Goal: Task Accomplishment & Management: Use online tool/utility

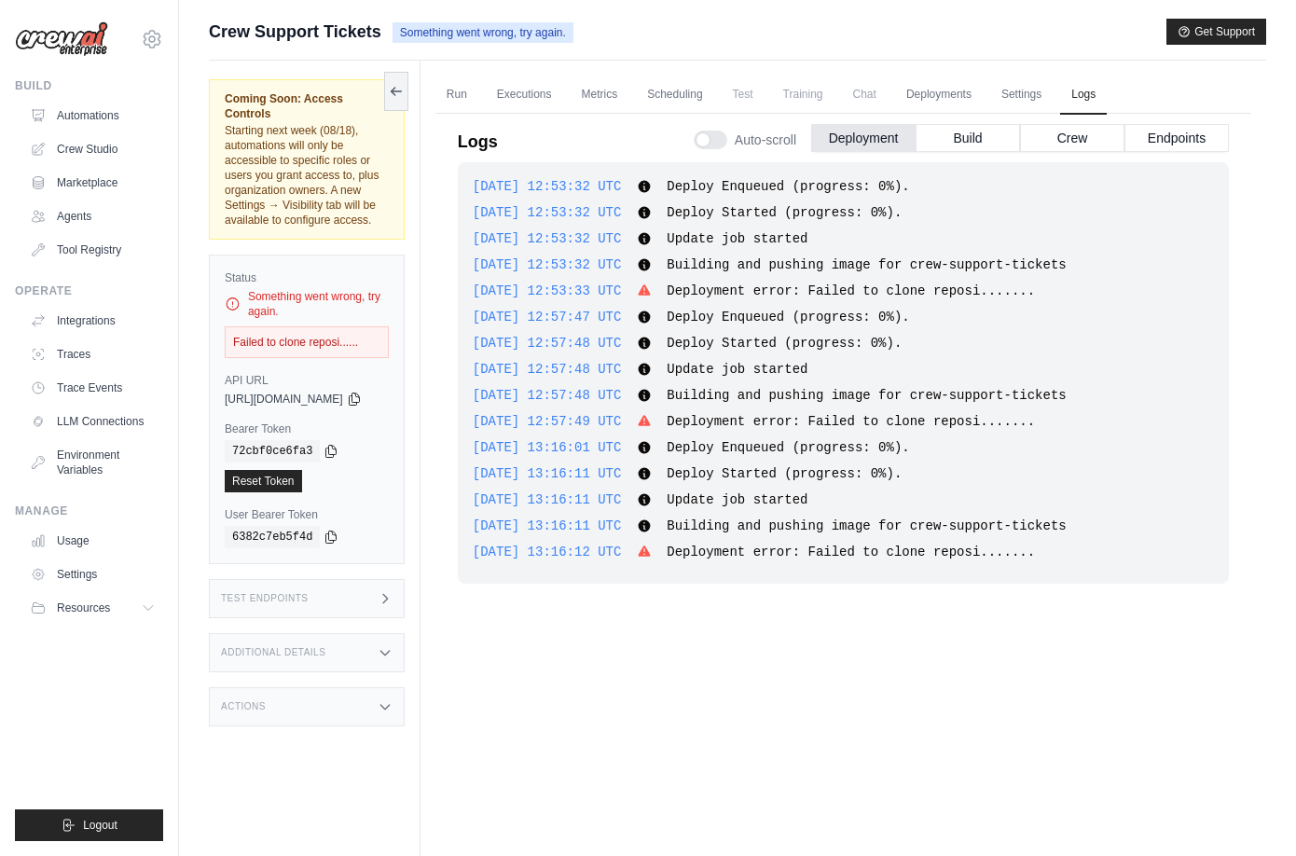
click at [87, 33] on img at bounding box center [61, 38] width 93 height 35
click at [265, 29] on span "Crew Support Tickets" at bounding box center [295, 32] width 172 height 26
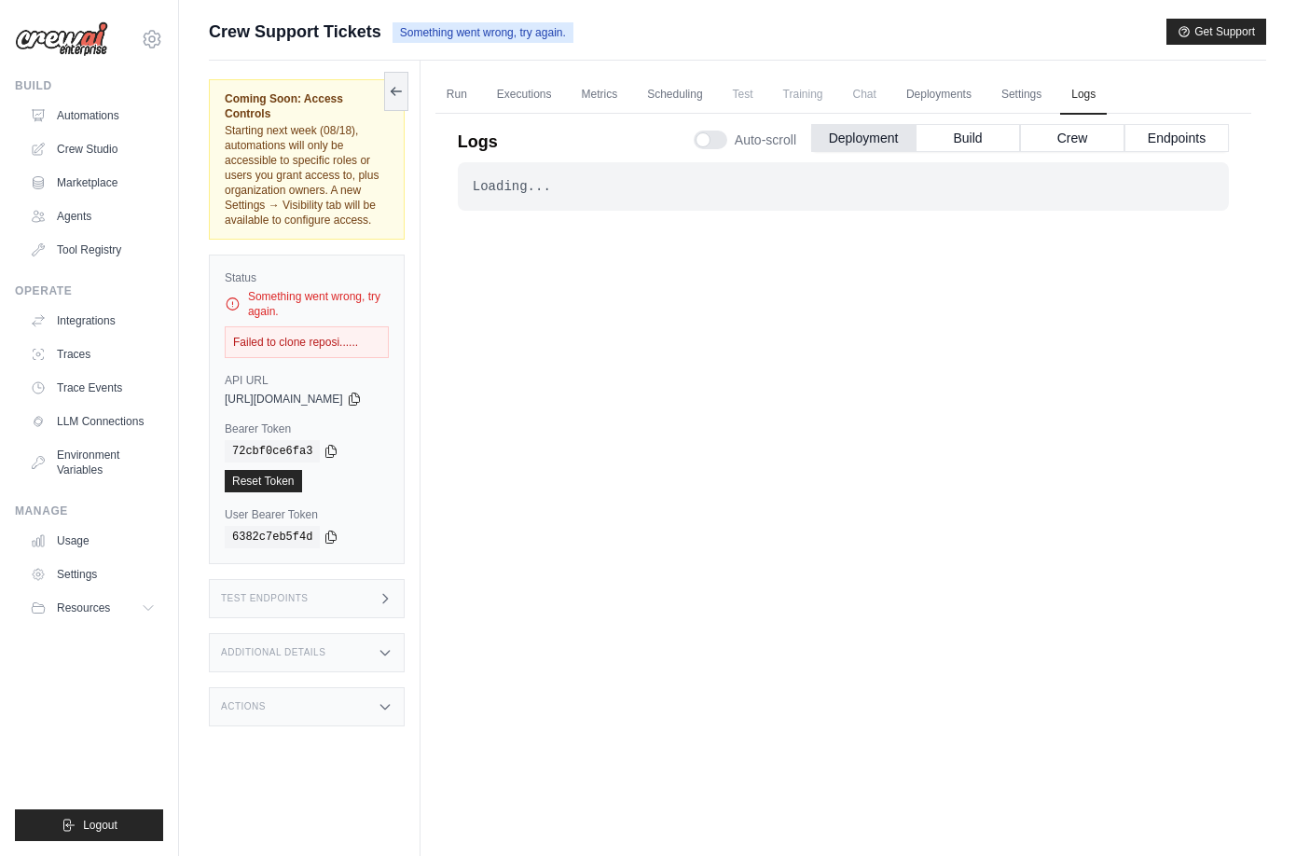
click at [86, 34] on img at bounding box center [61, 38] width 93 height 35
click at [79, 113] on link "Automations" at bounding box center [94, 116] width 141 height 30
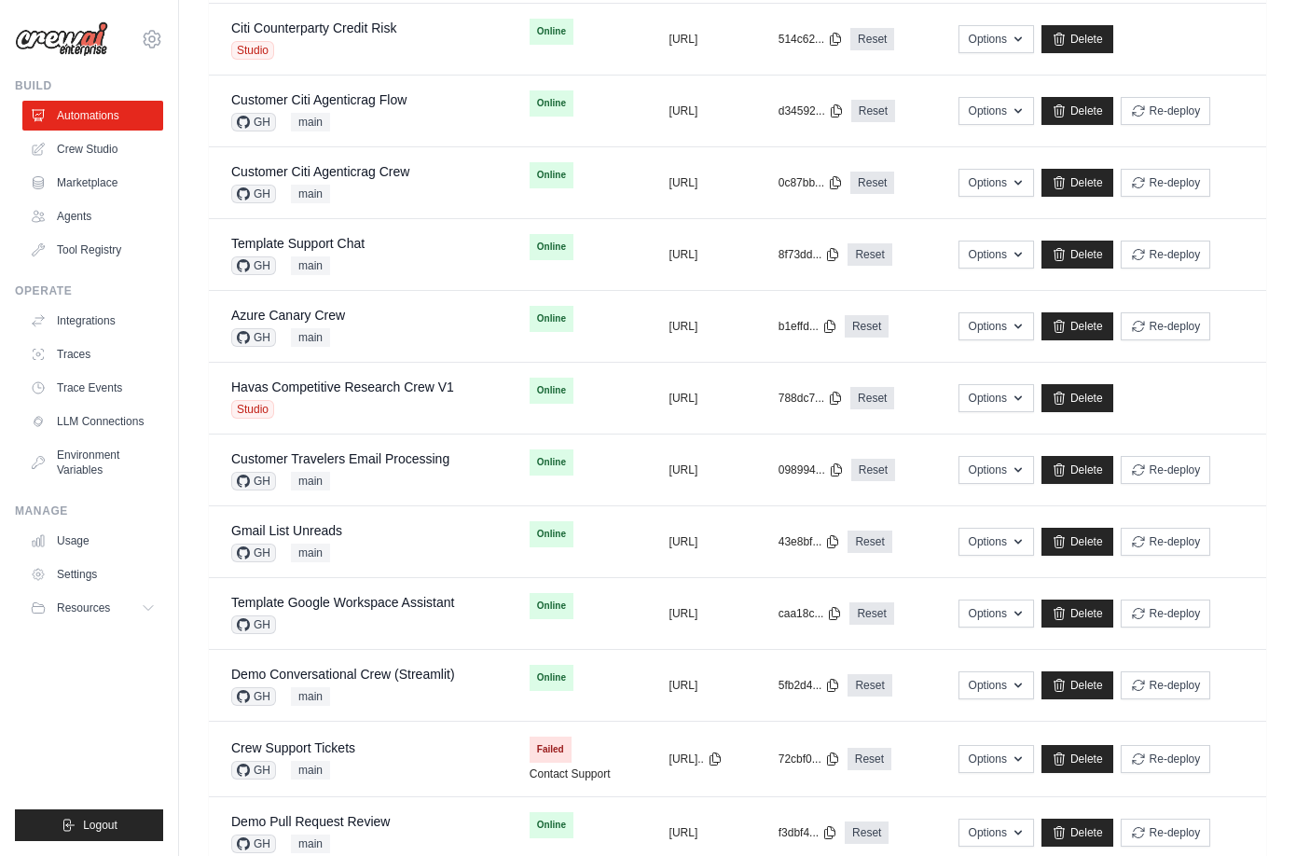
scroll to position [763, 0]
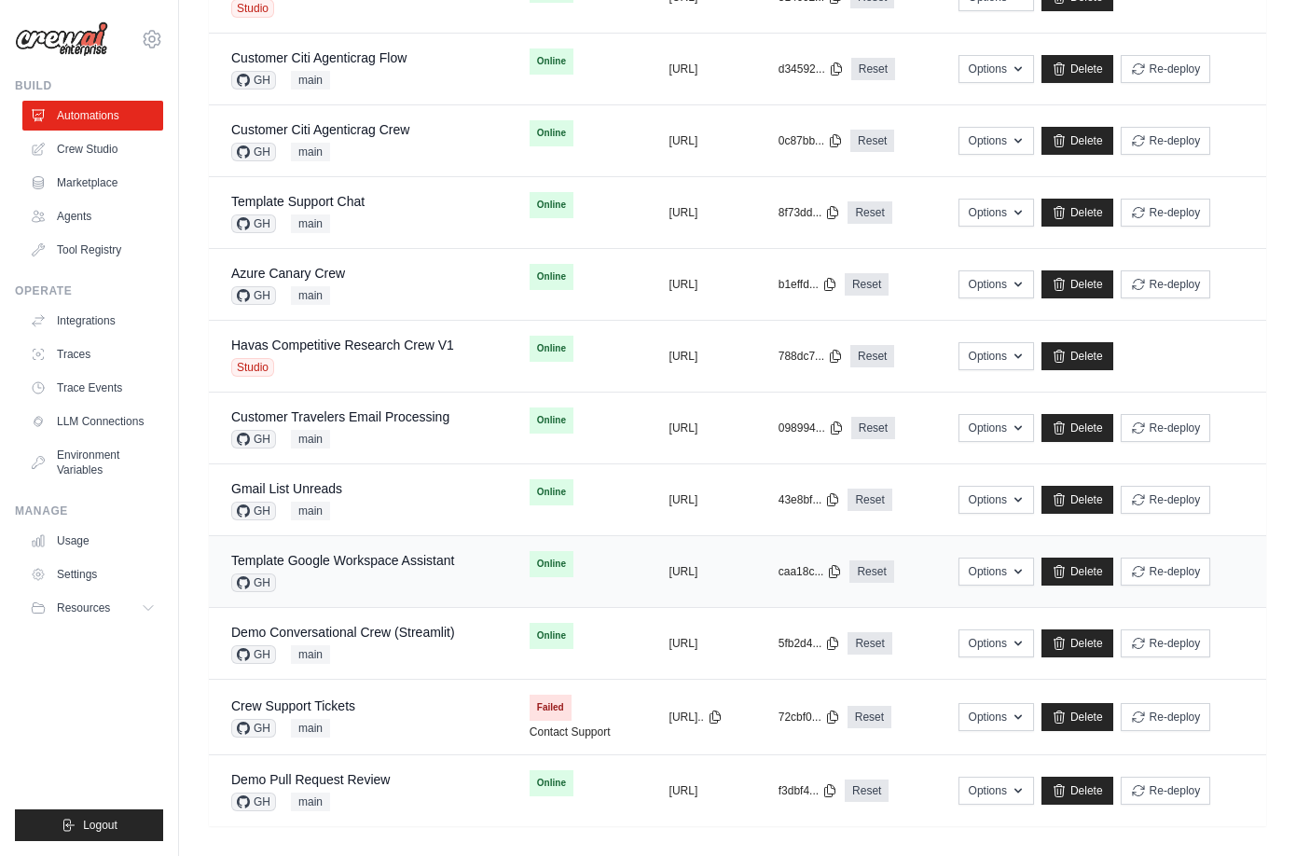
click at [347, 562] on div "Template Google Workspace Assistant GH" at bounding box center [342, 571] width 223 height 41
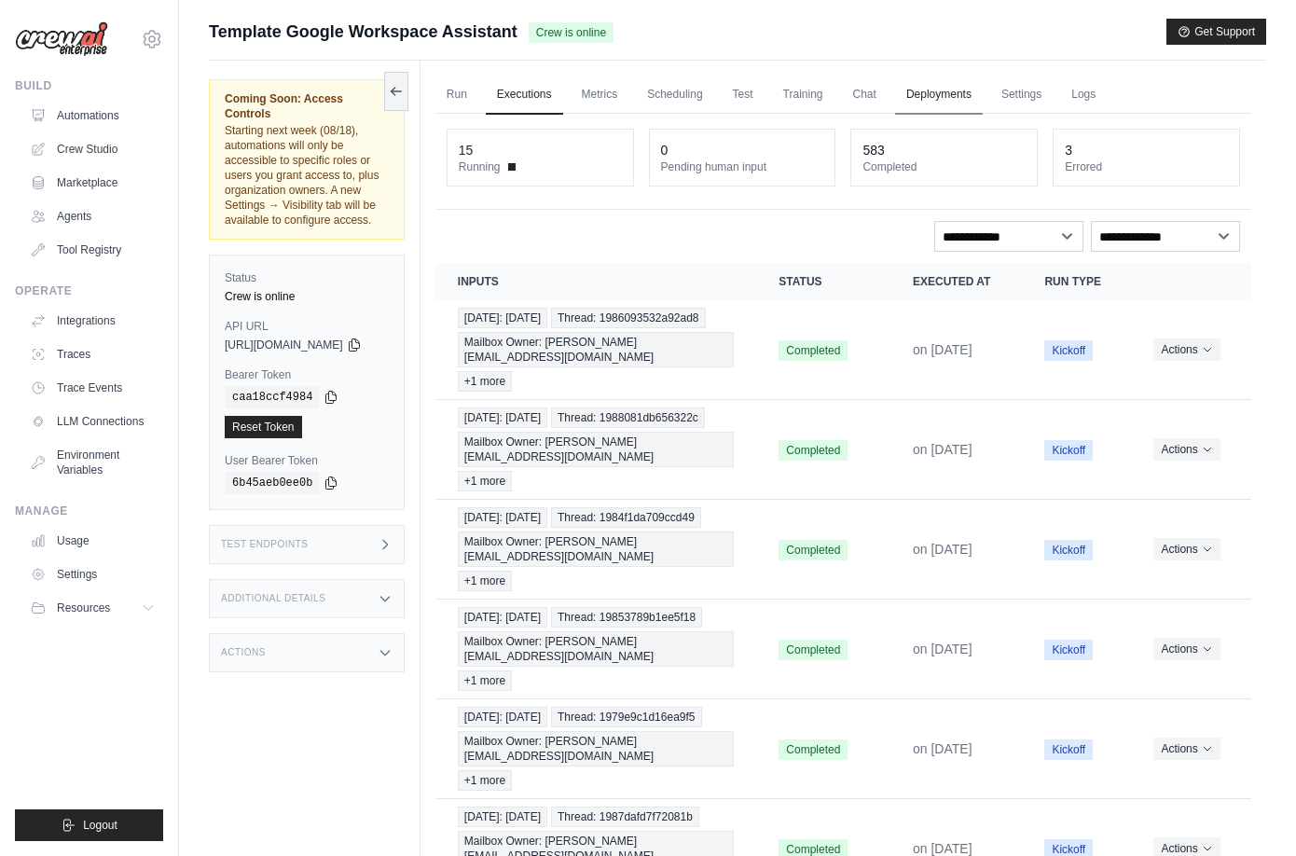
click at [982, 94] on link "Deployments" at bounding box center [939, 95] width 88 height 39
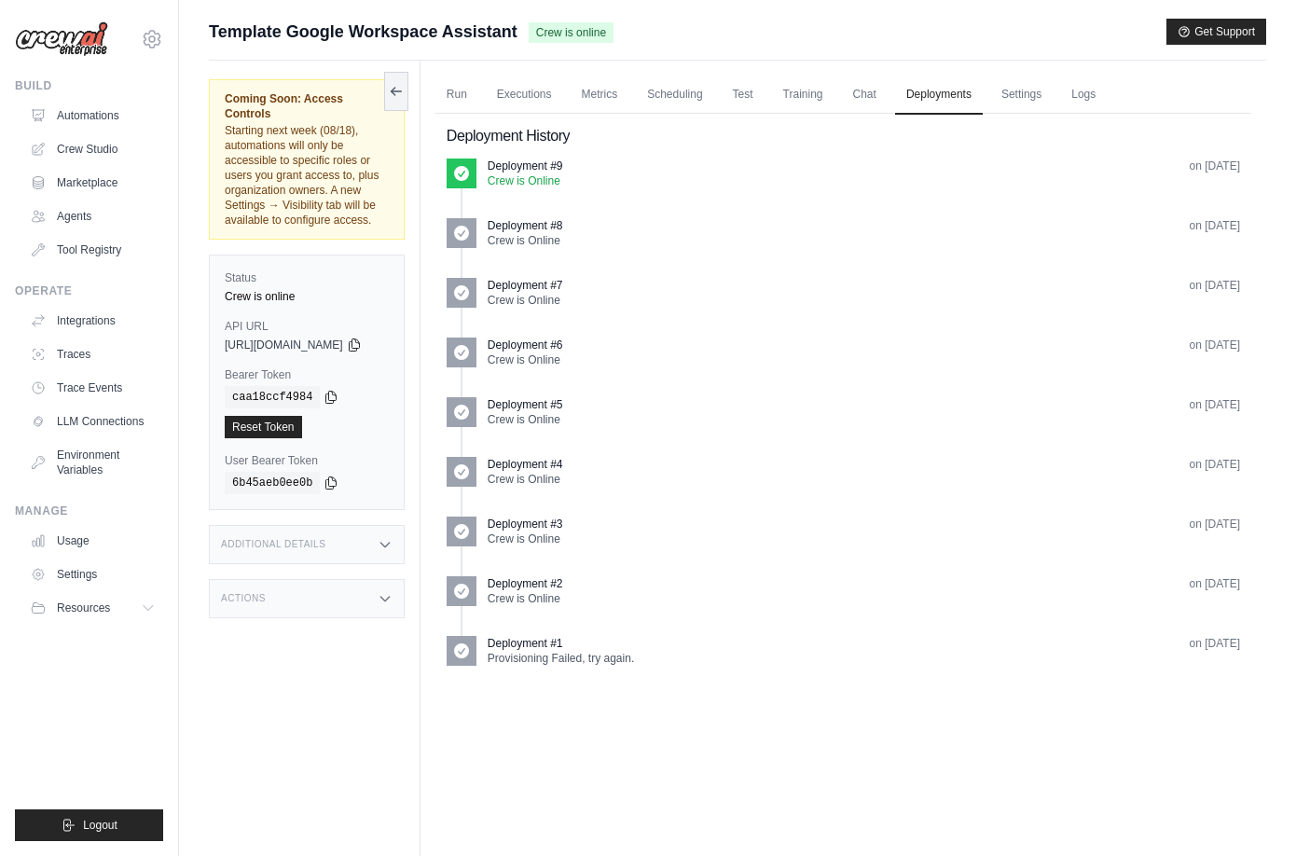
click at [405, 579] on div "Actions" at bounding box center [307, 598] width 196 height 39
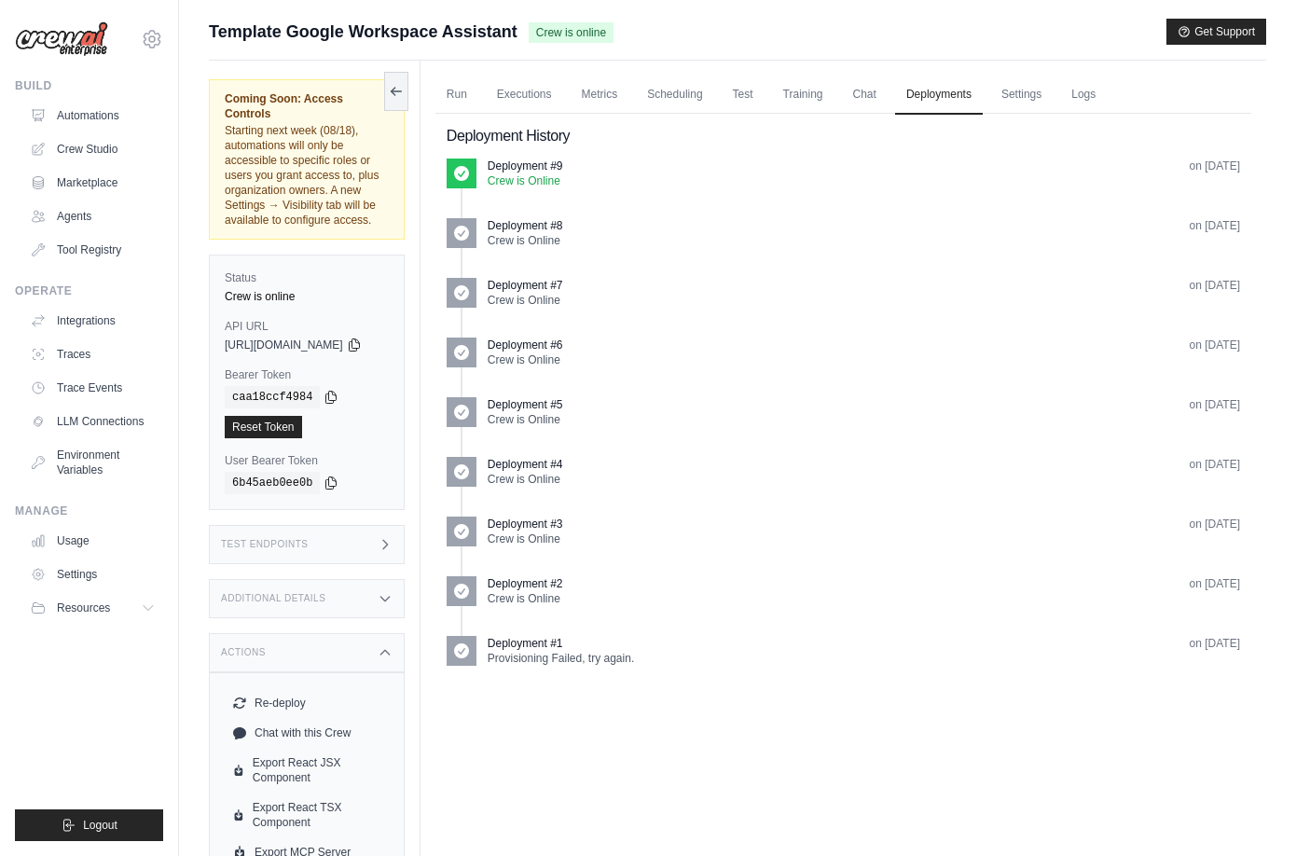
click at [399, 525] on div "Test Endpoints" at bounding box center [307, 544] width 196 height 39
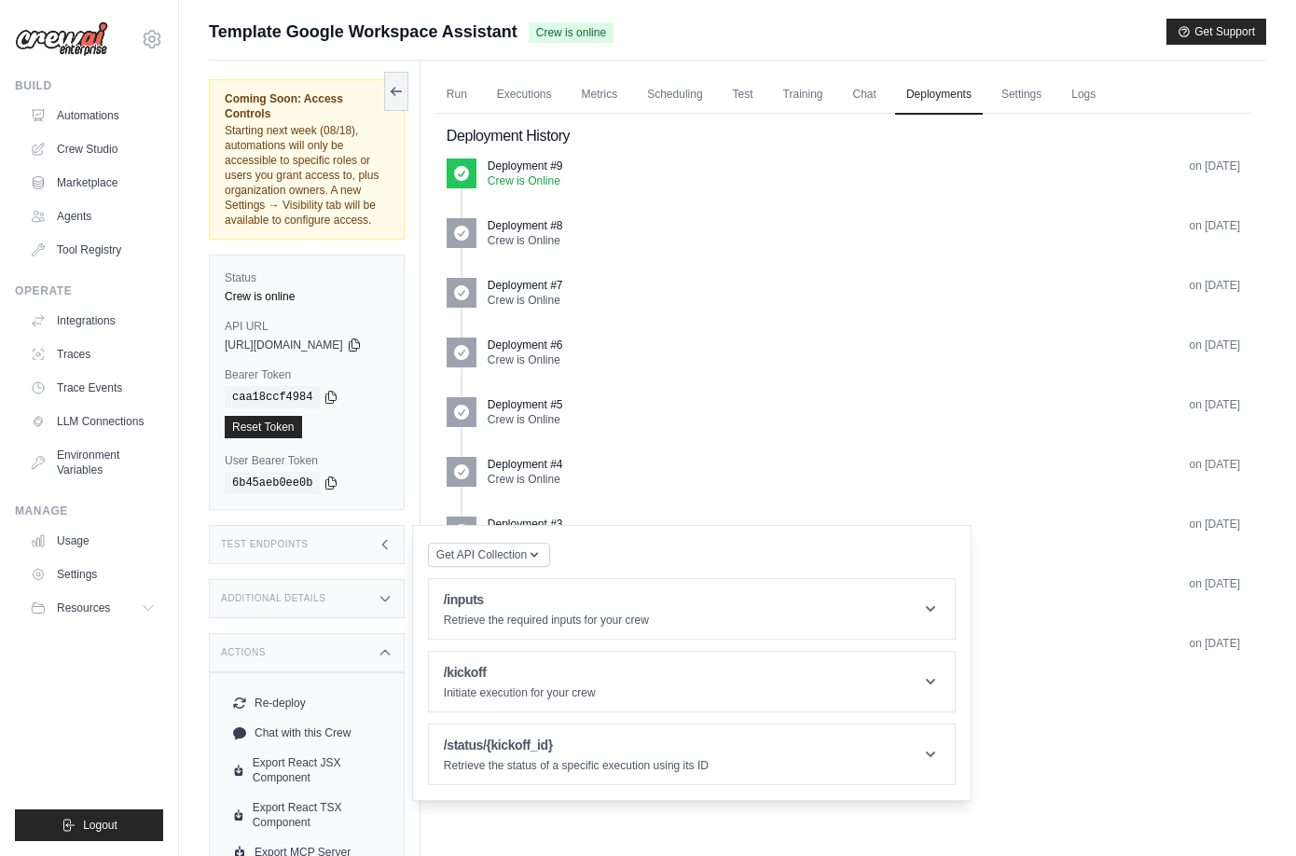
click at [393, 591] on icon at bounding box center [385, 598] width 15 height 15
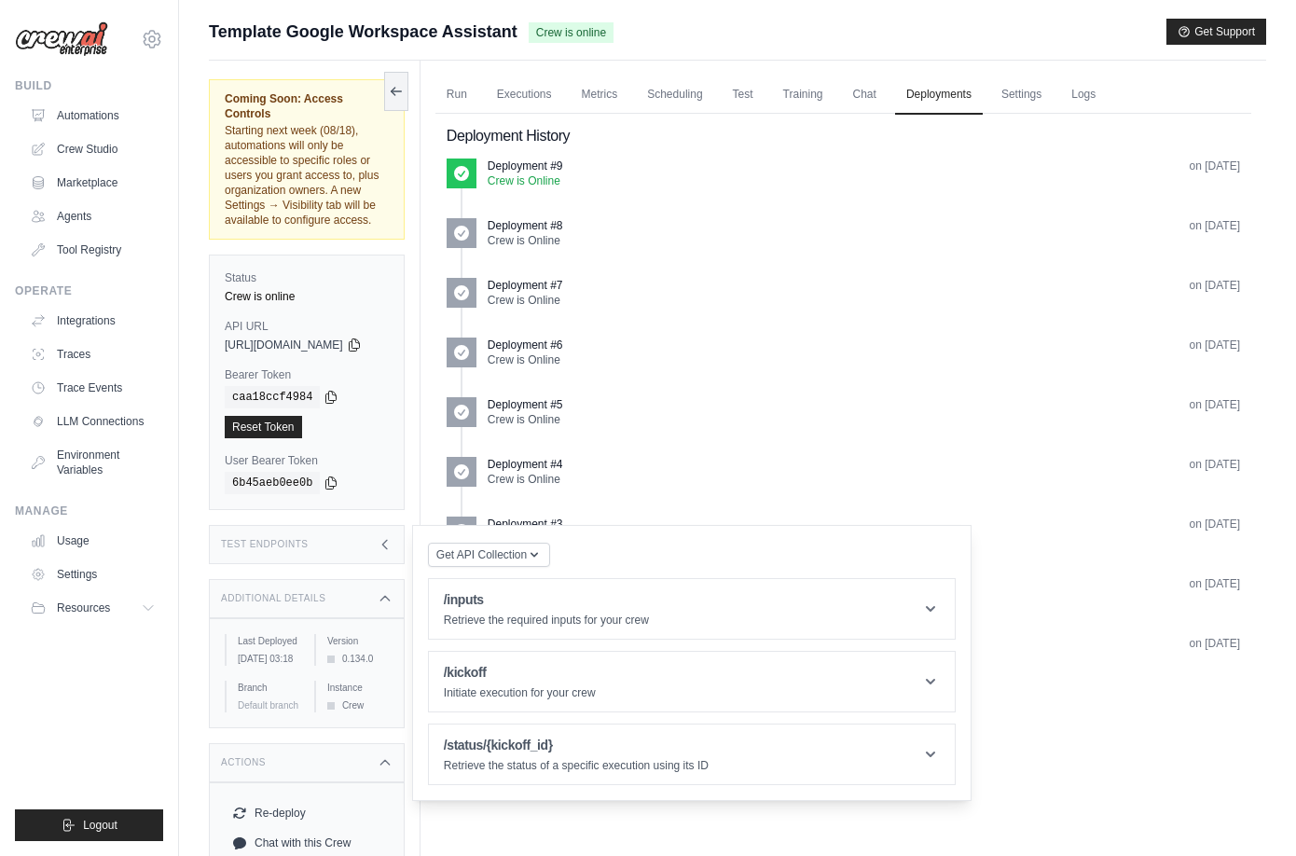
click at [393, 537] on icon at bounding box center [385, 544] width 15 height 15
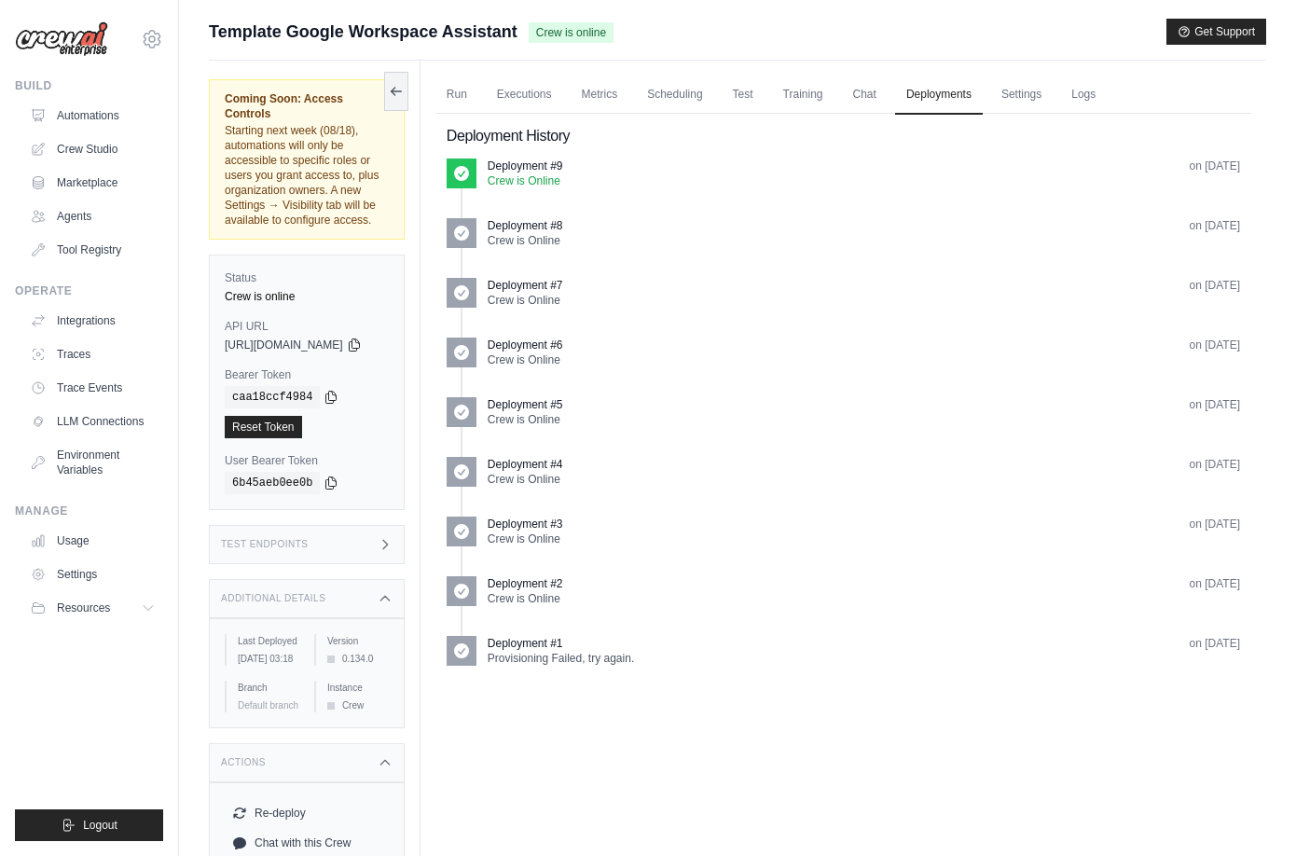
click at [675, 559] on ul "Deployment #9 Crew is Online on Jul 9 Deployment #8 Crew is Online" at bounding box center [843, 419] width 793 height 522
click at [88, 41] on img at bounding box center [61, 38] width 93 height 35
click at [87, 109] on link "Automations" at bounding box center [94, 116] width 141 height 30
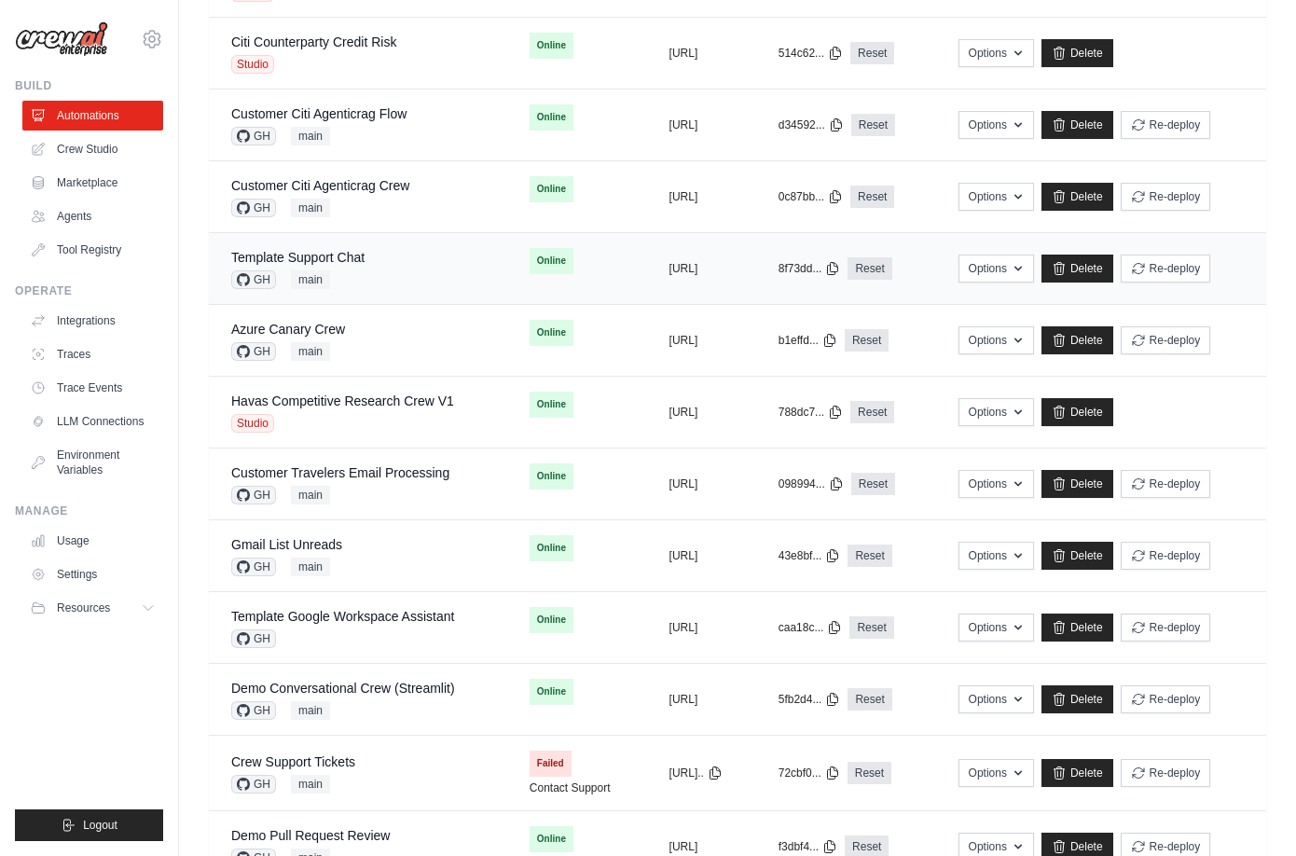
scroll to position [742, 0]
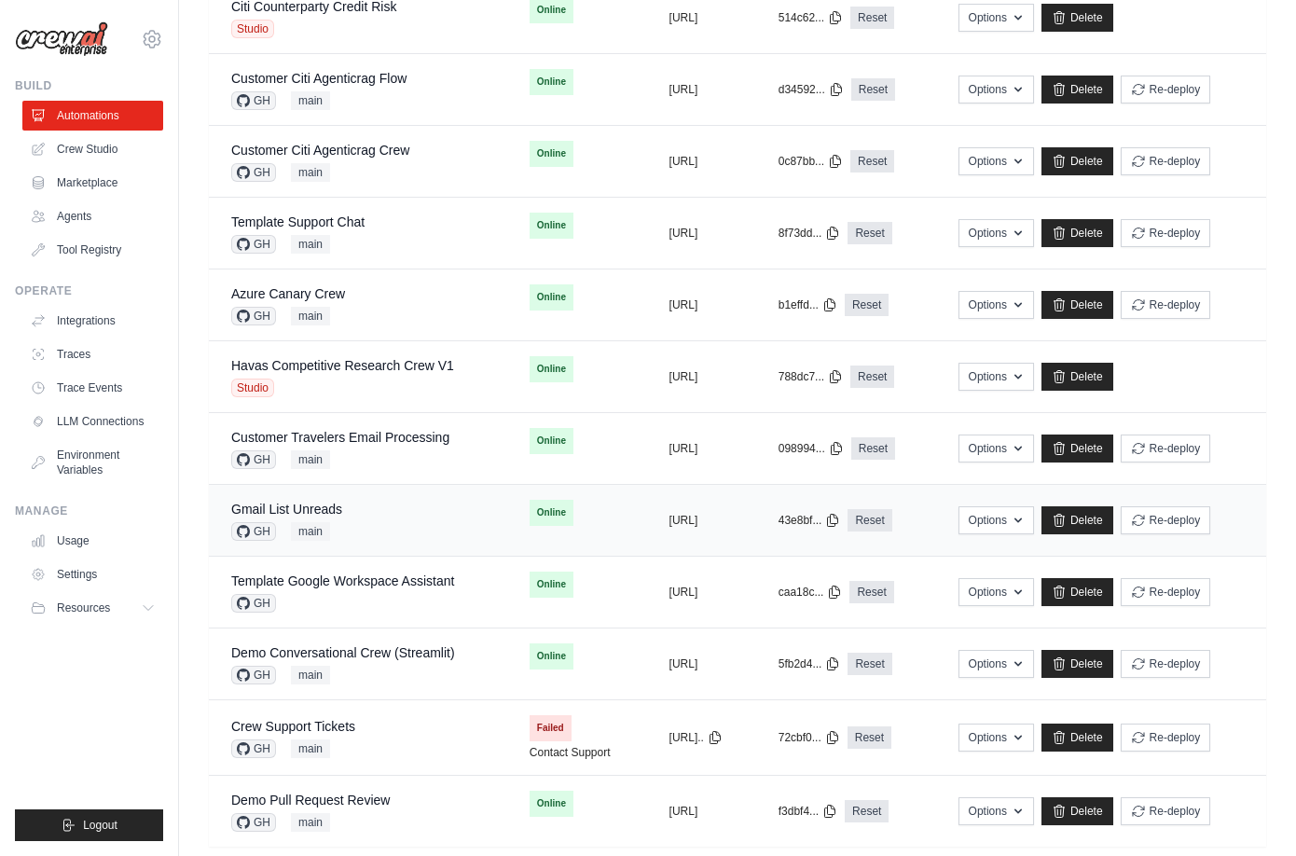
click at [370, 503] on div "Gmail List Unreads GH main" at bounding box center [358, 520] width 254 height 41
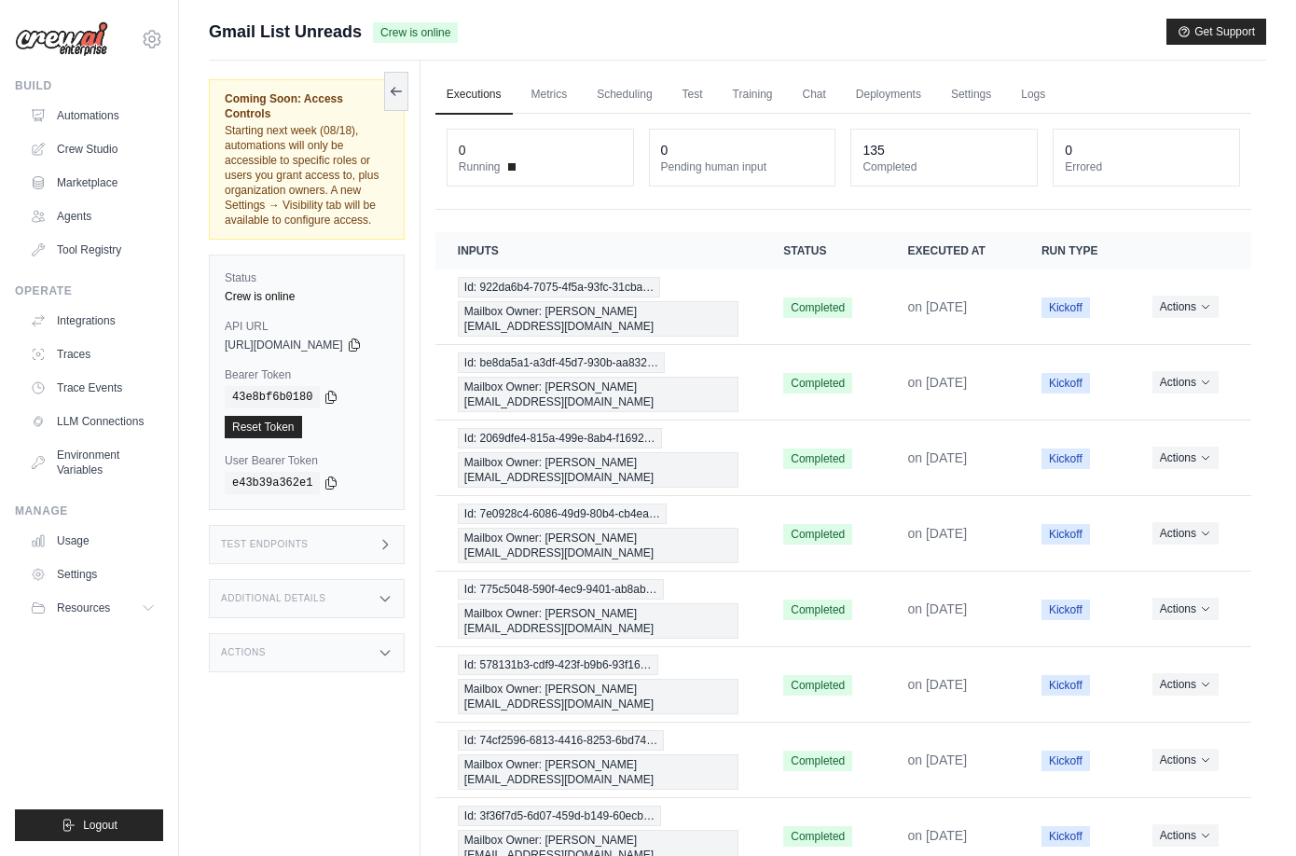
click at [405, 525] on div "Test Endpoints" at bounding box center [307, 544] width 196 height 39
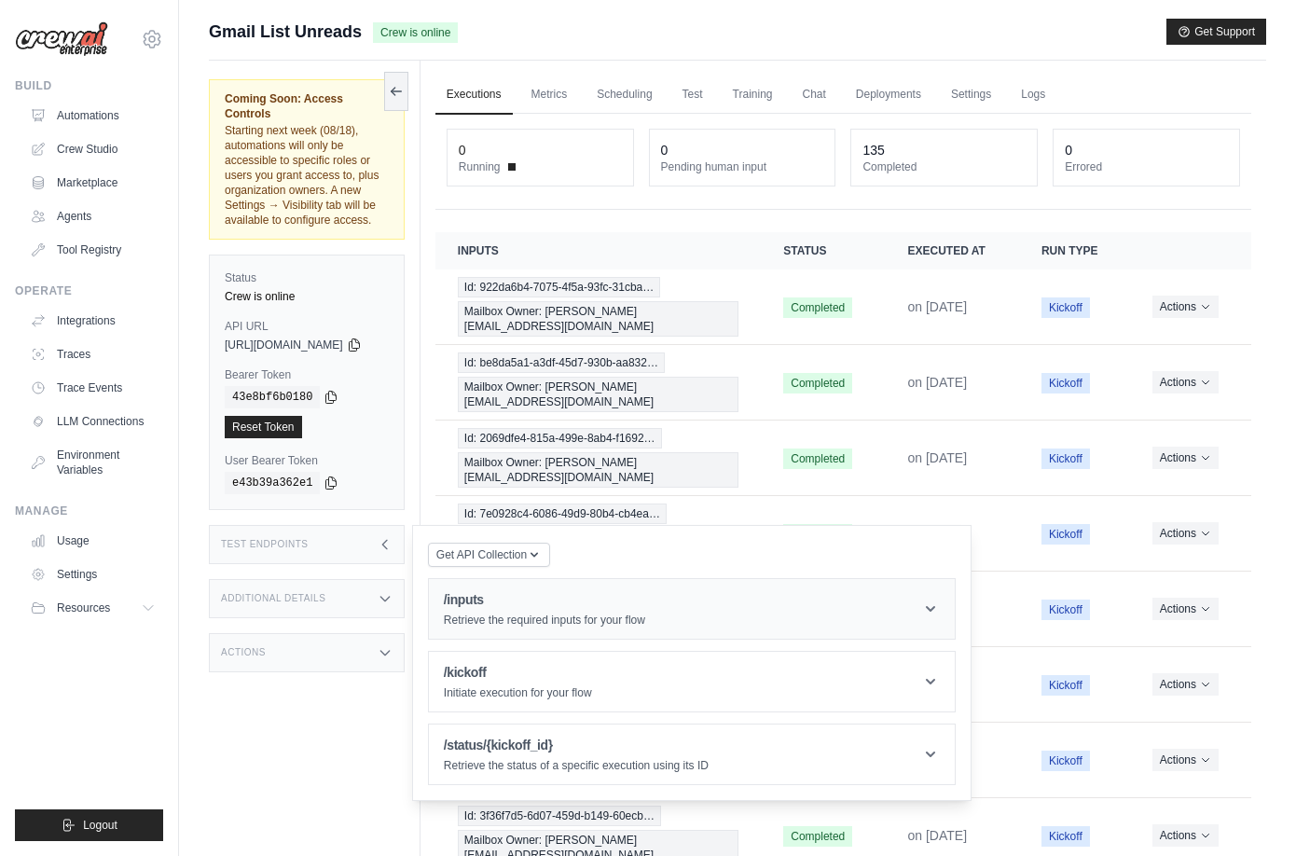
click at [507, 613] on p "Retrieve the required inputs for your flow" at bounding box center [544, 620] width 201 height 15
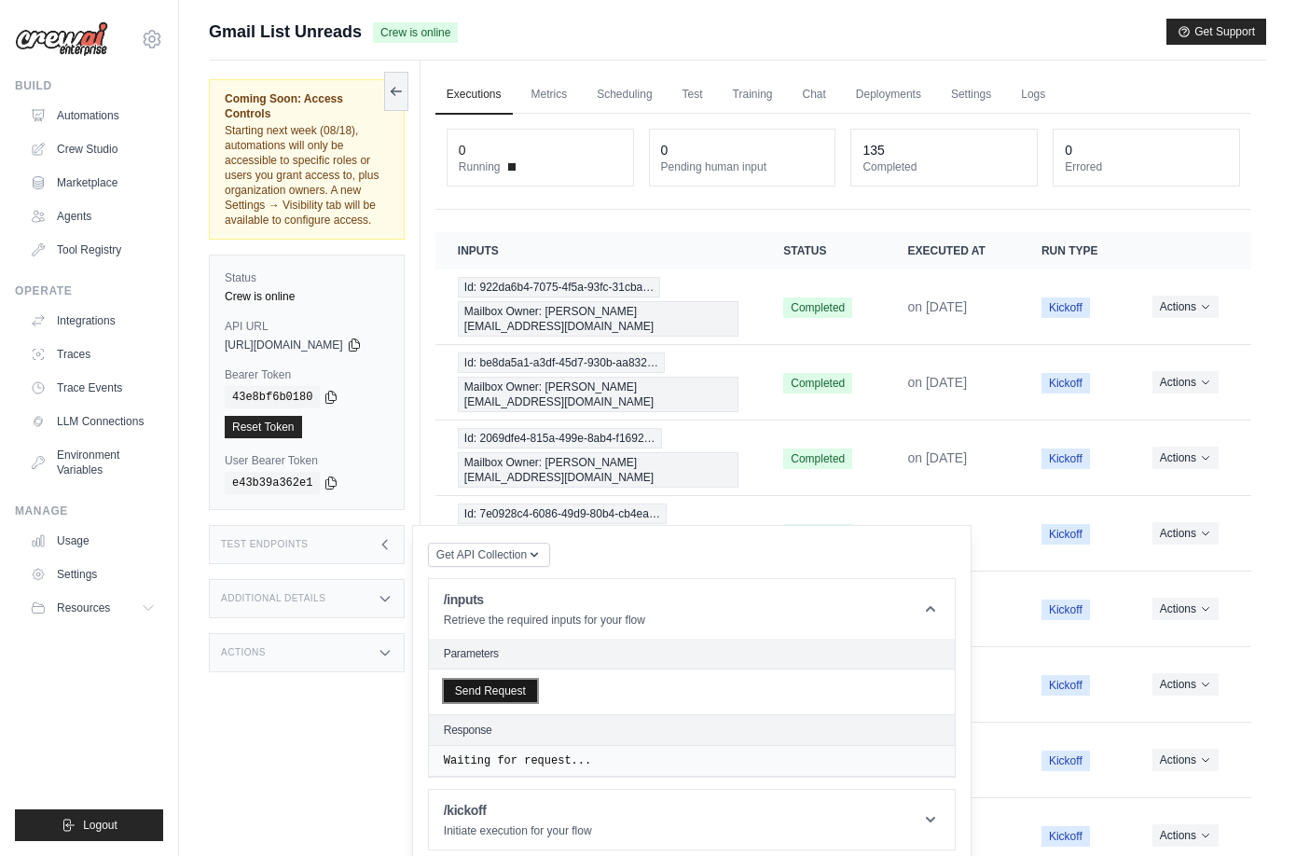
click at [536, 680] on button "Send Request" at bounding box center [490, 691] width 93 height 22
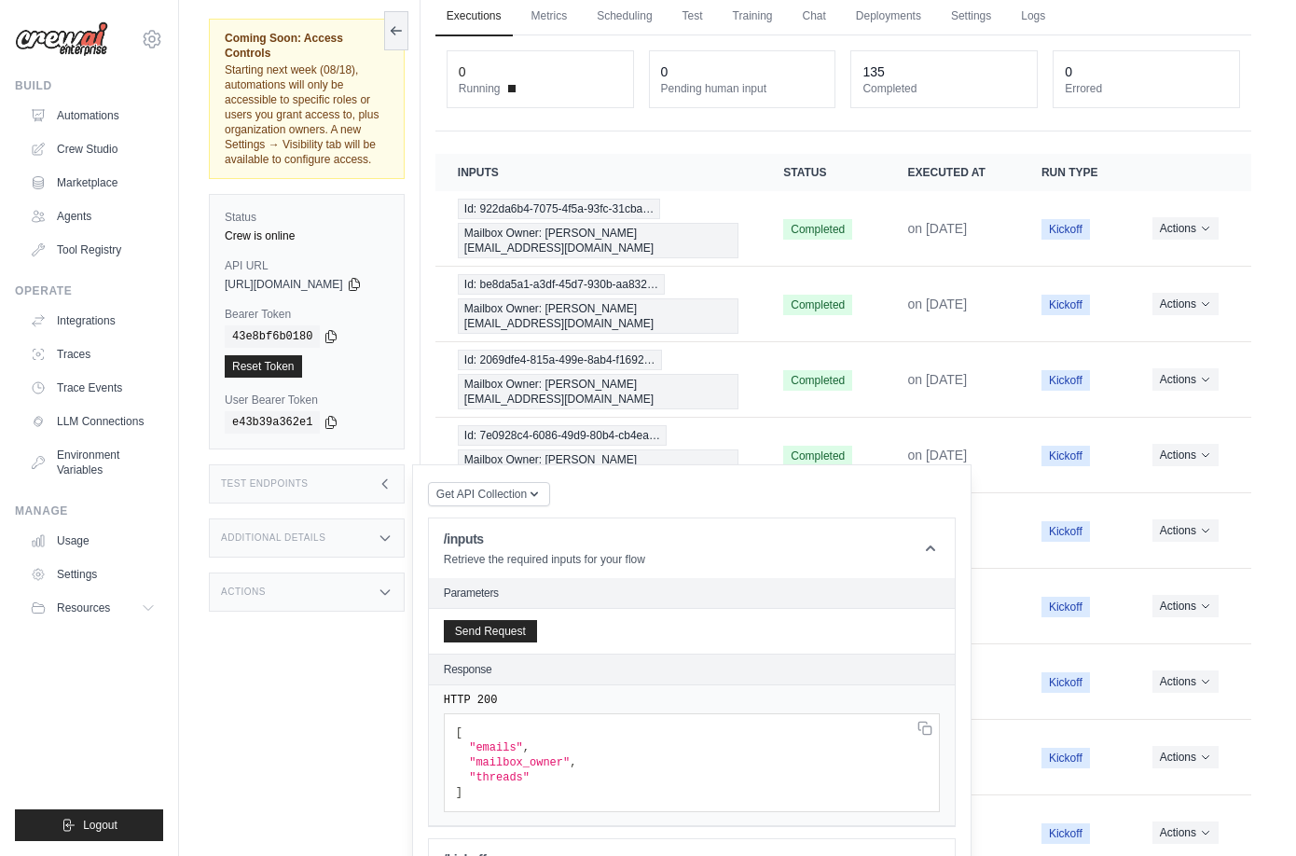
scroll to position [155, 0]
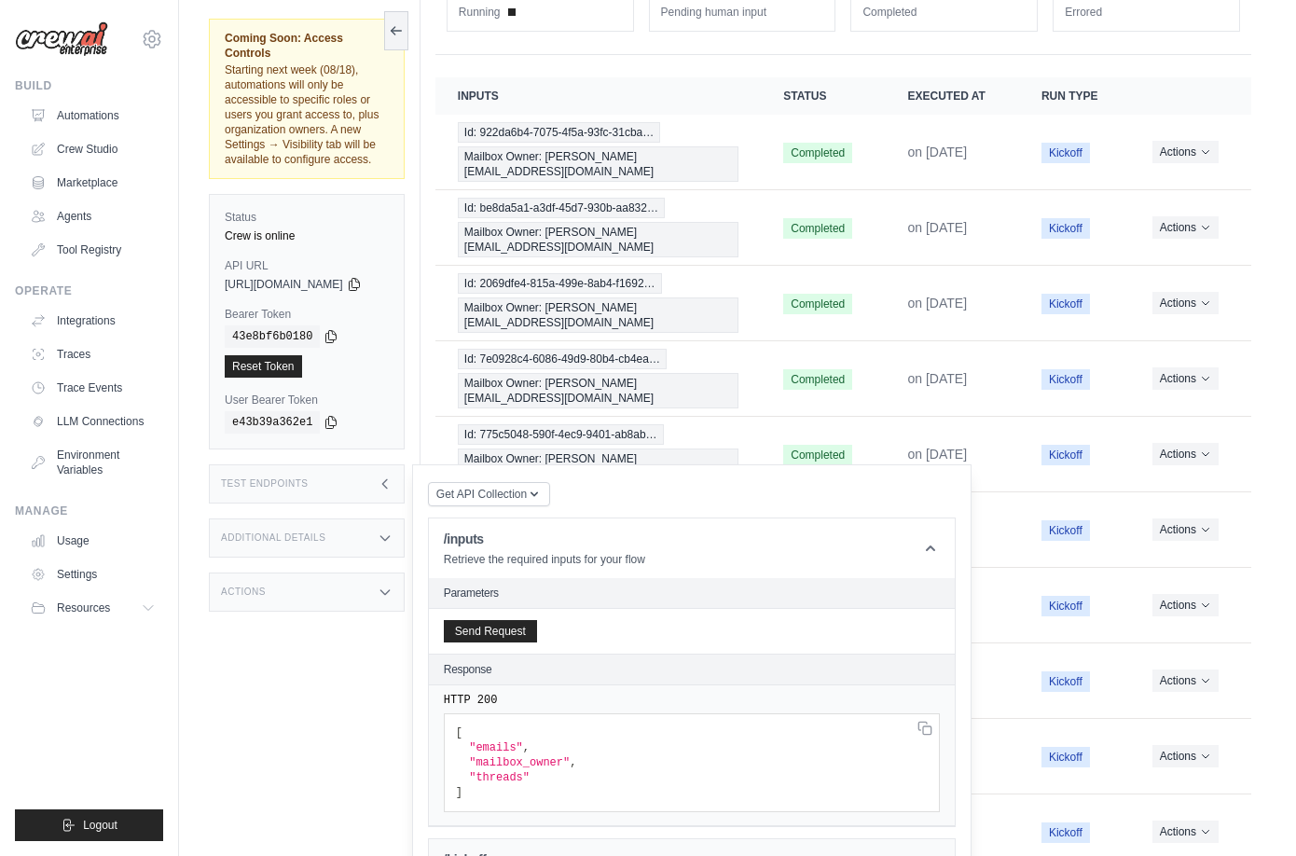
click at [557, 850] on h1 "/kickoff" at bounding box center [518, 859] width 148 height 19
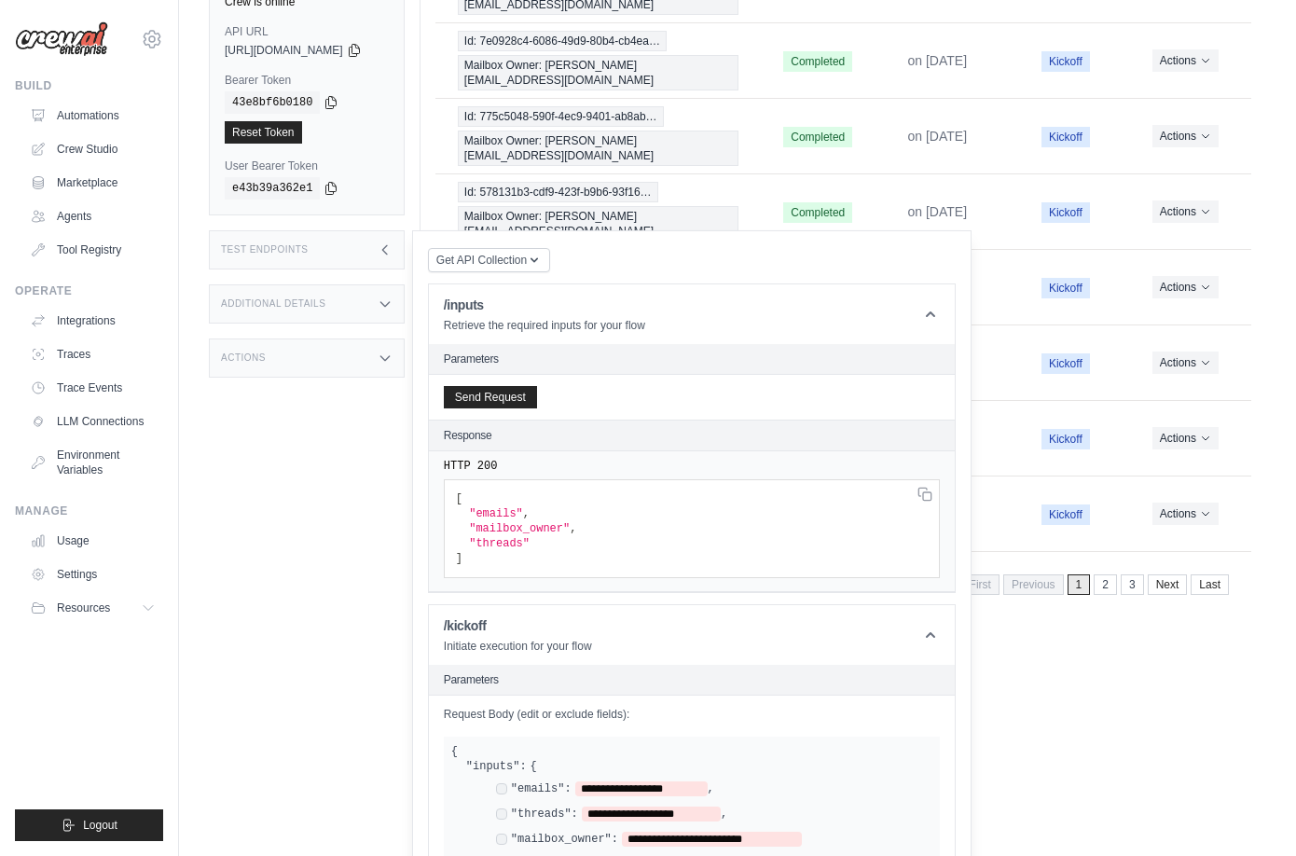
scroll to position [494, 0]
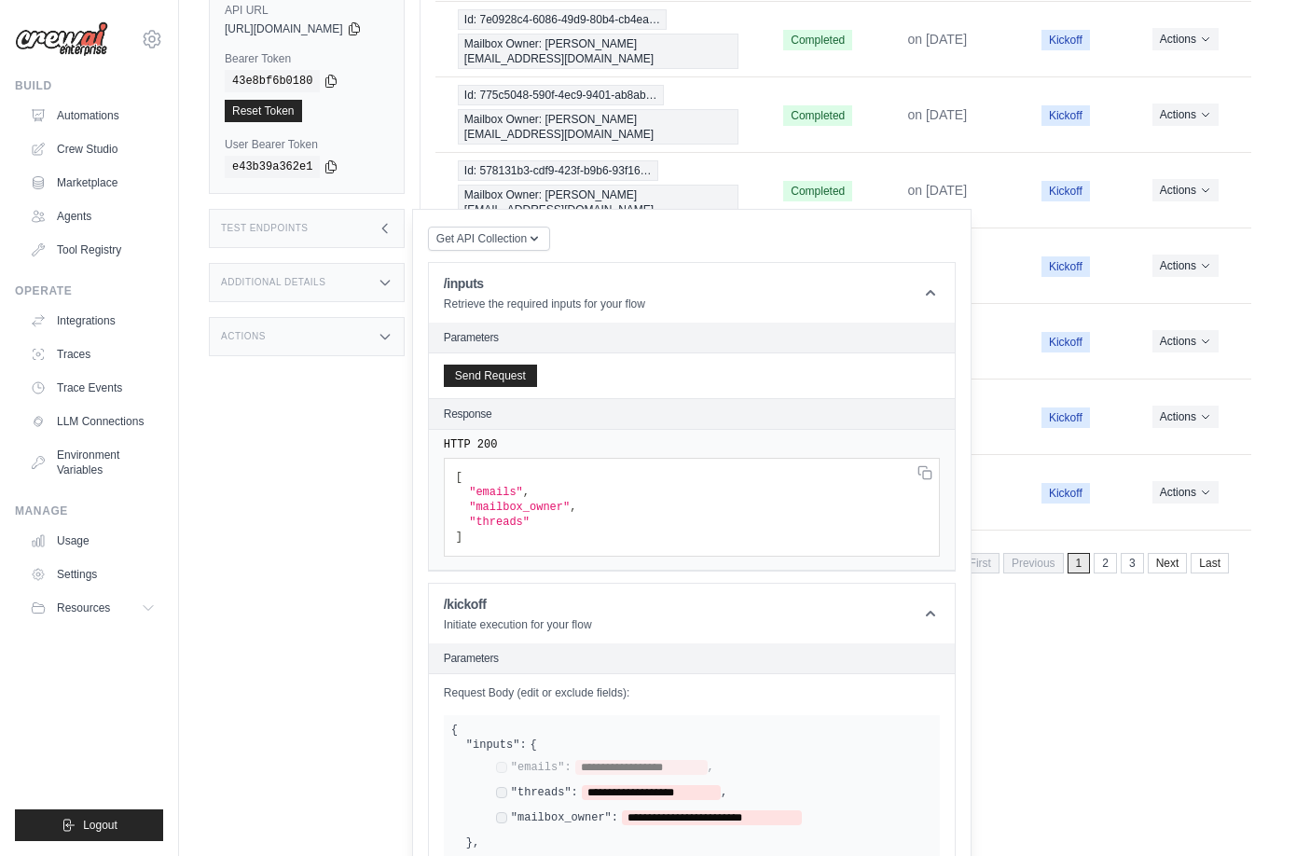
click at [520, 760] on div "**********" at bounding box center [706, 794] width 451 height 68
click at [655, 810] on span "**********" at bounding box center [712, 817] width 180 height 15
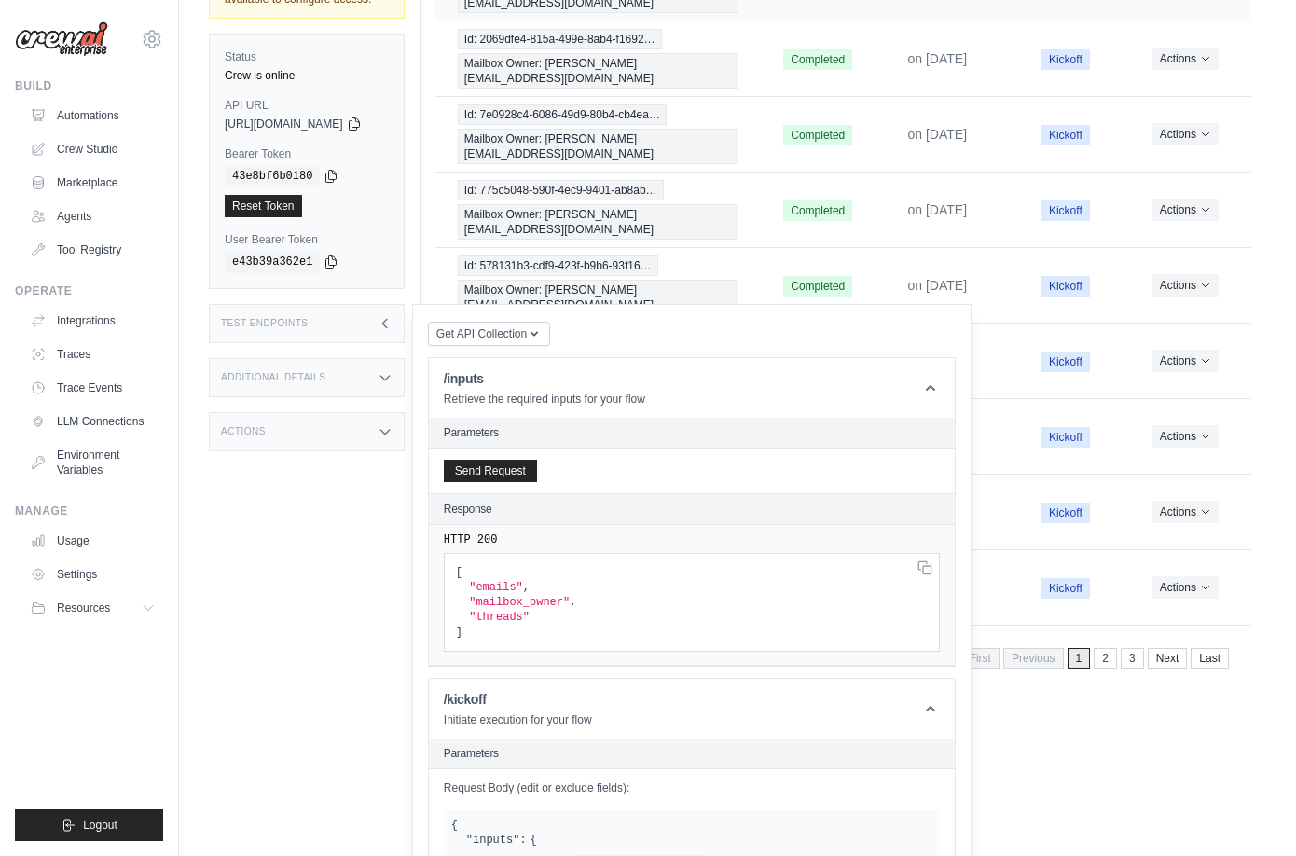
scroll to position [594, 0]
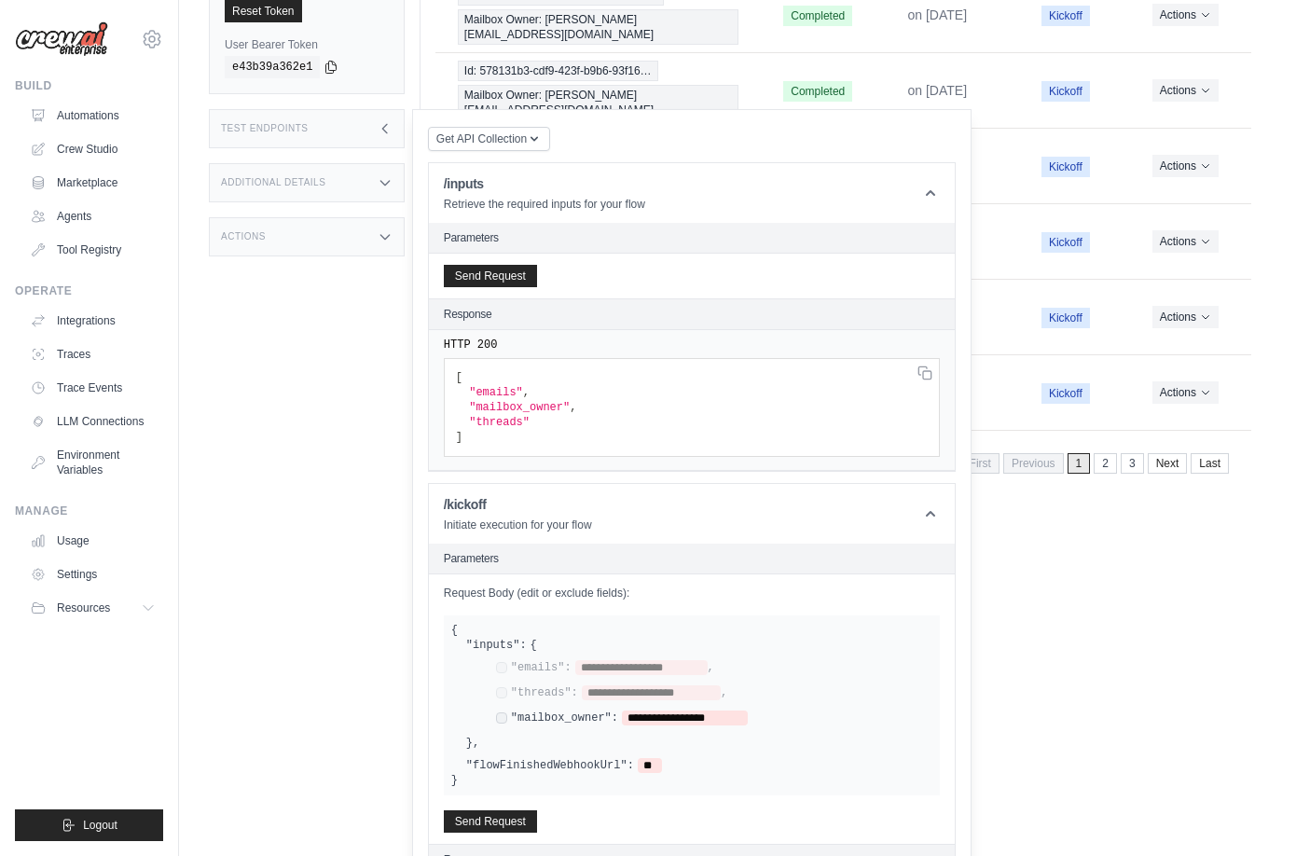
drag, startPoint x: 833, startPoint y: 723, endPoint x: 591, endPoint y: 726, distance: 241.5
click at [570, 414] on span ""3b95bf6d-b013-446e-90b4-cfc2d014b1c4"" at bounding box center [519, 407] width 101 height 13
copy span "3b95bf6d-b013-446e-90b4-cfc2d014b1c4"
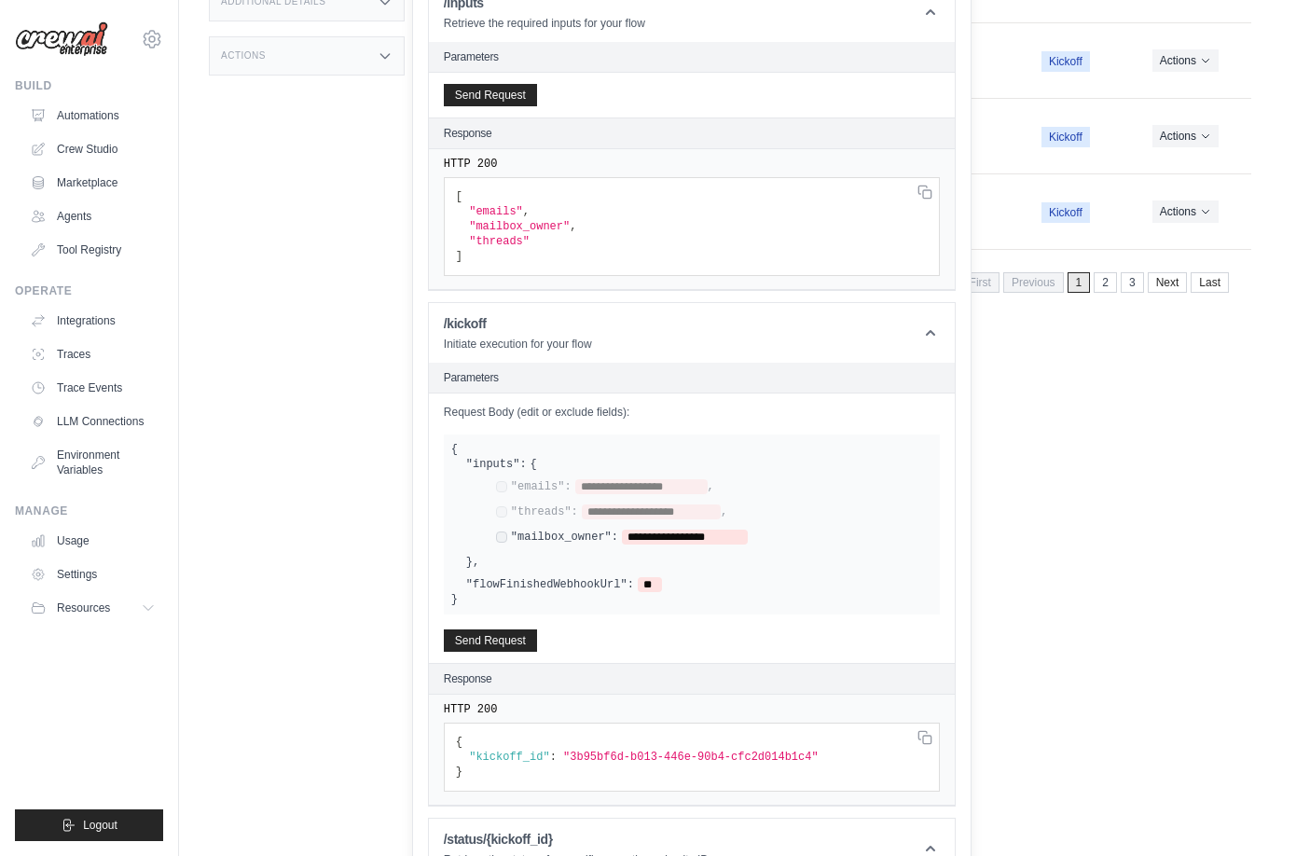
scroll to position [787, 0]
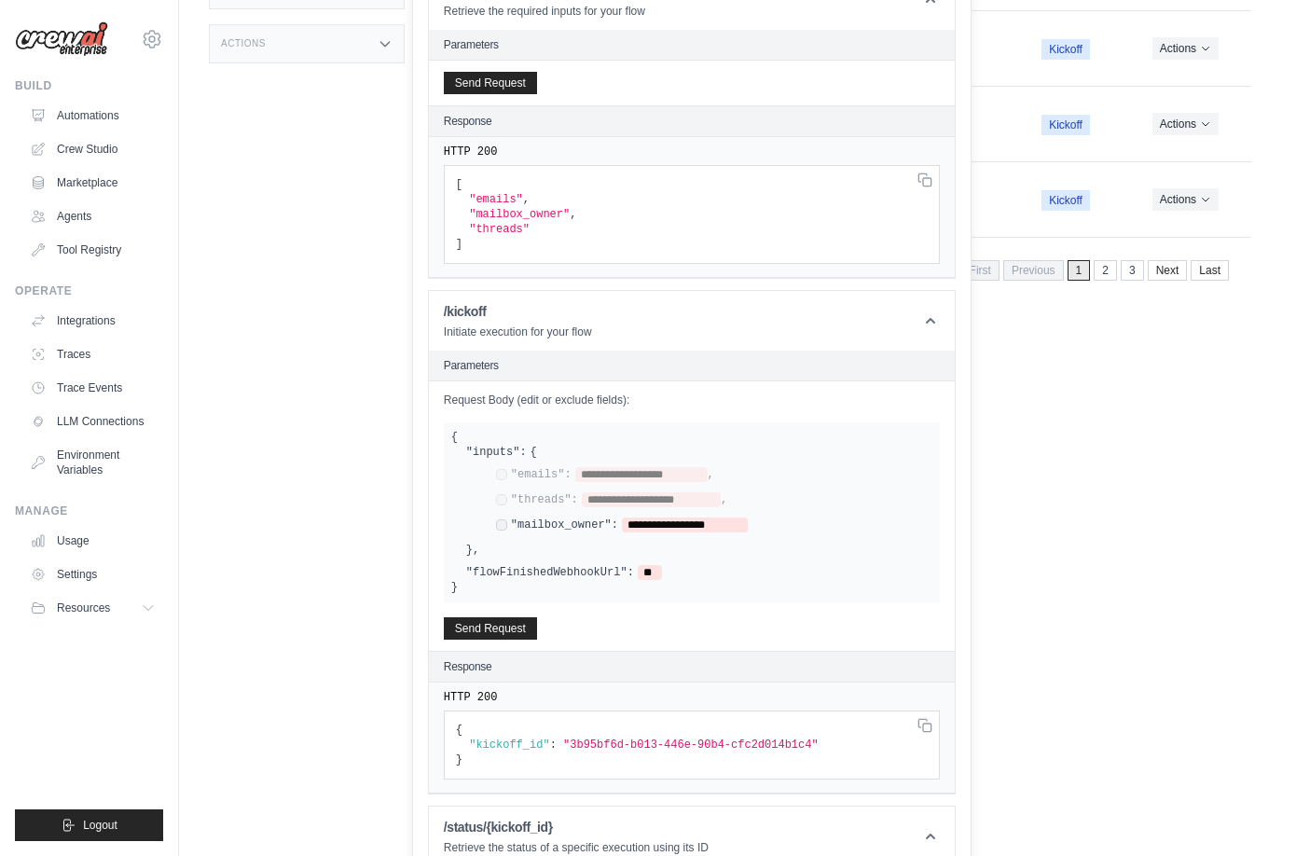
paste input "**********"
type input "**********"
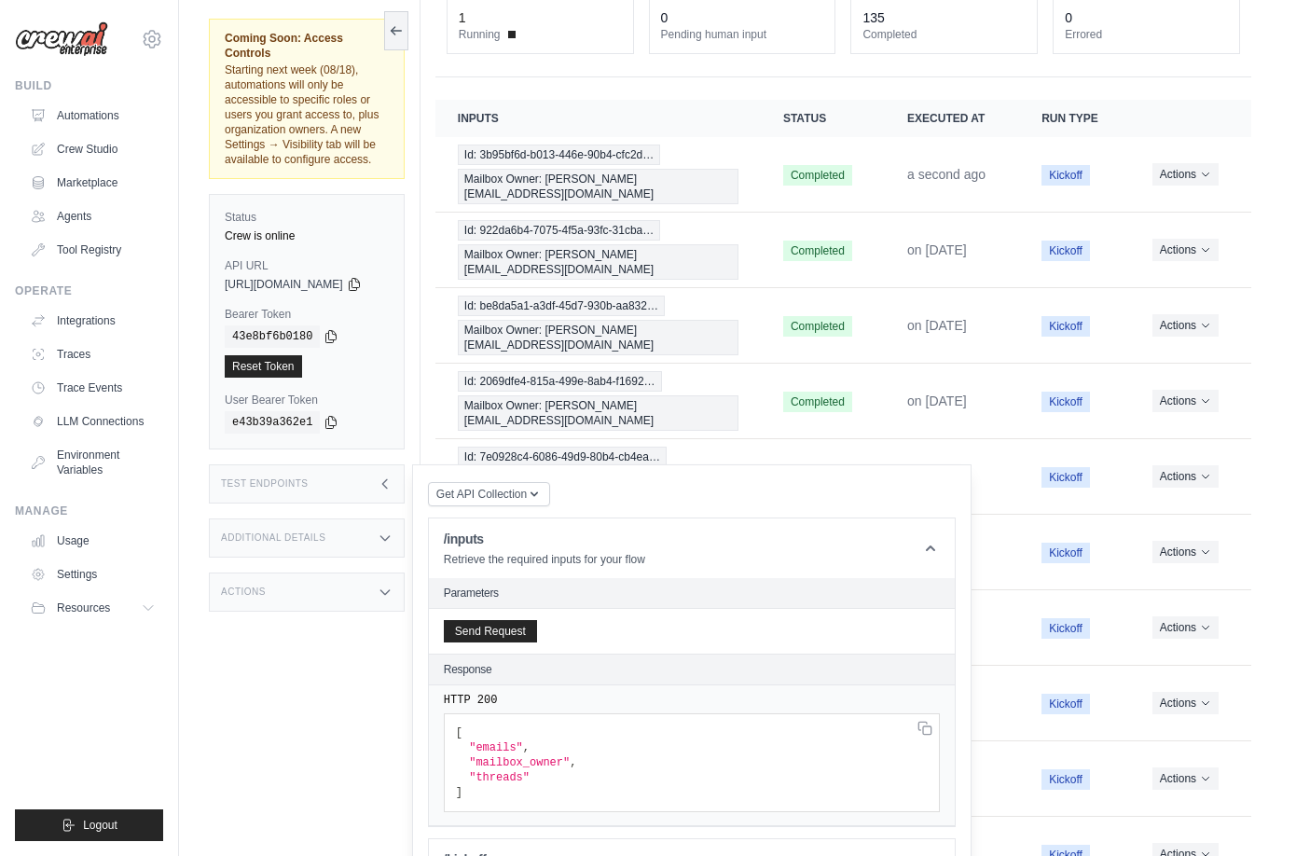
scroll to position [0, 0]
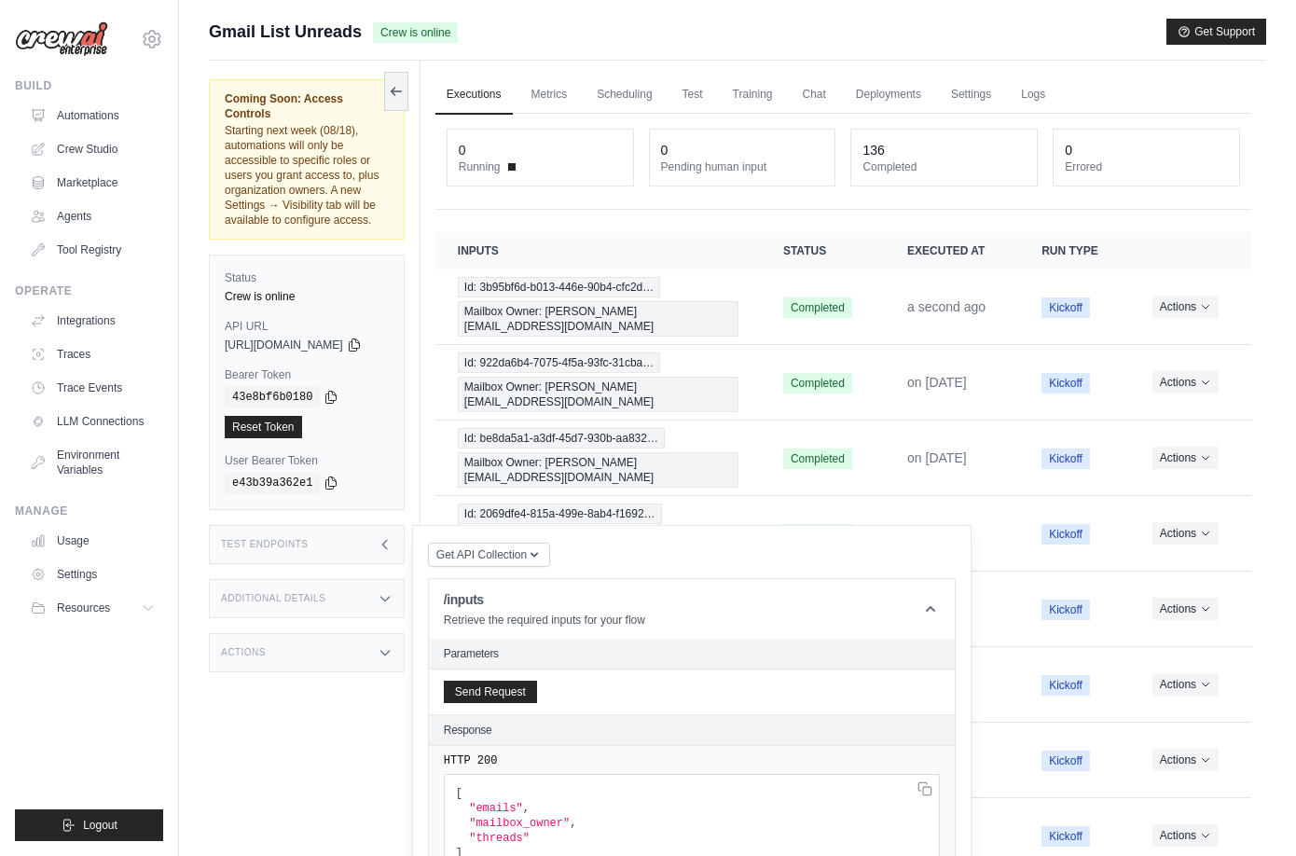
click at [1148, 186] on div "0 Running 0 Pending human input 136 Completed 0 Errored" at bounding box center [843, 162] width 816 height 96
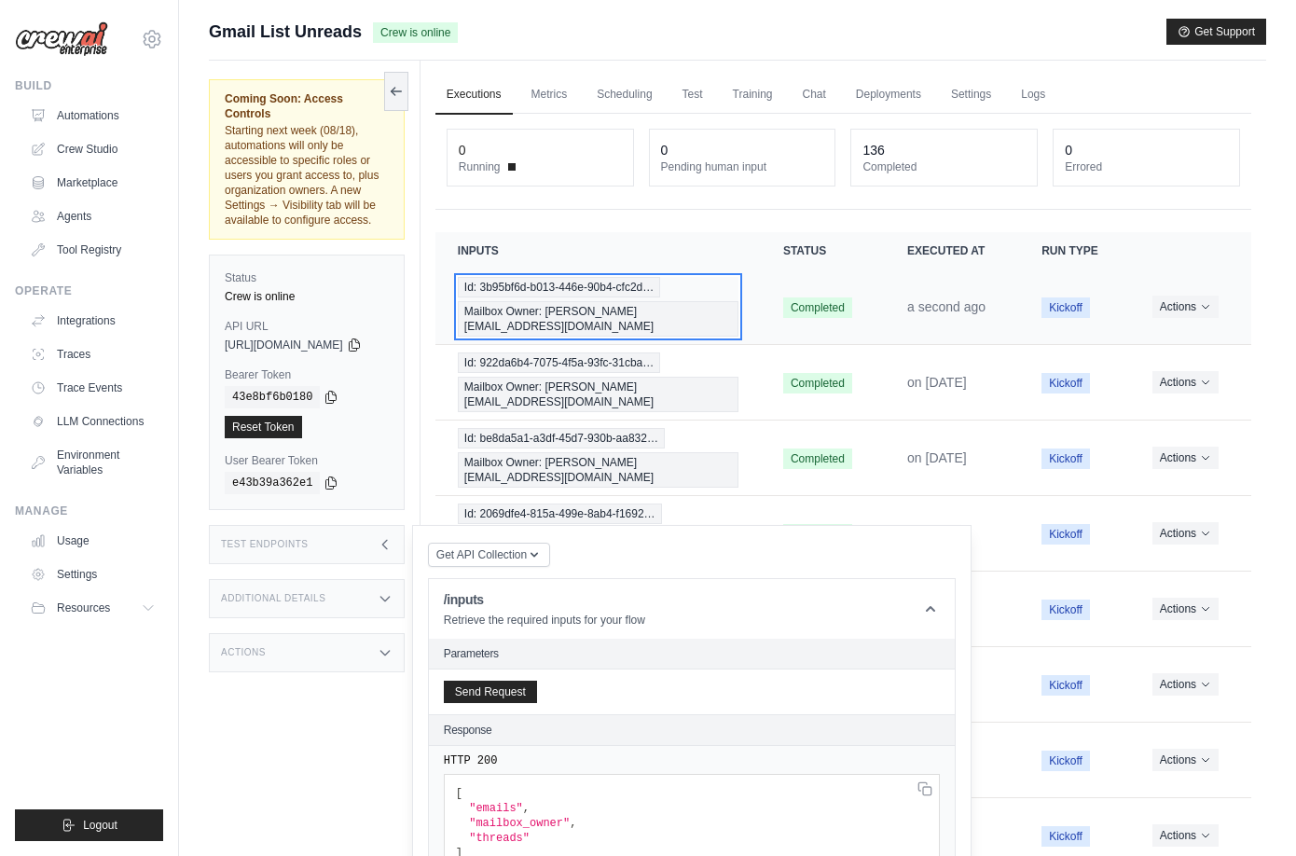
click at [619, 289] on span "Id: 3b95bf6d-b013-446e-90b4-cfc2d…" at bounding box center [559, 287] width 202 height 21
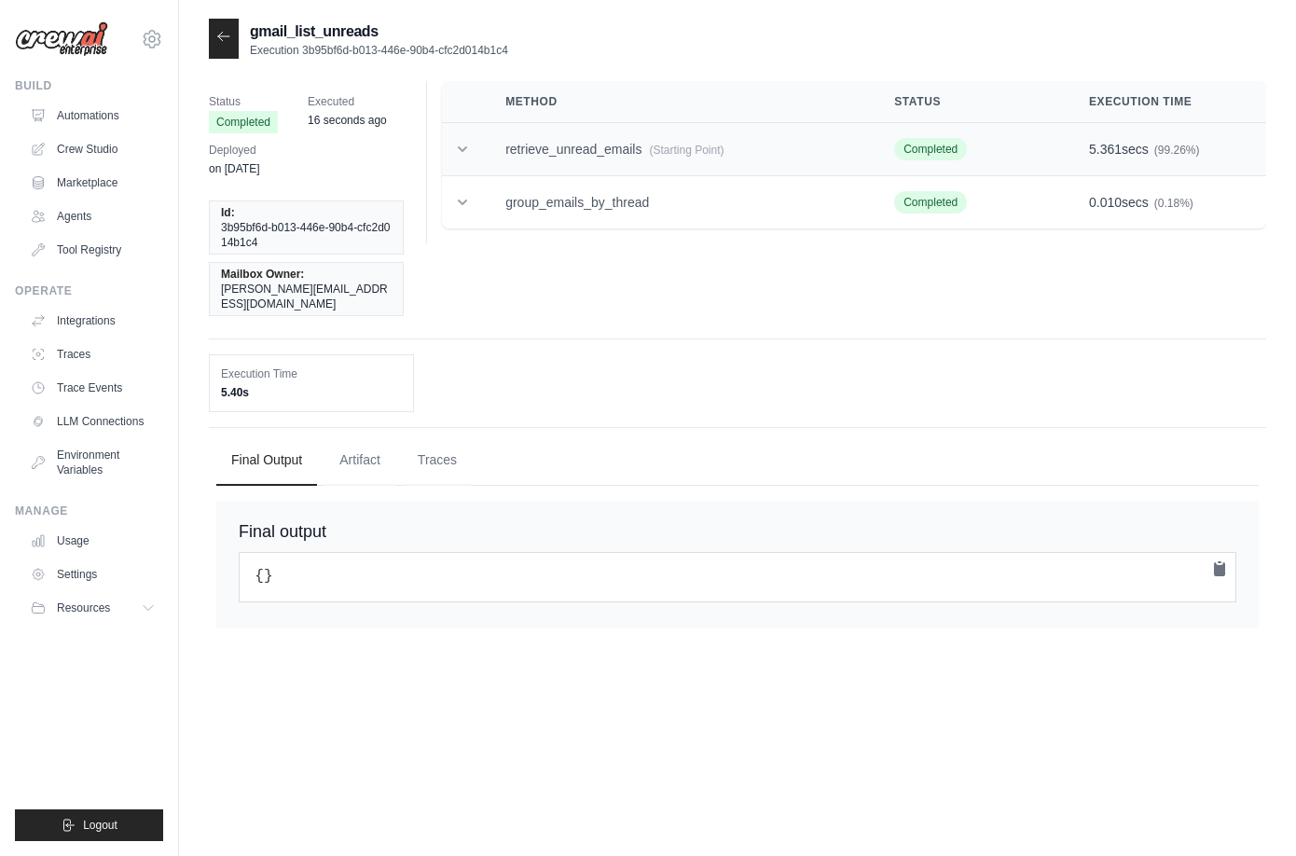
click at [515, 155] on td "retrieve_unread_emails (Starting Point)" at bounding box center [677, 149] width 389 height 53
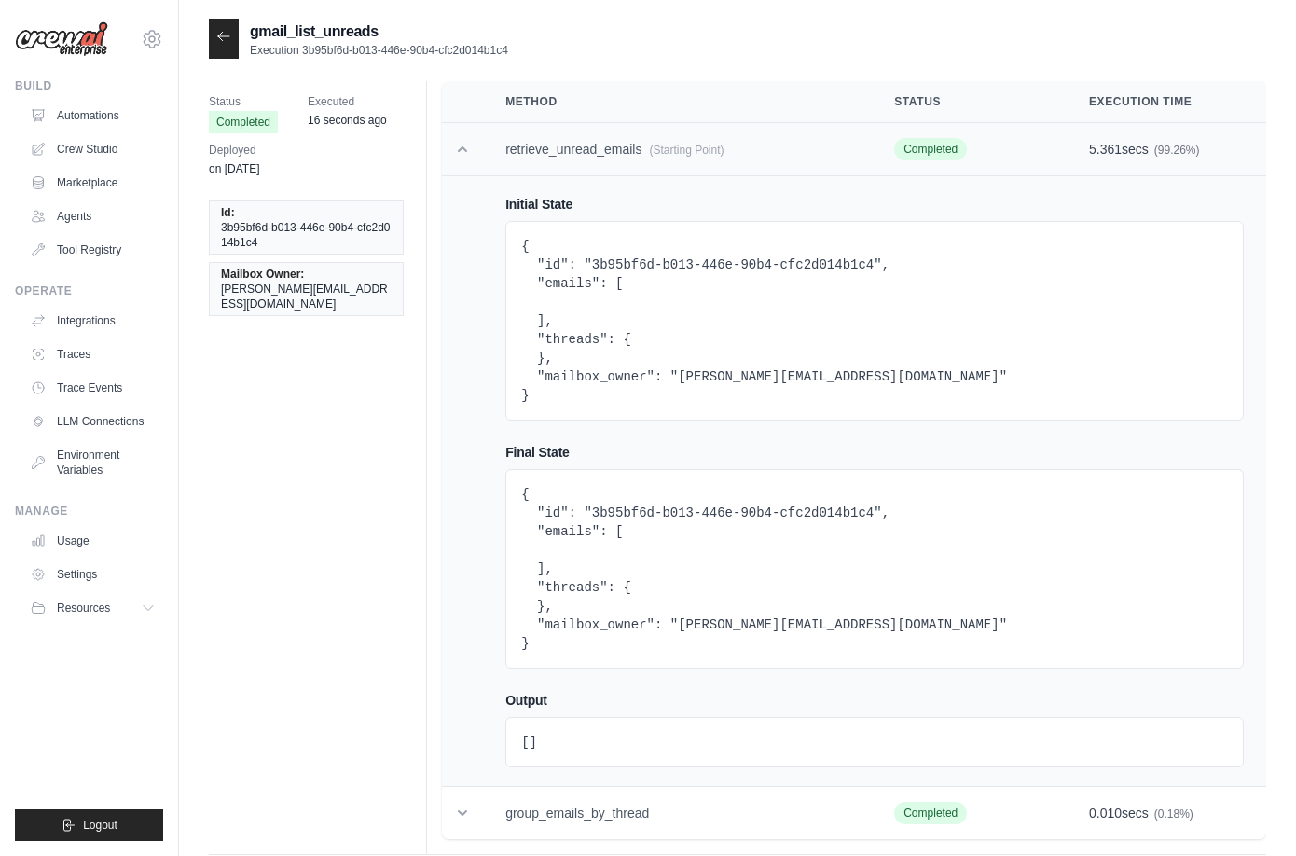
click at [494, 149] on td "retrieve_unread_emails (Starting Point)" at bounding box center [677, 149] width 389 height 53
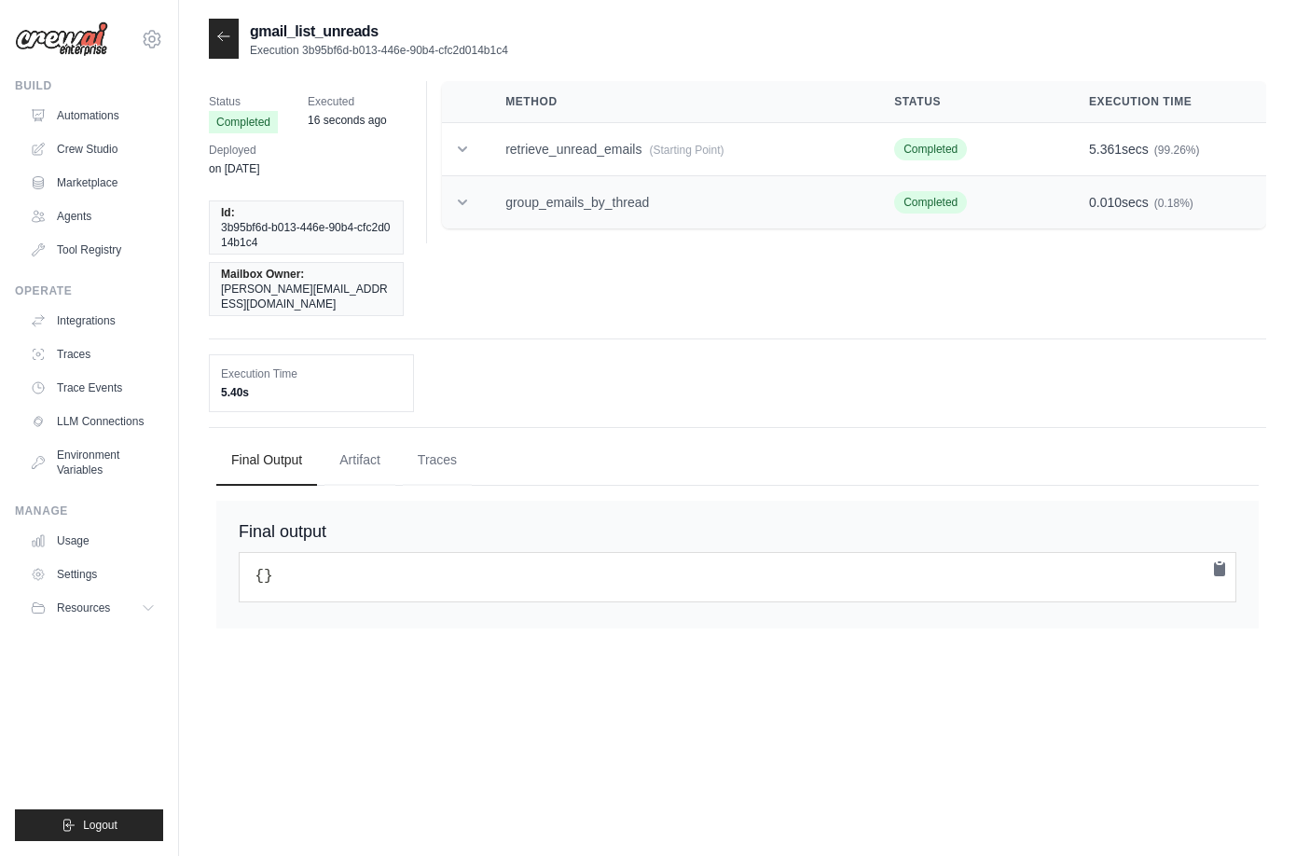
click at [477, 201] on td at bounding box center [462, 202] width 41 height 53
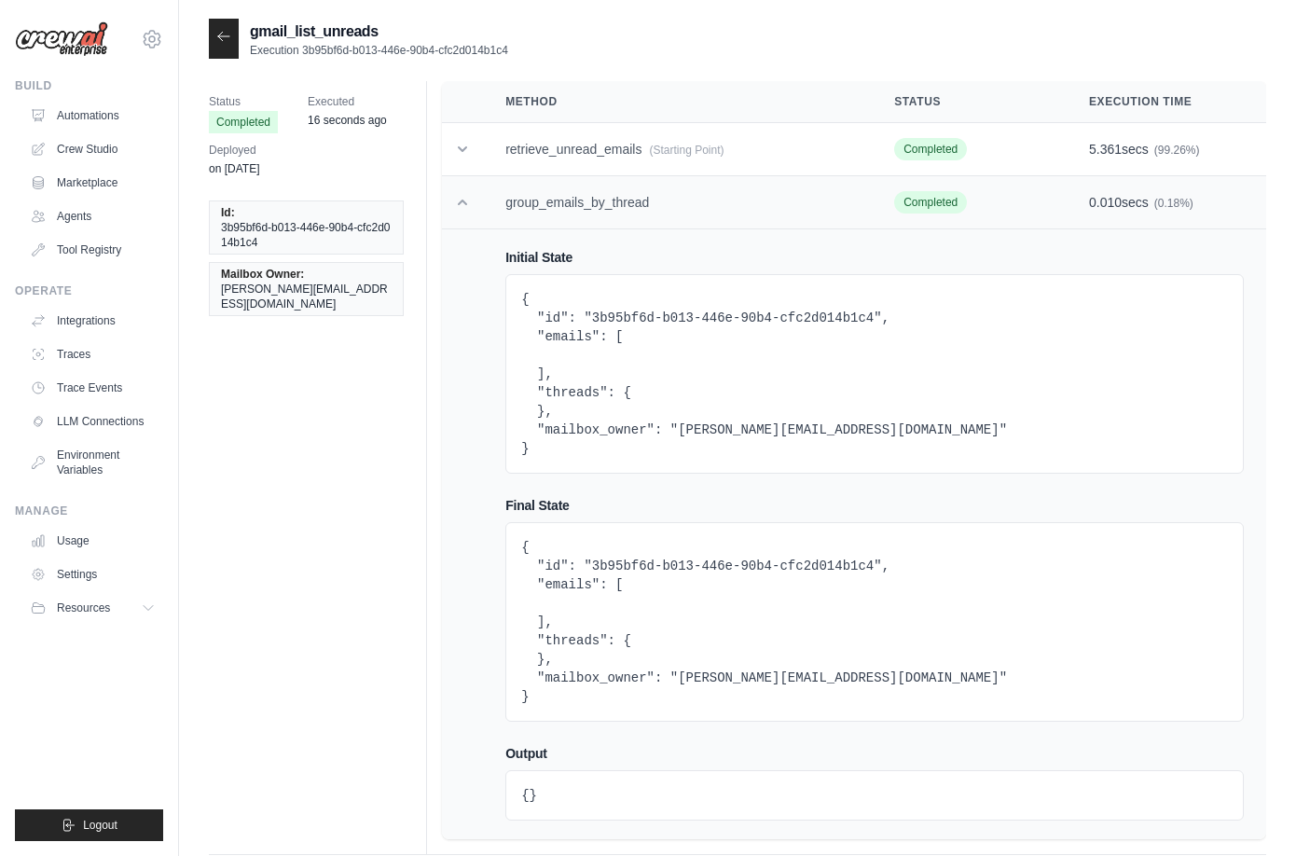
click at [477, 201] on td at bounding box center [462, 202] width 41 height 53
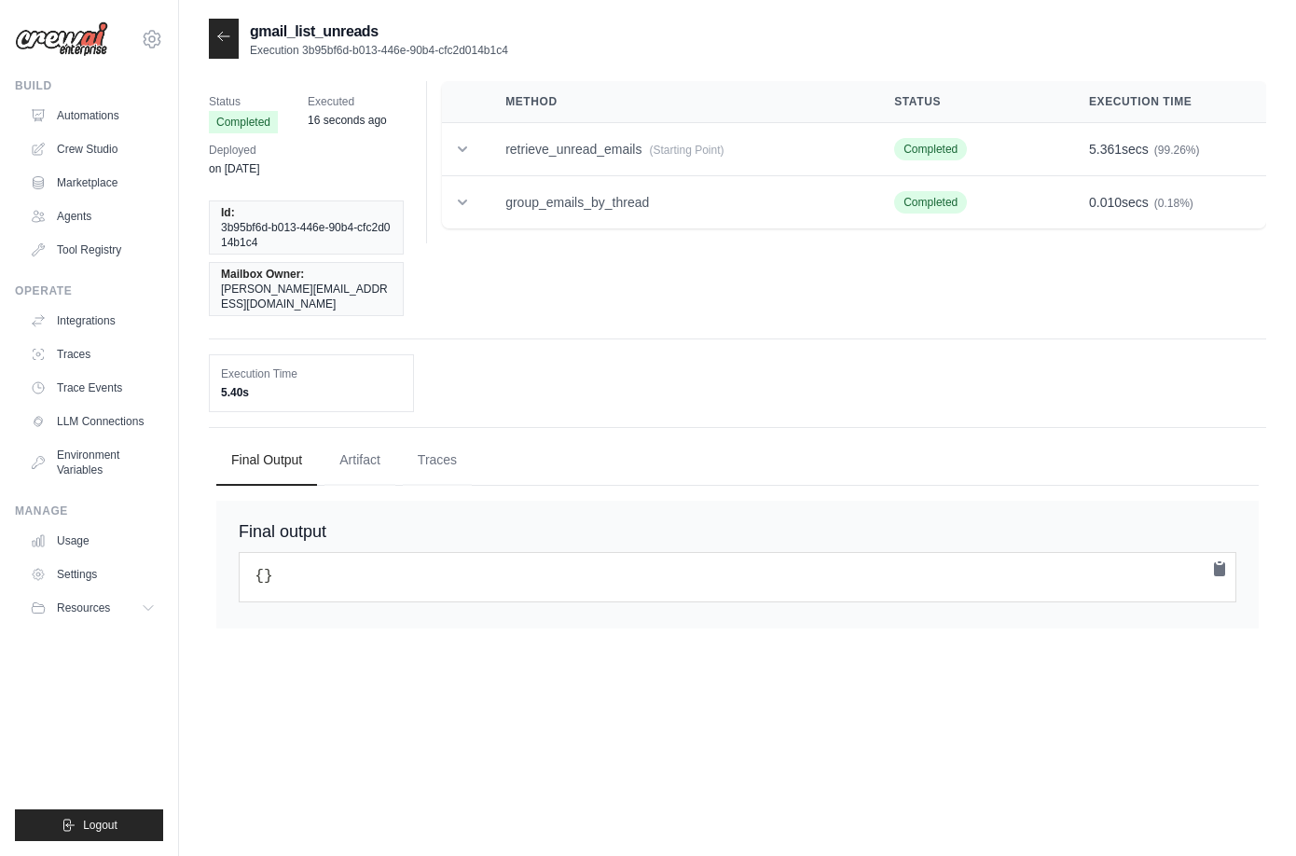
click at [225, 37] on icon at bounding box center [223, 36] width 15 height 15
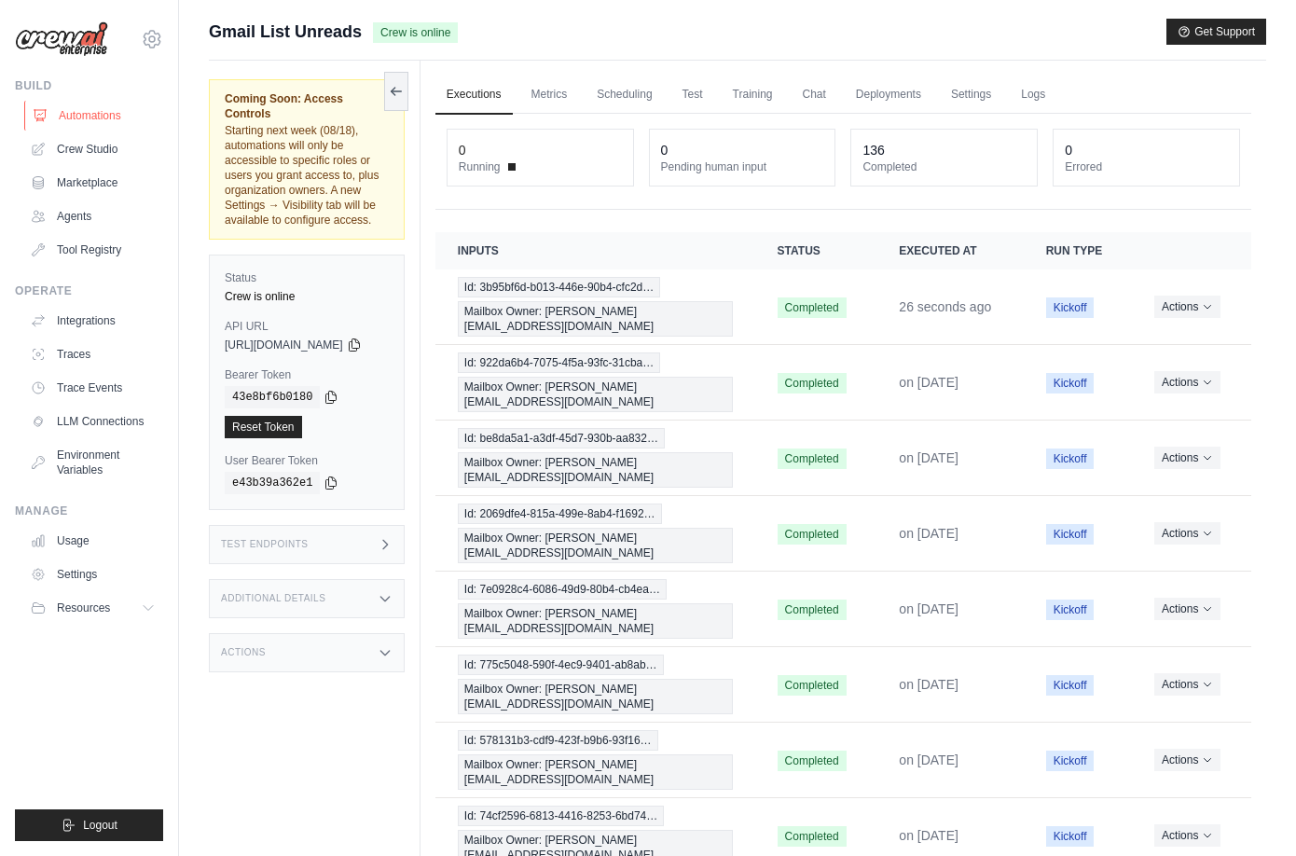
click at [100, 112] on link "Automations" at bounding box center [94, 116] width 141 height 30
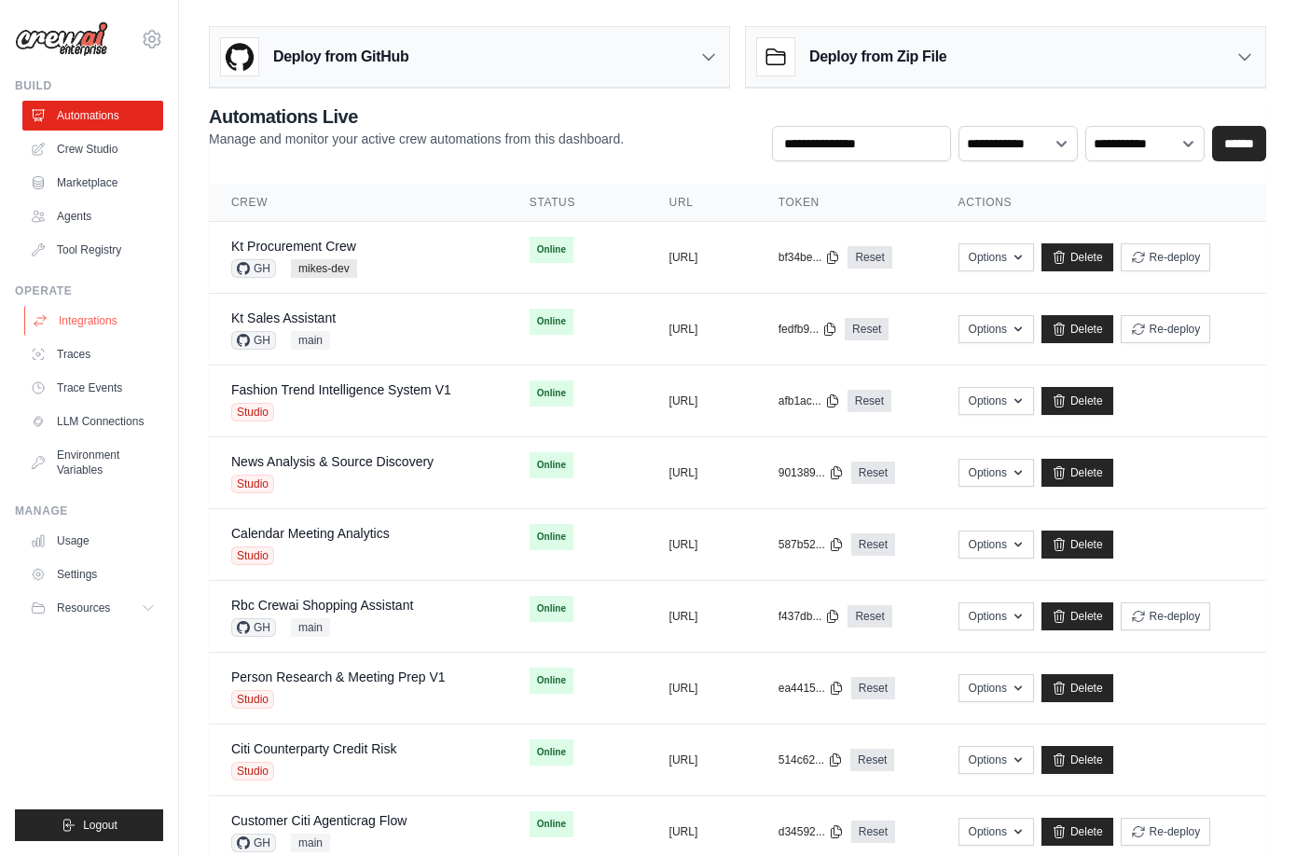
click at [118, 319] on link "Integrations" at bounding box center [94, 321] width 141 height 30
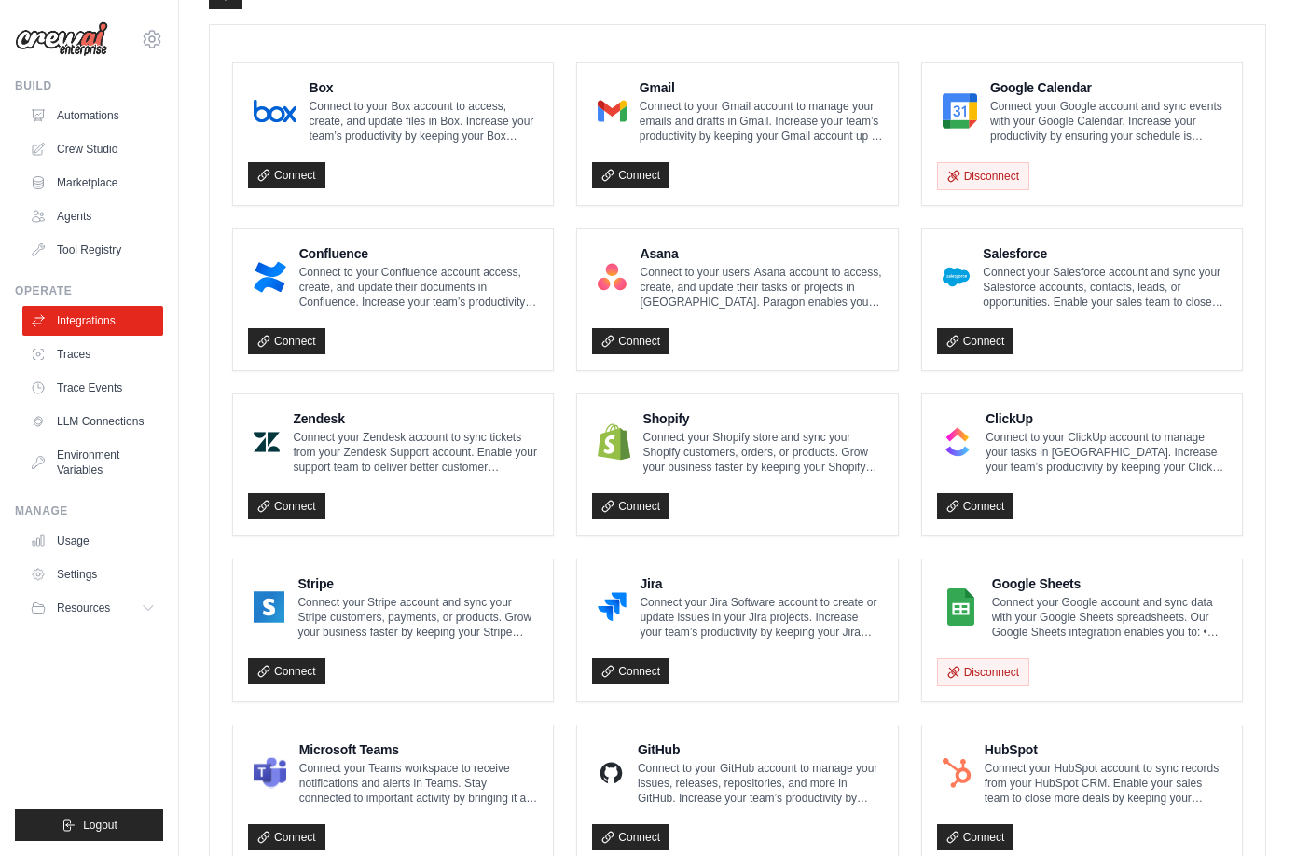
scroll to position [491, 0]
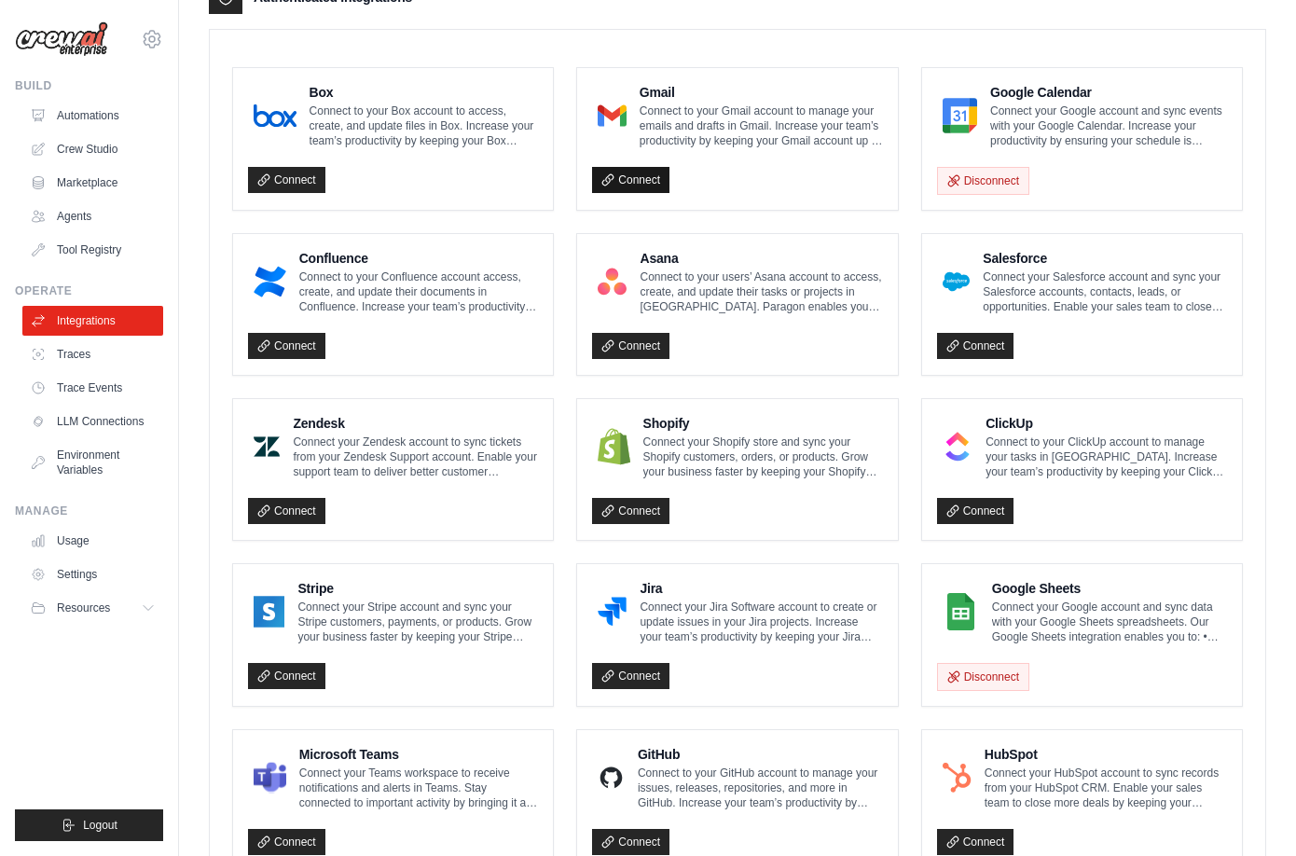
click at [631, 177] on link "Connect" at bounding box center [630, 180] width 77 height 26
click at [867, 52] on div "Box Connect to your Box account to access, create, and update files in Box. Inc…" at bounding box center [737, 635] width 1055 height 1166
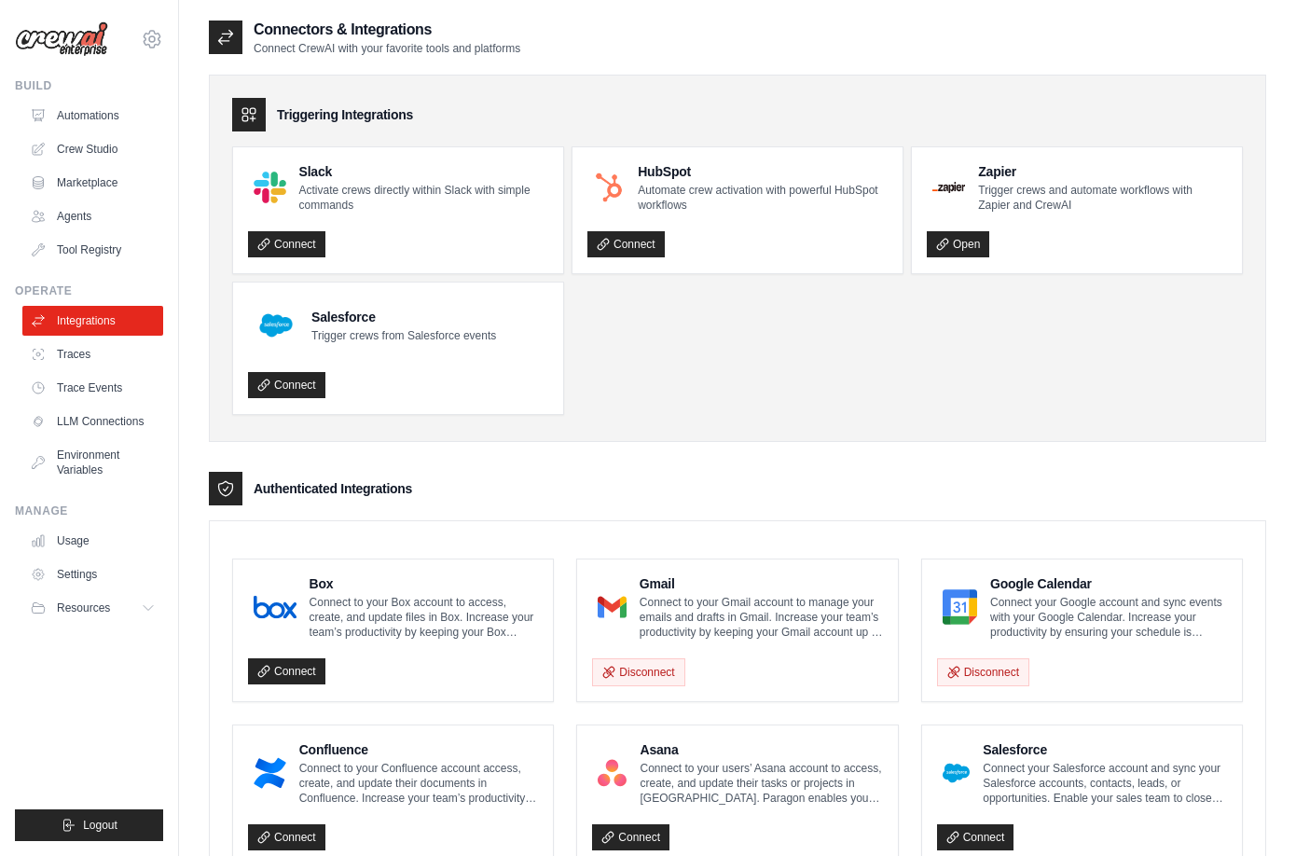
click at [703, 584] on h4 "Gmail" at bounding box center [761, 583] width 243 height 19
click at [85, 116] on link "Automations" at bounding box center [94, 116] width 141 height 30
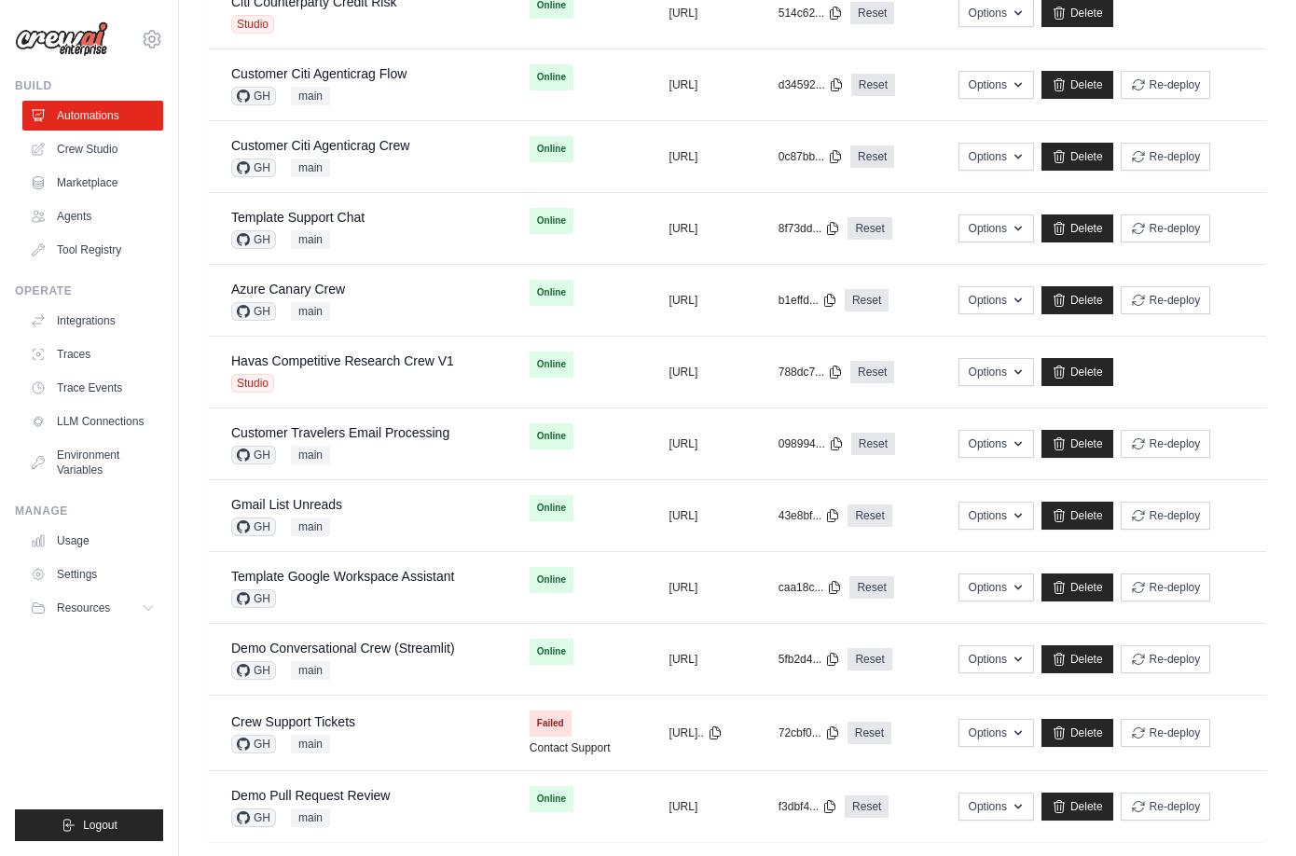
scroll to position [763, 0]
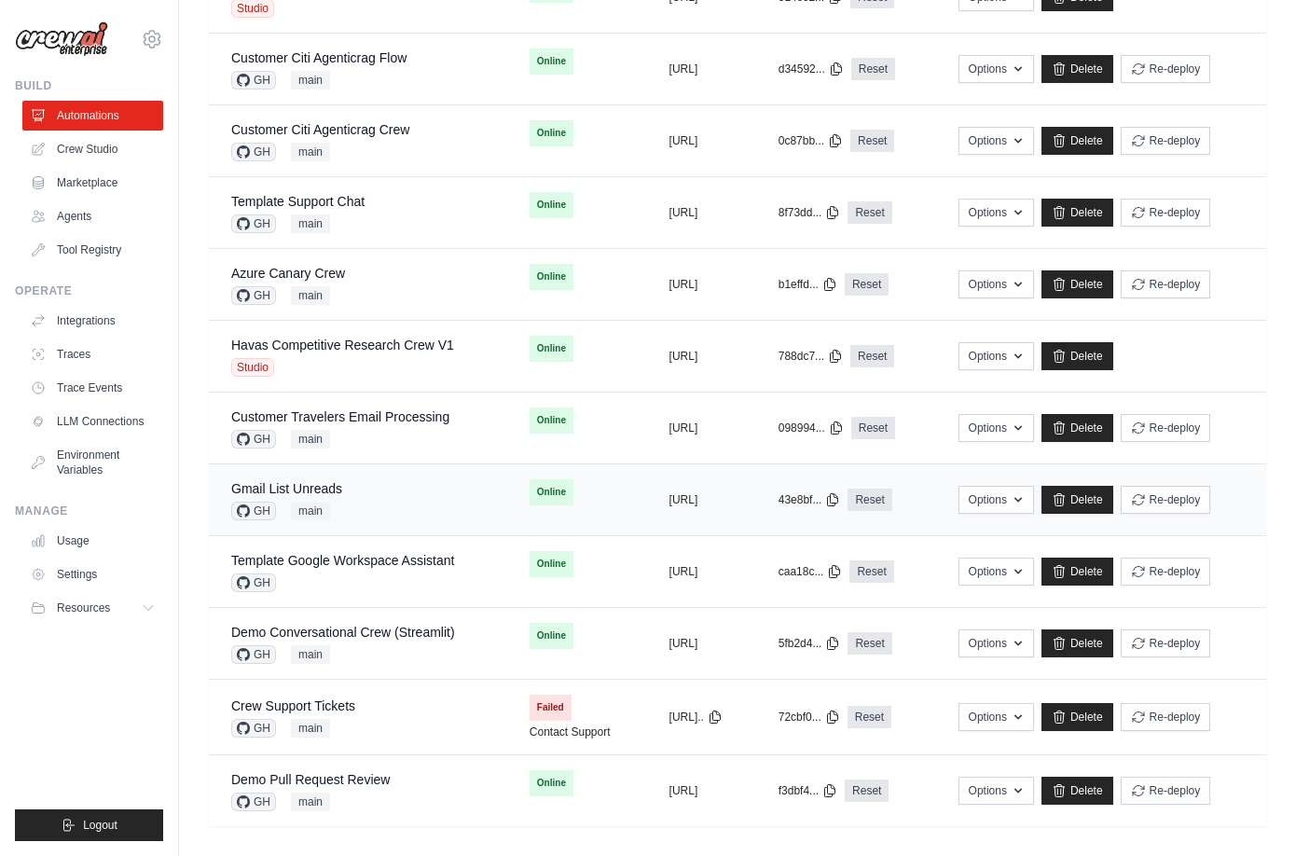
click at [392, 464] on td "Gmail List Unreads GH main" at bounding box center [358, 500] width 298 height 72
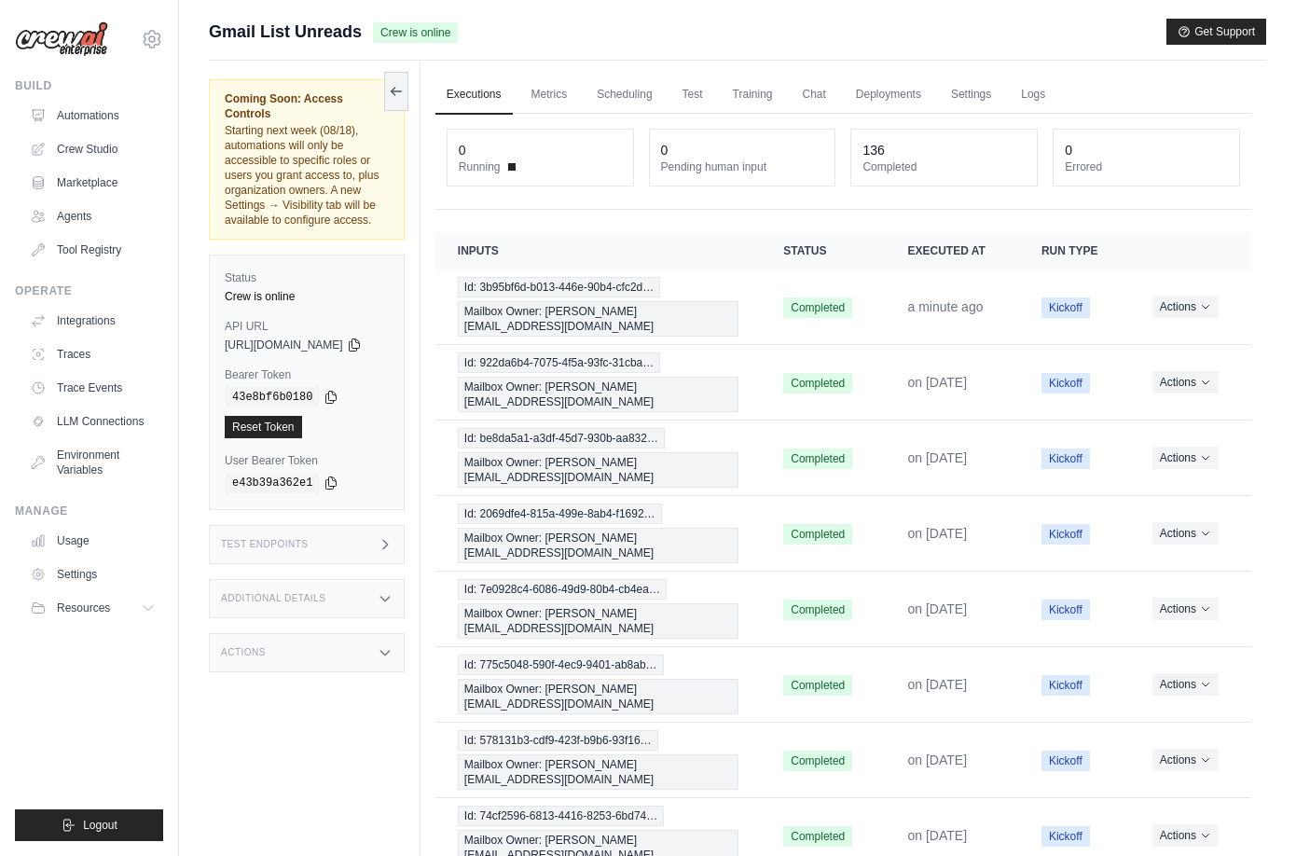
click at [281, 525] on div "Test Endpoints" at bounding box center [307, 544] width 196 height 39
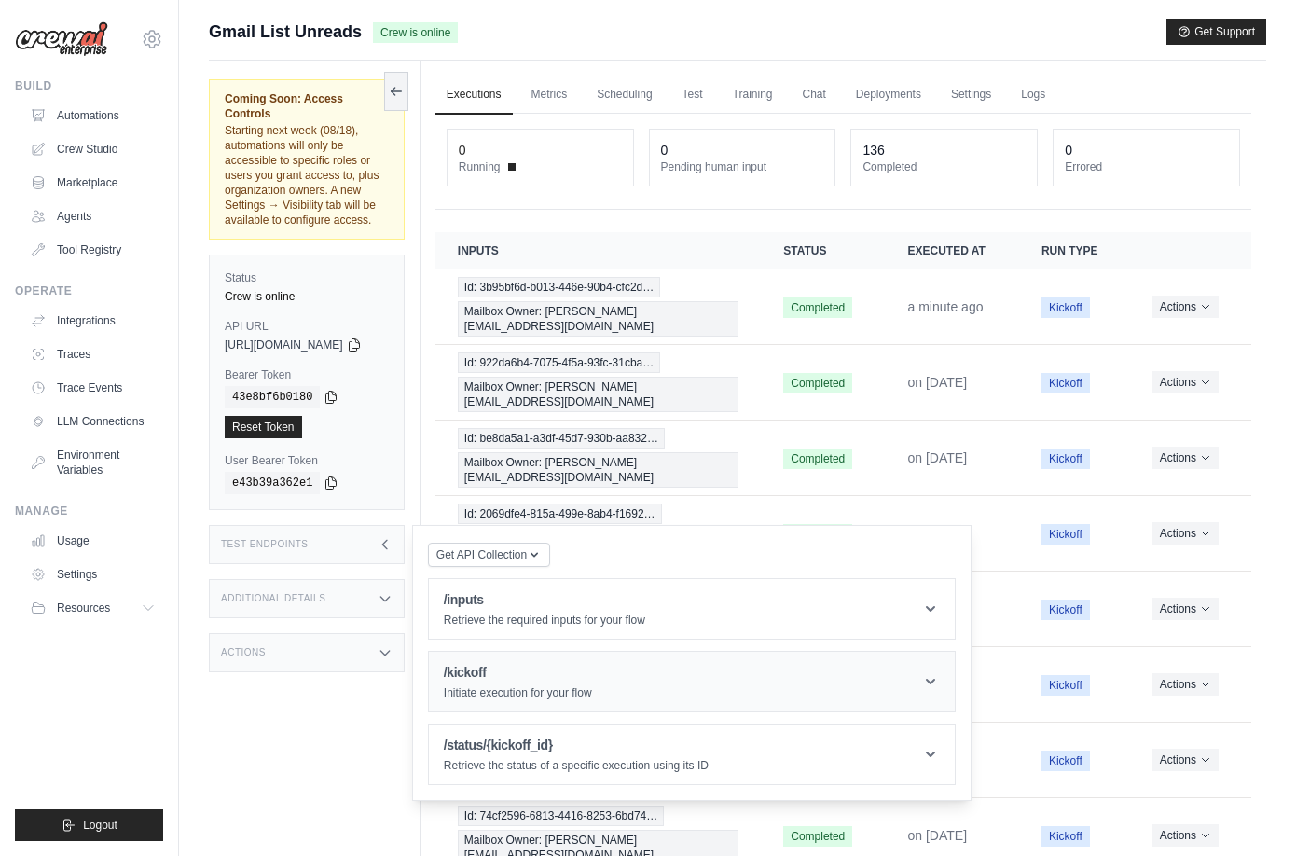
click at [517, 663] on h1 "/kickoff" at bounding box center [518, 672] width 148 height 19
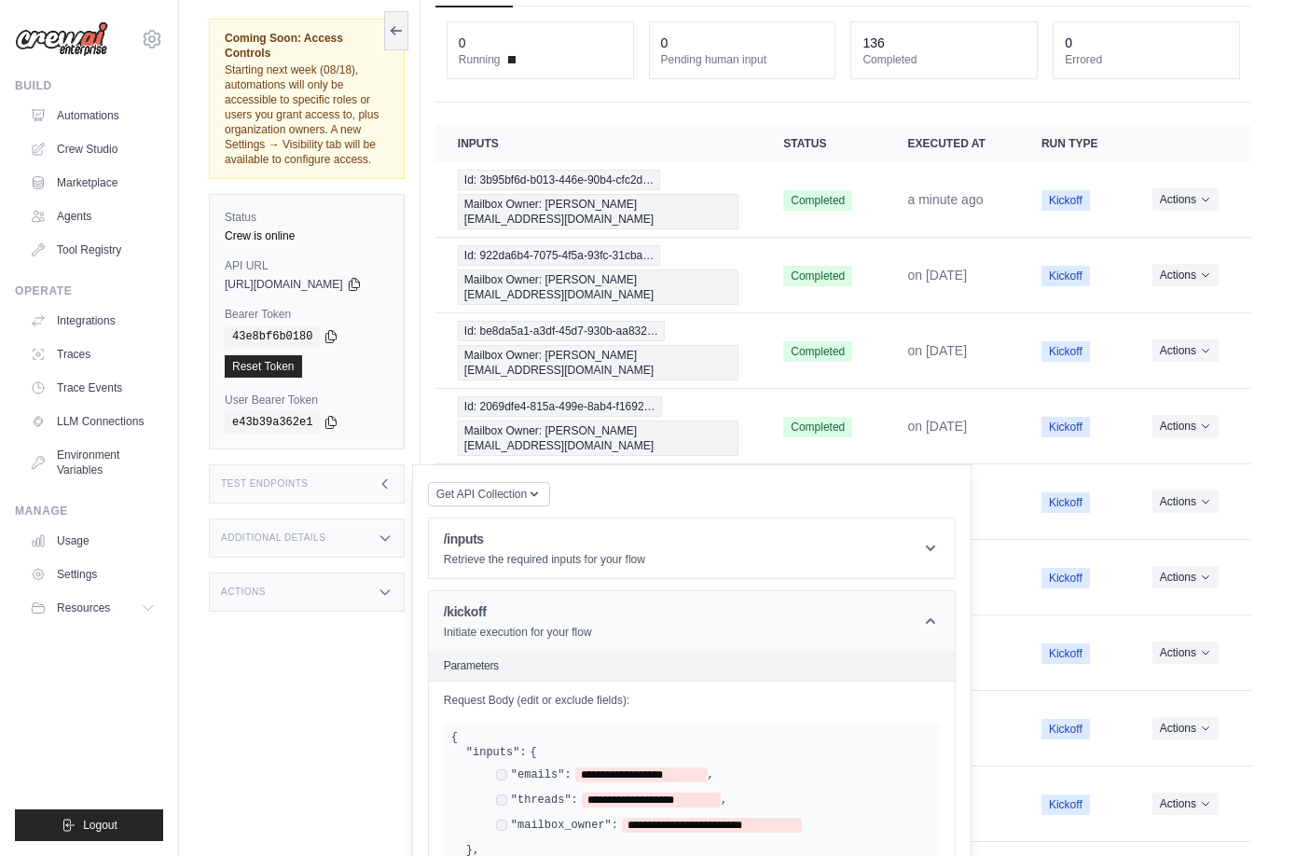
scroll to position [269, 0]
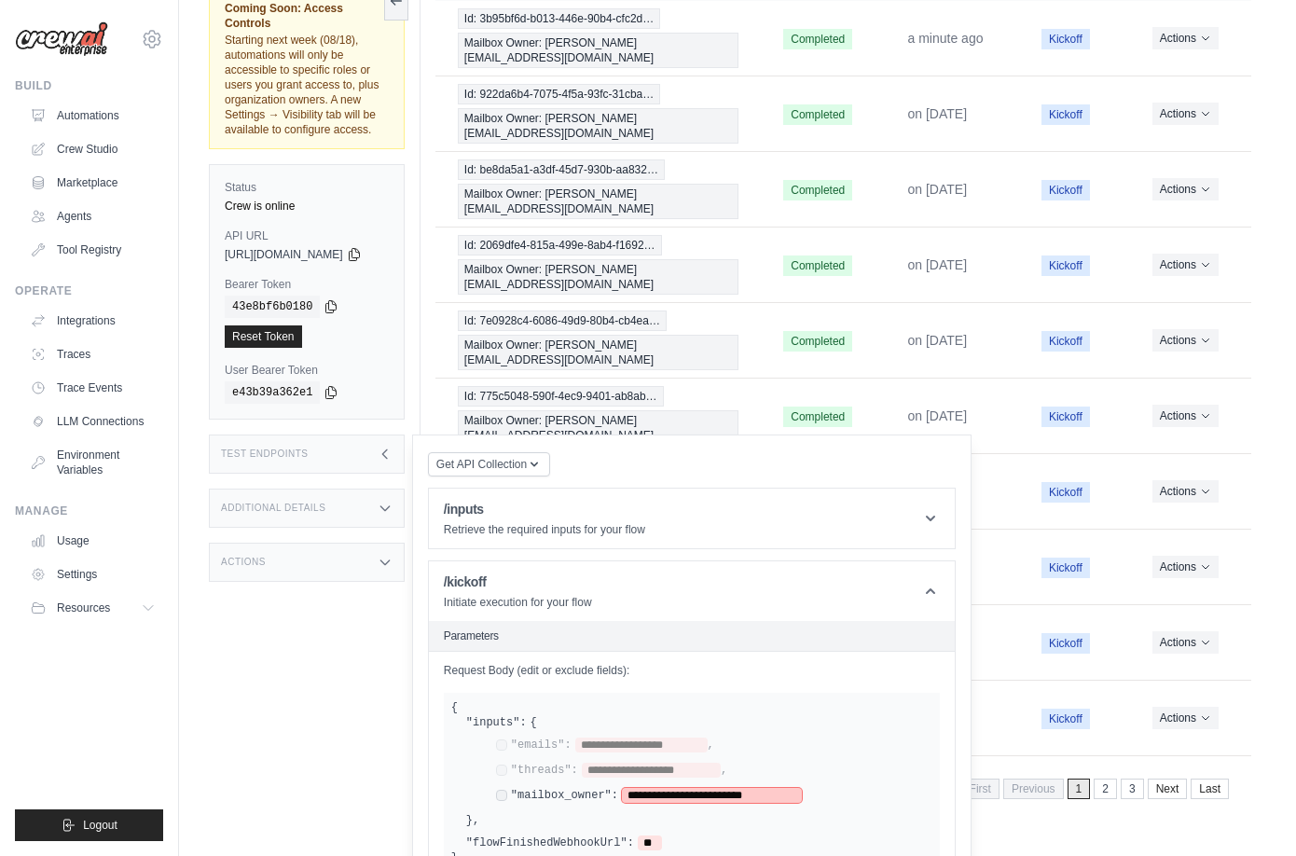
click at [655, 788] on span "**********" at bounding box center [712, 795] width 180 height 15
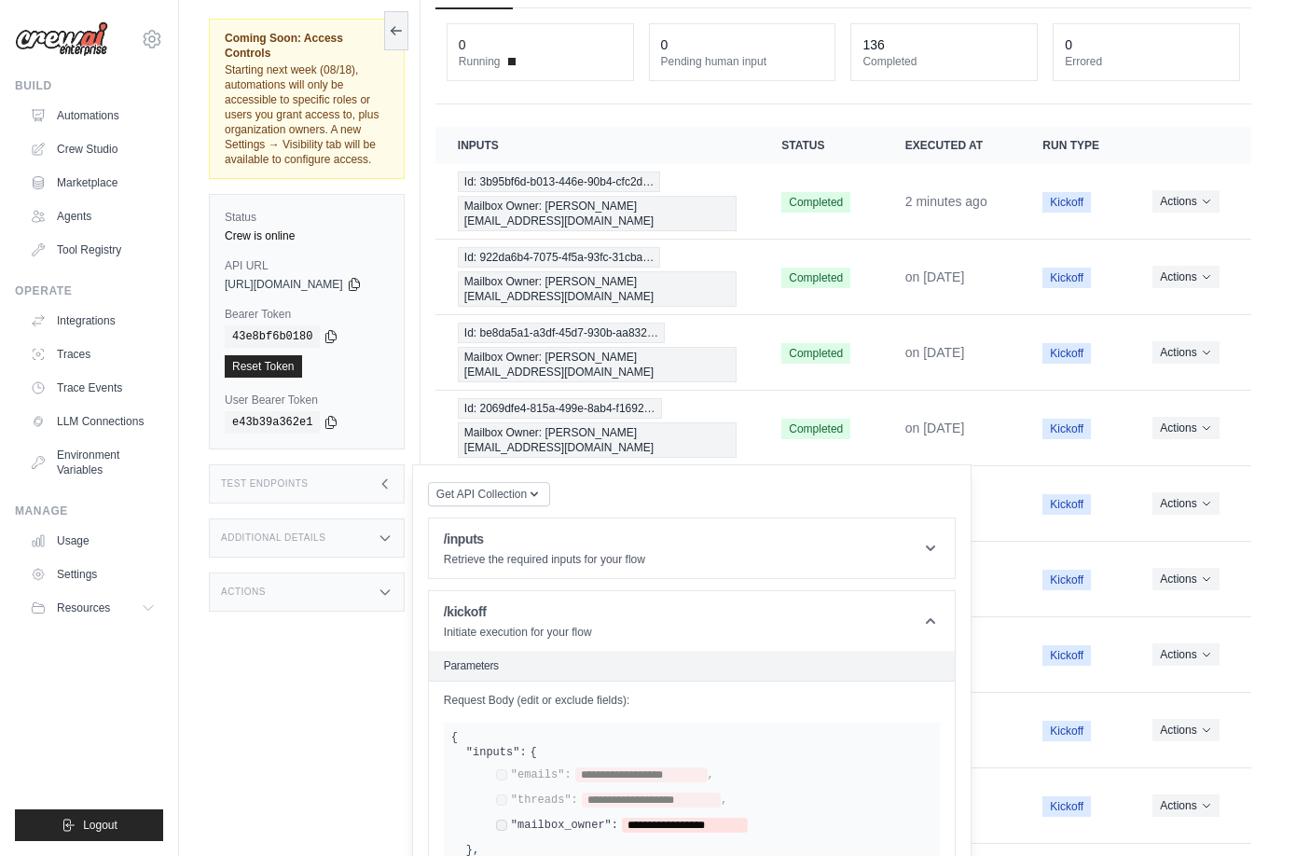
scroll to position [0, 0]
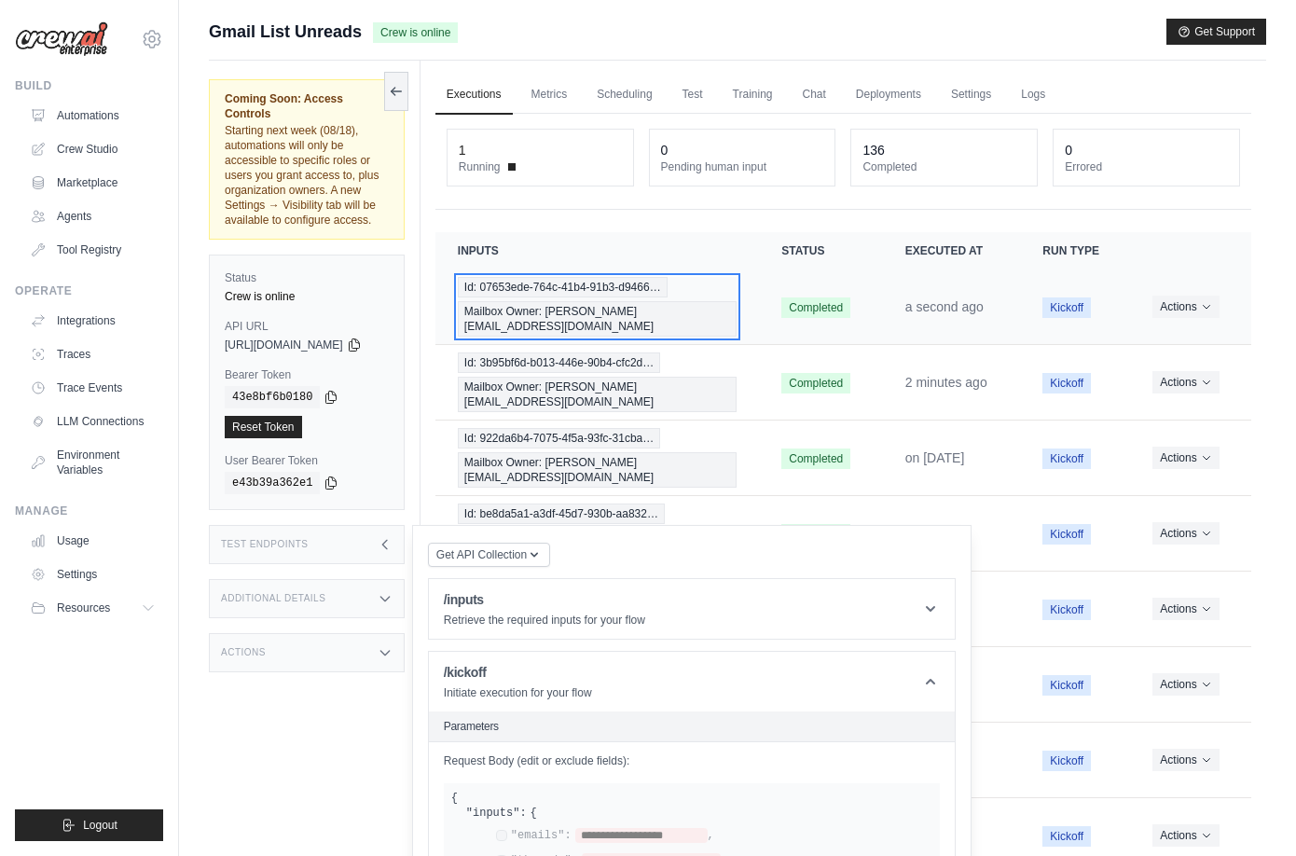
click at [627, 295] on div "Id: 07653ede-764c-41b4-91b3-d9466… Mailbox Owner: mike@crewai.com" at bounding box center [597, 307] width 279 height 60
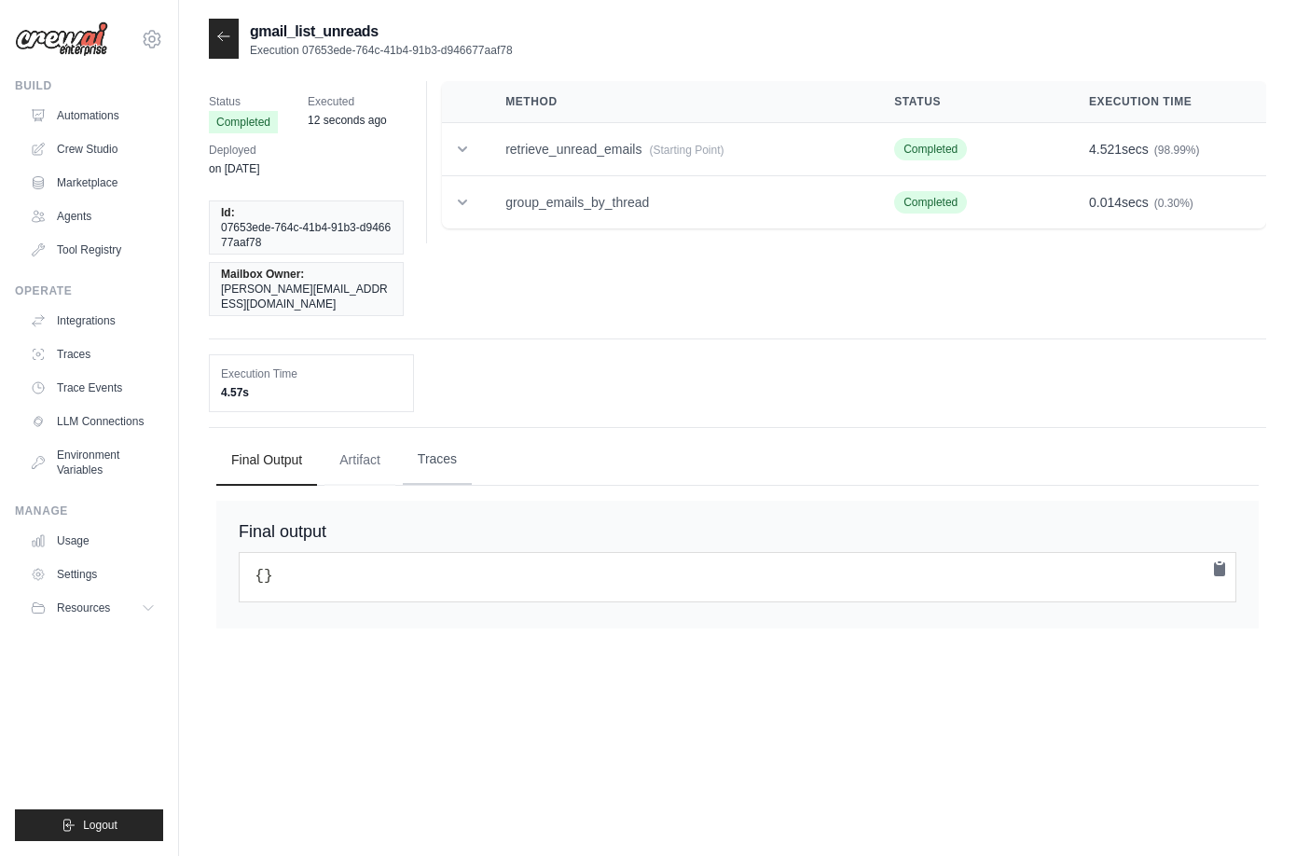
click at [436, 435] on button "Traces" at bounding box center [437, 459] width 69 height 50
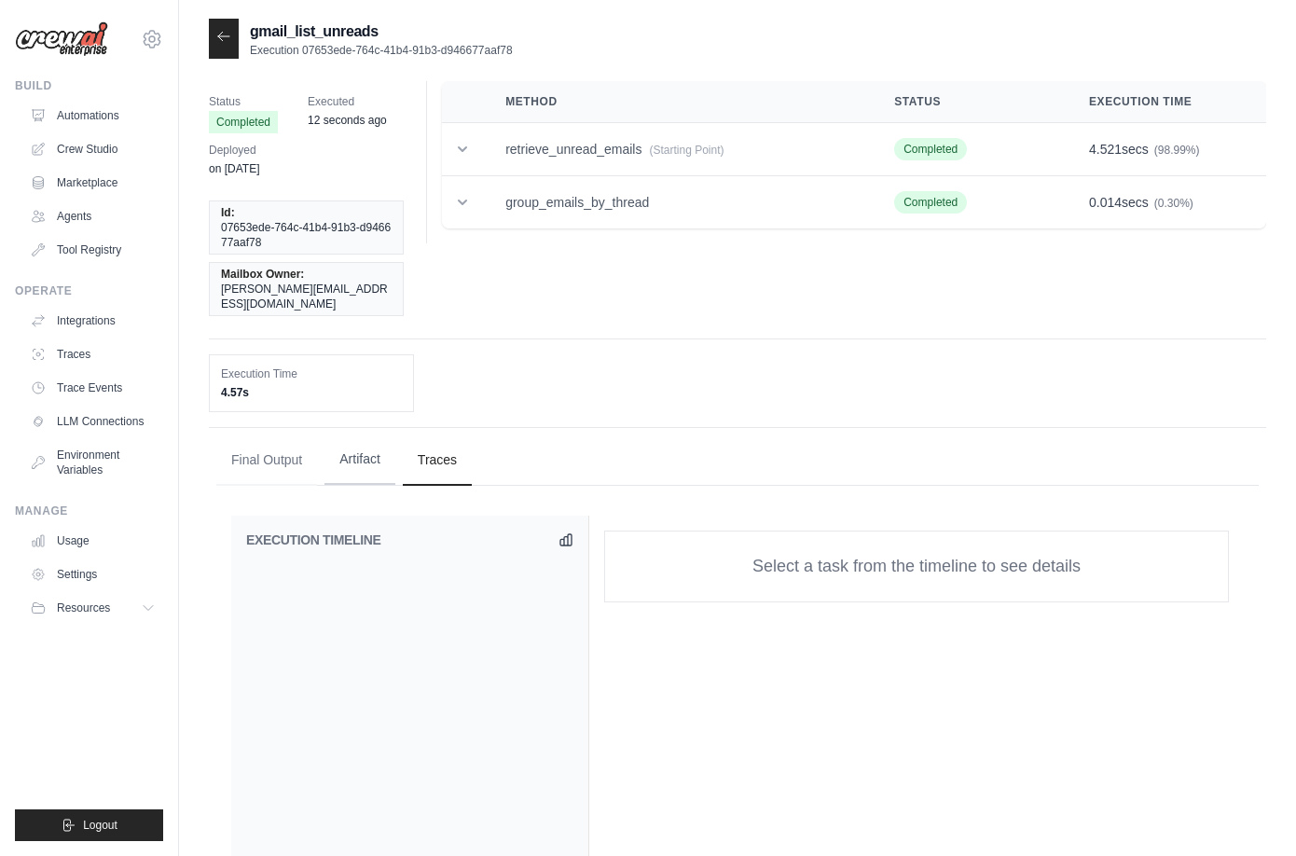
click at [365, 442] on button "Artifact" at bounding box center [359, 459] width 71 height 50
click at [281, 449] on button "Final Output" at bounding box center [266, 459] width 101 height 50
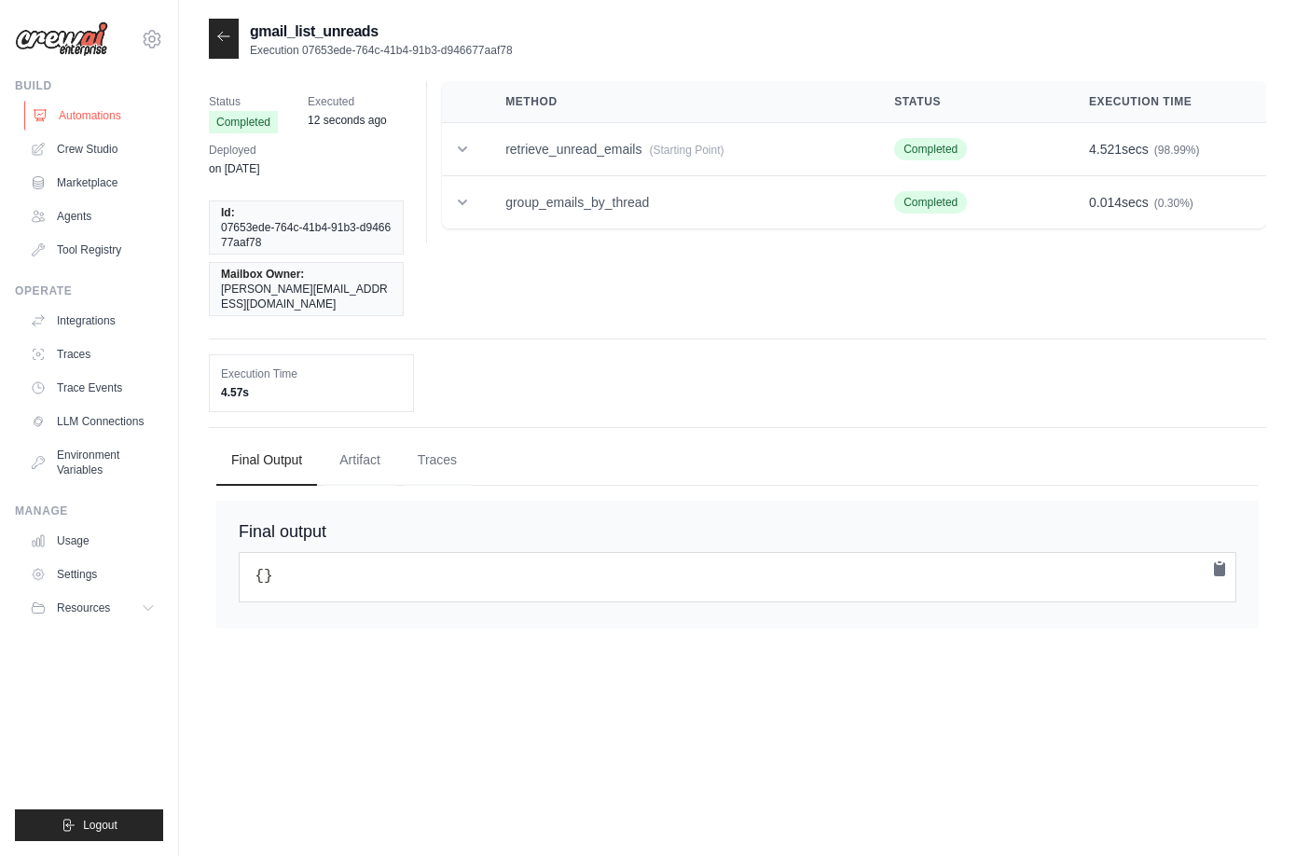
click at [92, 116] on link "Automations" at bounding box center [94, 116] width 141 height 30
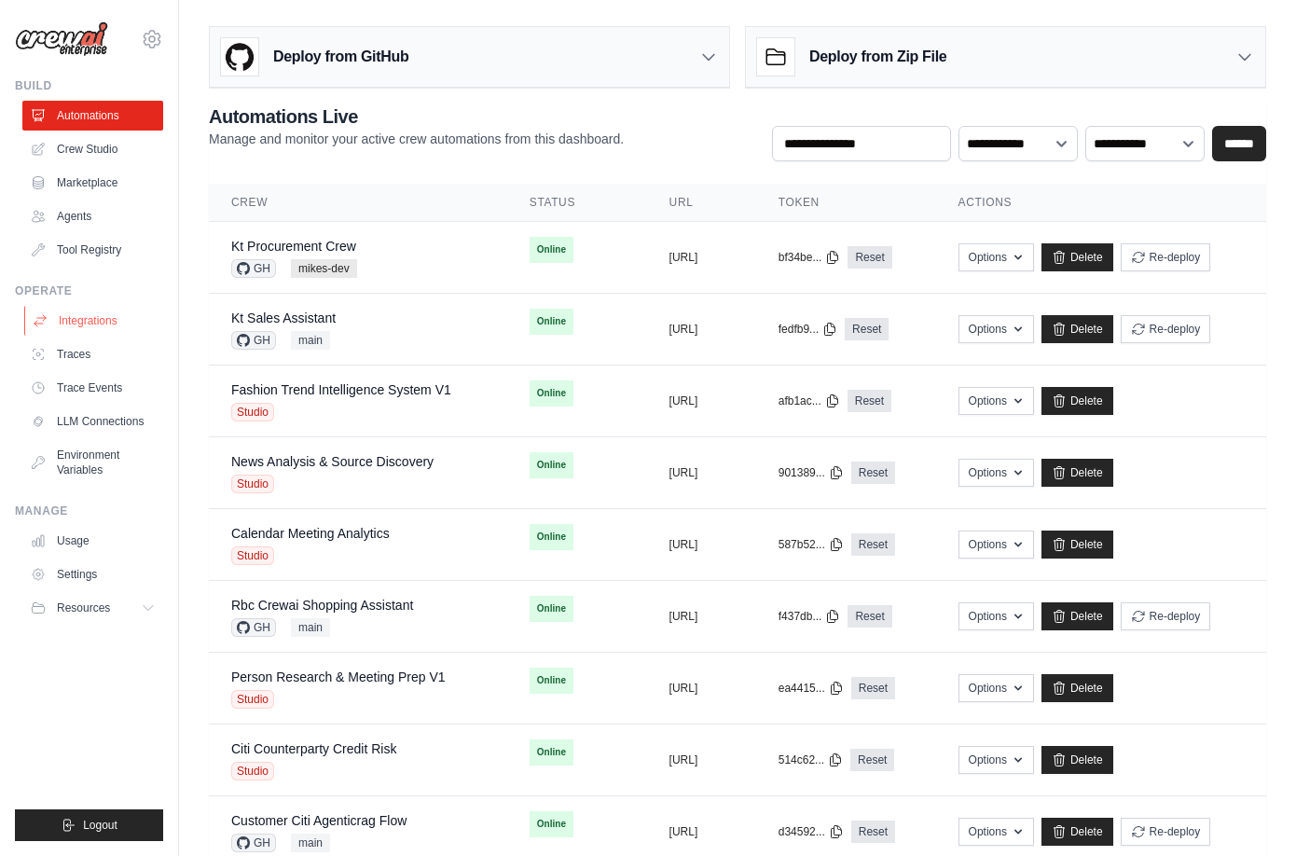
click at [111, 321] on link "Integrations" at bounding box center [94, 321] width 141 height 30
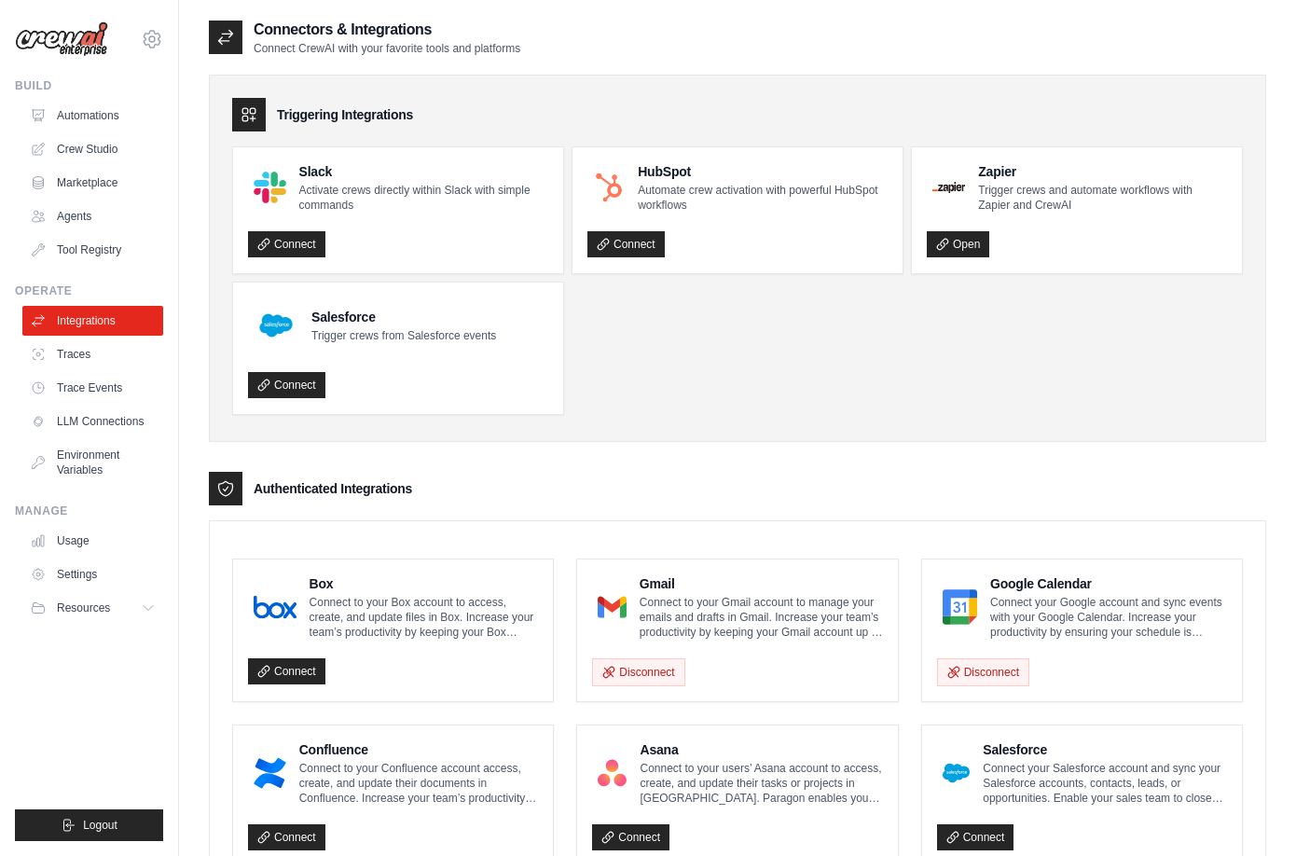
click at [677, 588] on div "Gmail Connect to your Gmail account to manage your emails and drafts in Gmail. …" at bounding box center [761, 606] width 243 height 65
click at [95, 110] on link "Automations" at bounding box center [94, 116] width 141 height 30
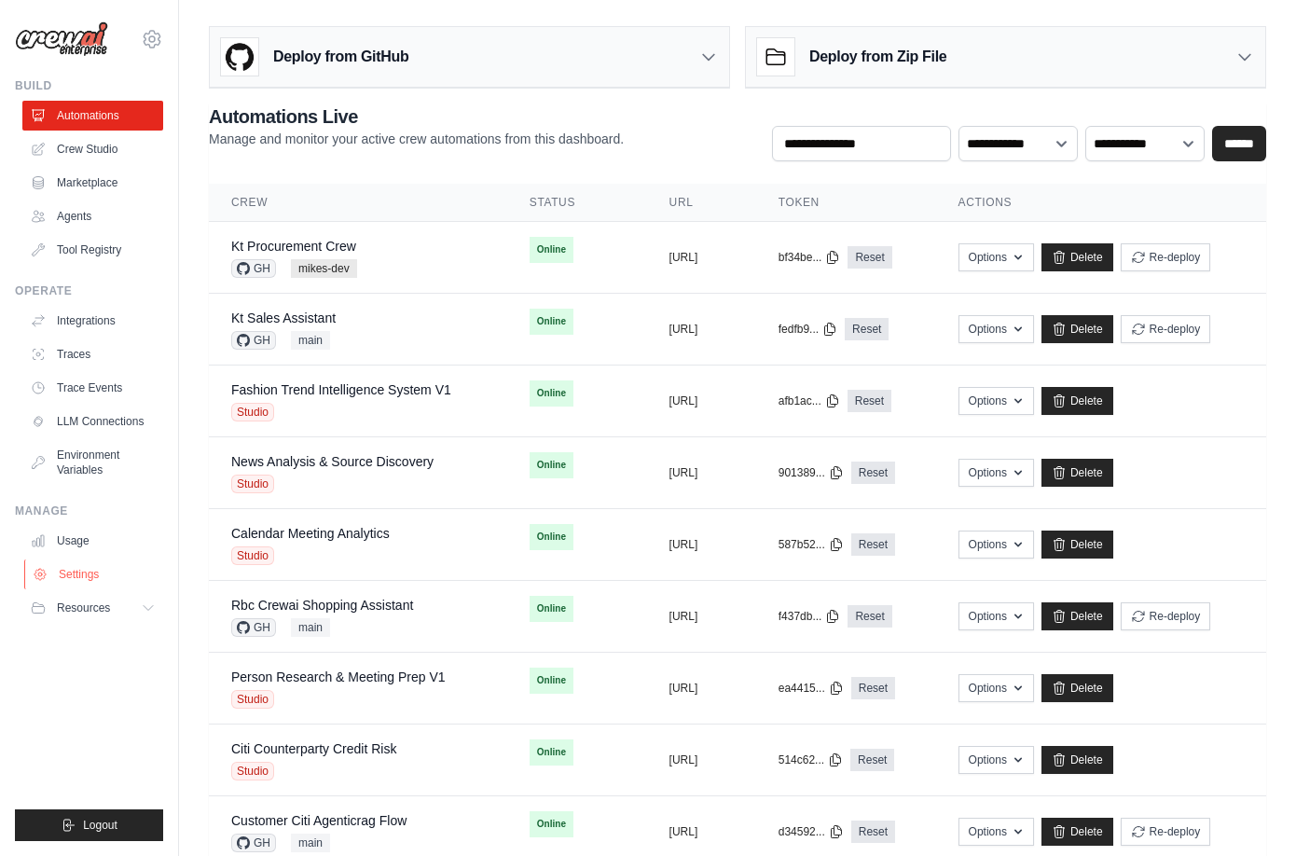
click at [87, 567] on link "Settings" at bounding box center [94, 574] width 141 height 30
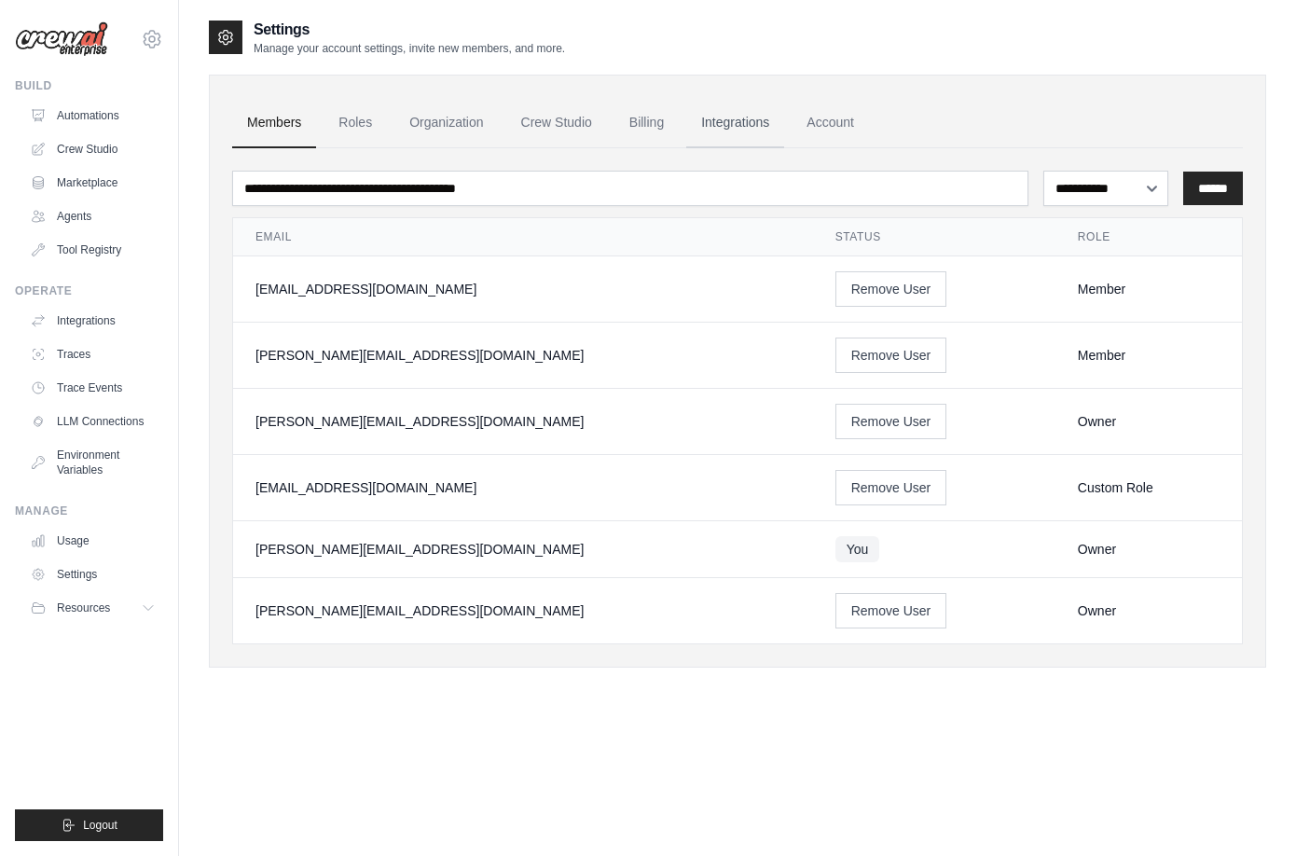
click at [739, 131] on link "Integrations" at bounding box center [735, 123] width 98 height 50
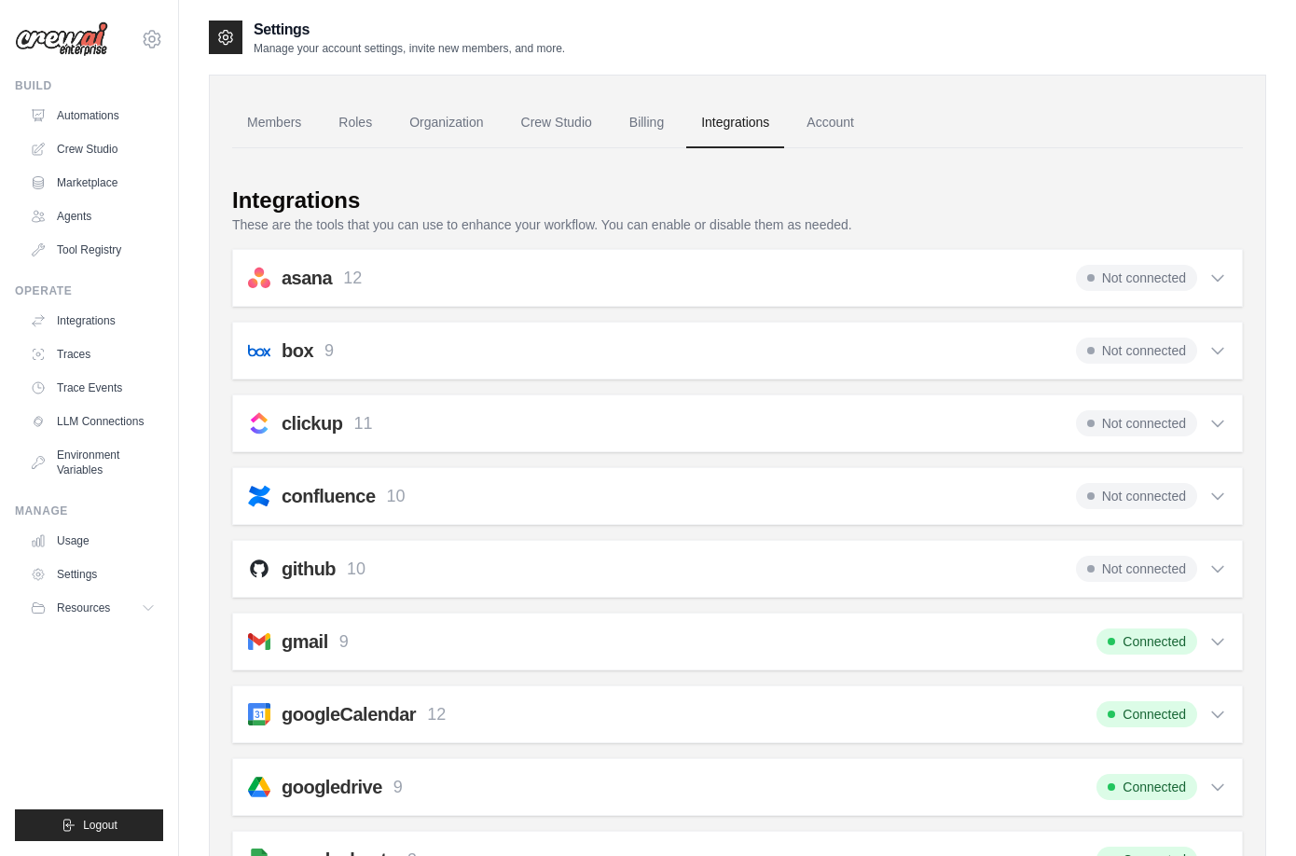
scroll to position [52, 0]
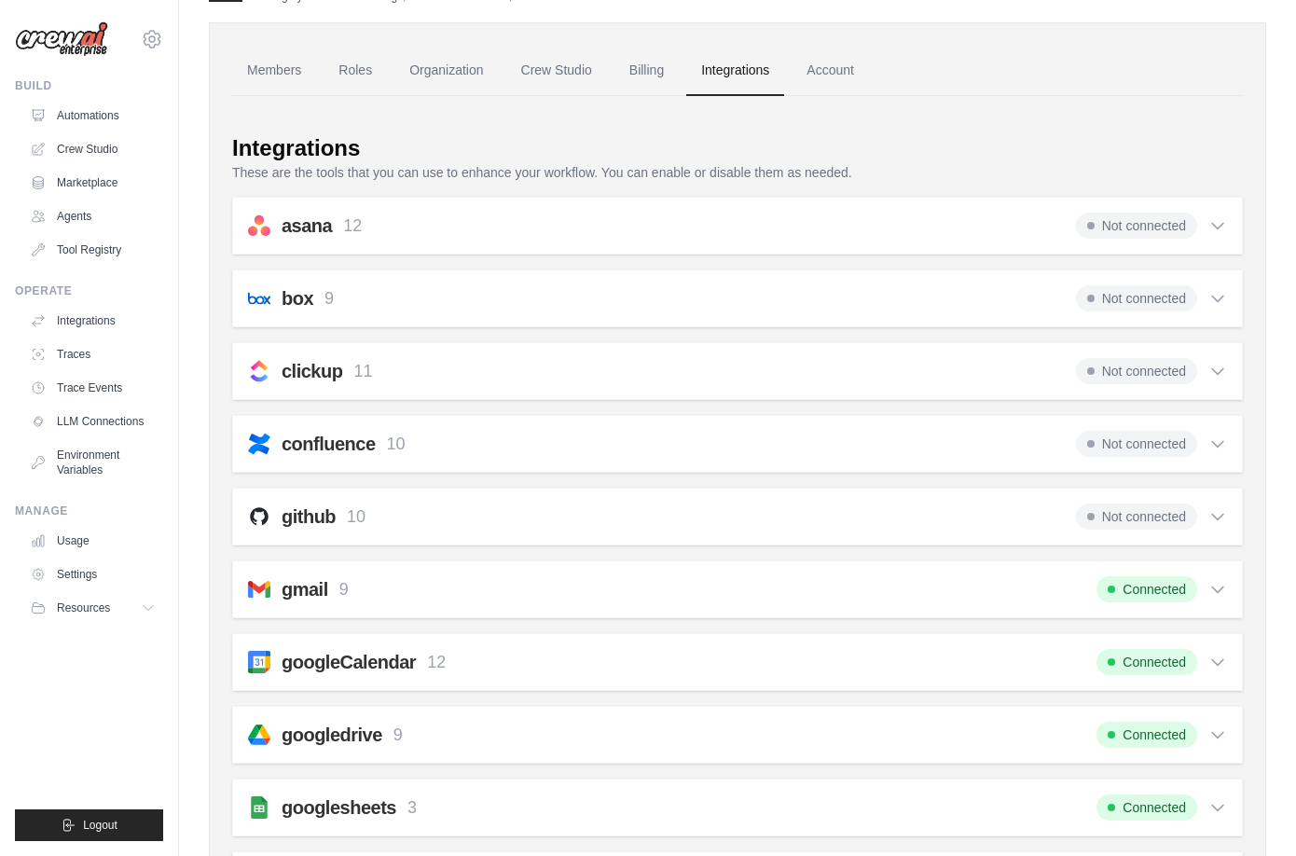
click at [1204, 576] on div "Connected" at bounding box center [1161, 589] width 131 height 26
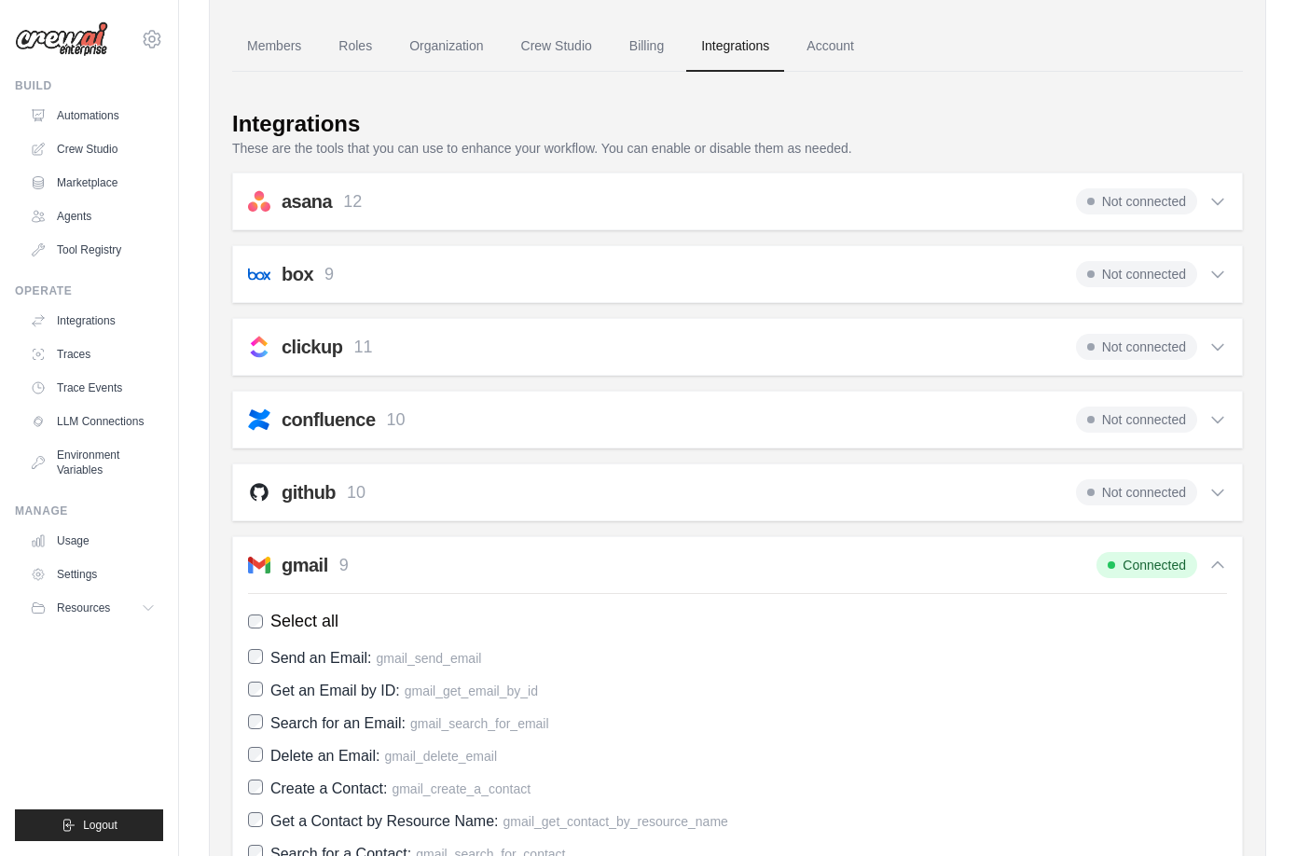
scroll to position [0, 0]
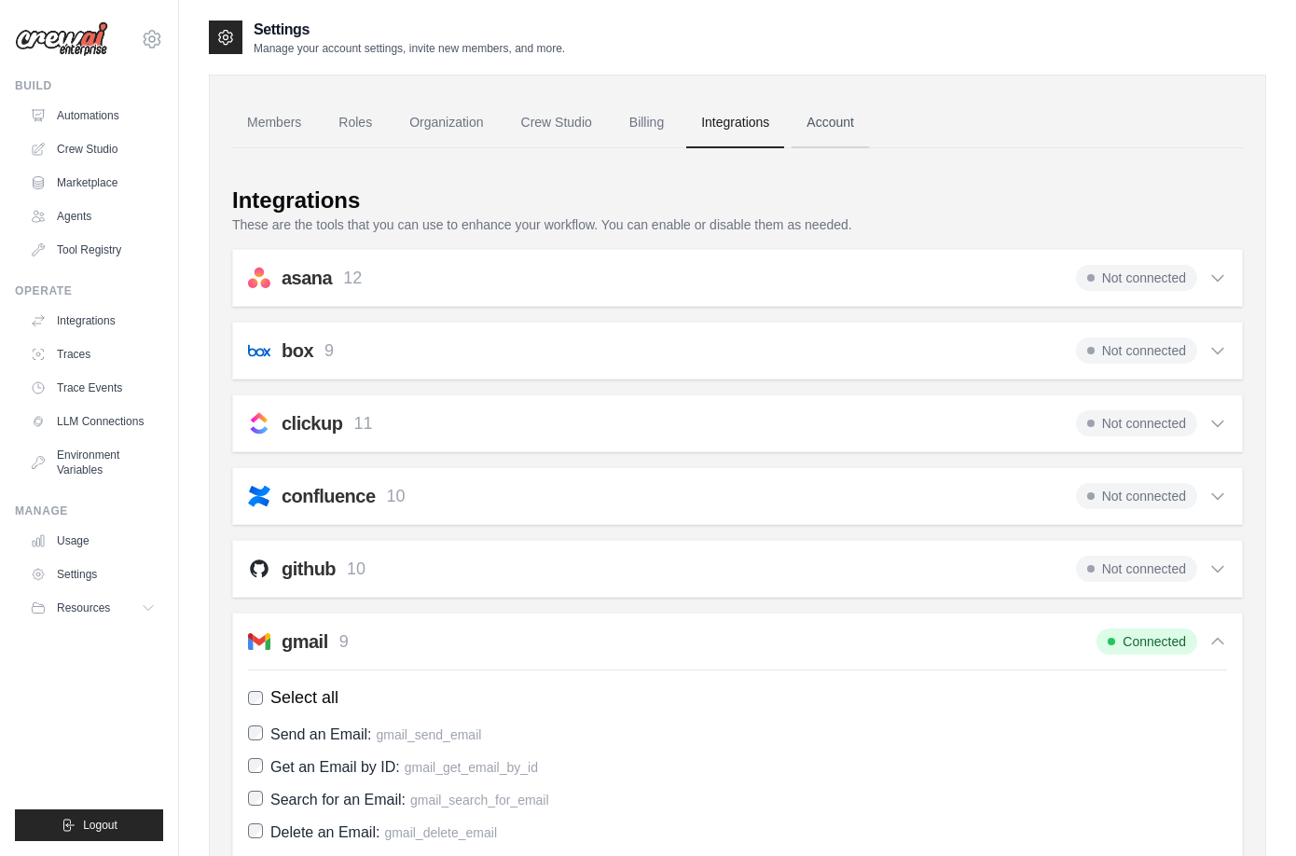
click at [822, 132] on link "Account" at bounding box center [830, 123] width 77 height 50
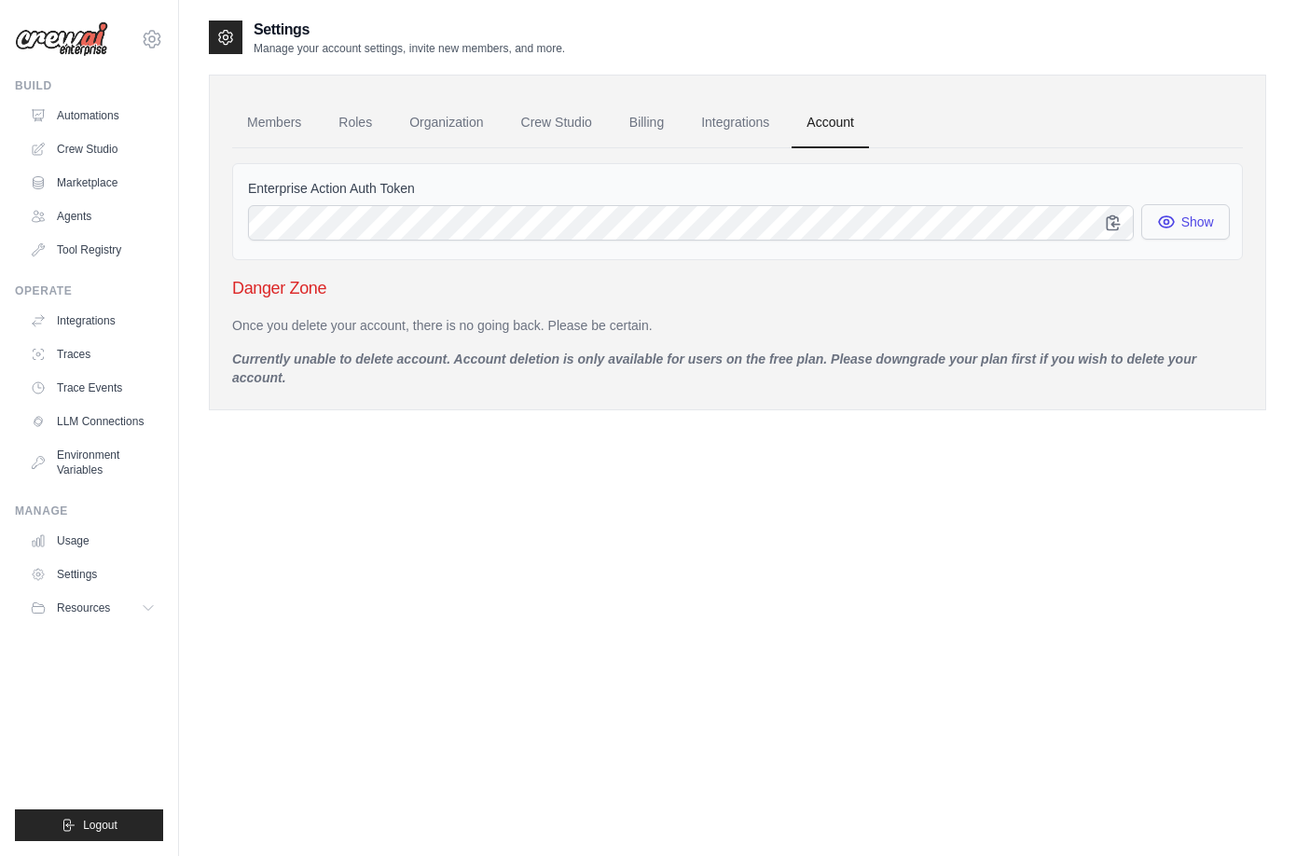
click at [1189, 220] on button "Show" at bounding box center [1185, 221] width 89 height 35
click at [1109, 215] on icon "button" at bounding box center [1113, 222] width 12 height 14
click at [95, 107] on link "Automations" at bounding box center [94, 116] width 141 height 30
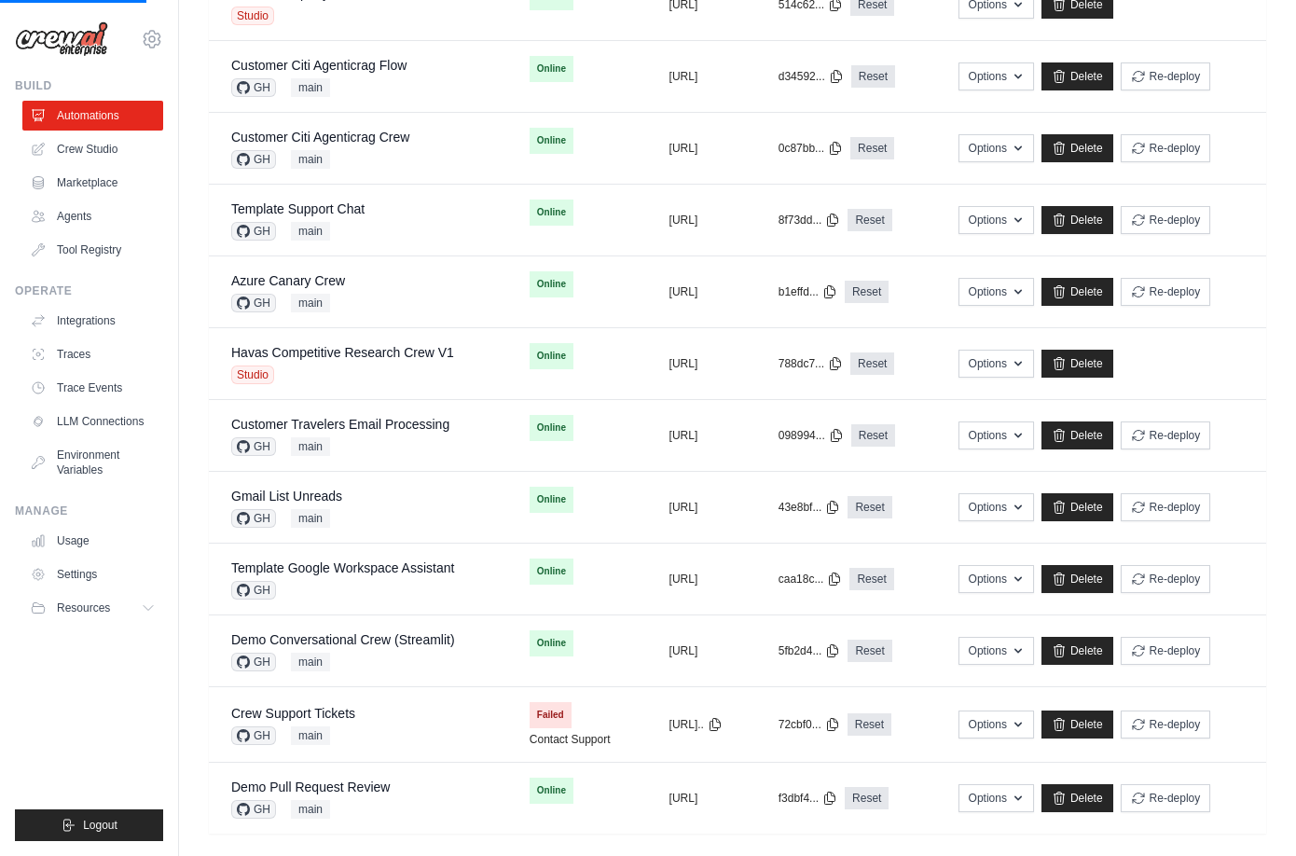
scroll to position [763, 0]
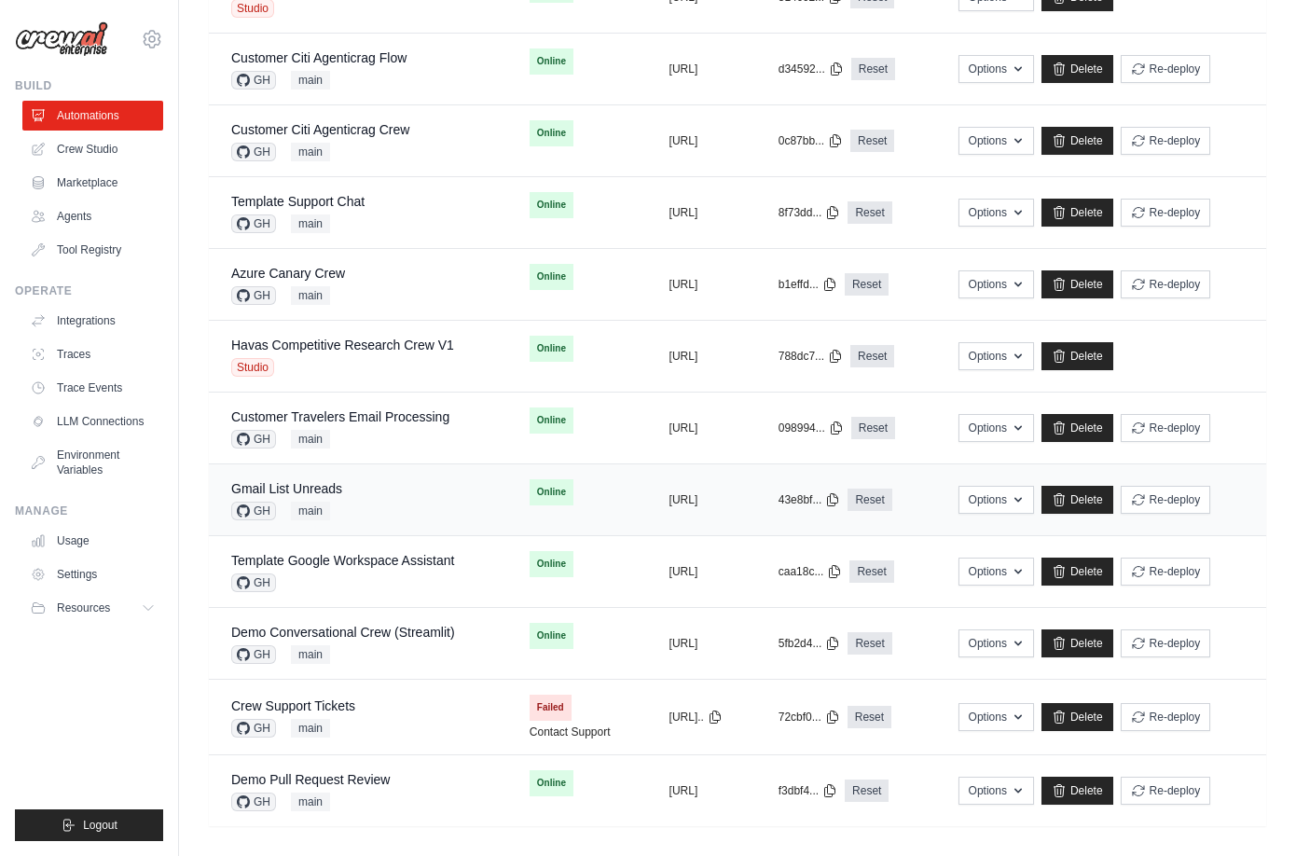
click at [396, 502] on div "Gmail List Unreads GH main" at bounding box center [358, 499] width 254 height 41
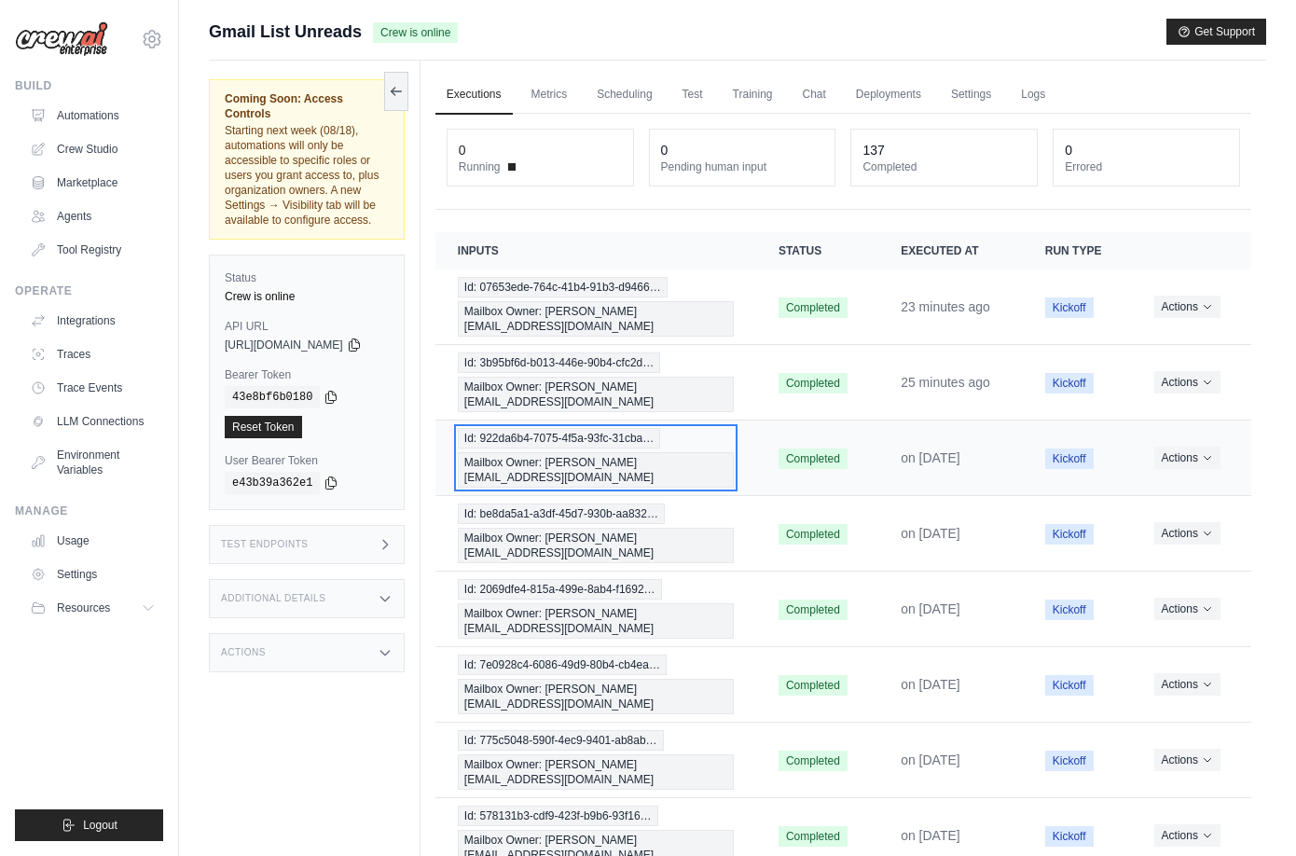
click at [609, 428] on div "Id: 922da6b4-7075-4f5a-93fc-31cba… Mailbox Owner: [PERSON_NAME][EMAIL_ADDRESS][…" at bounding box center [596, 458] width 276 height 60
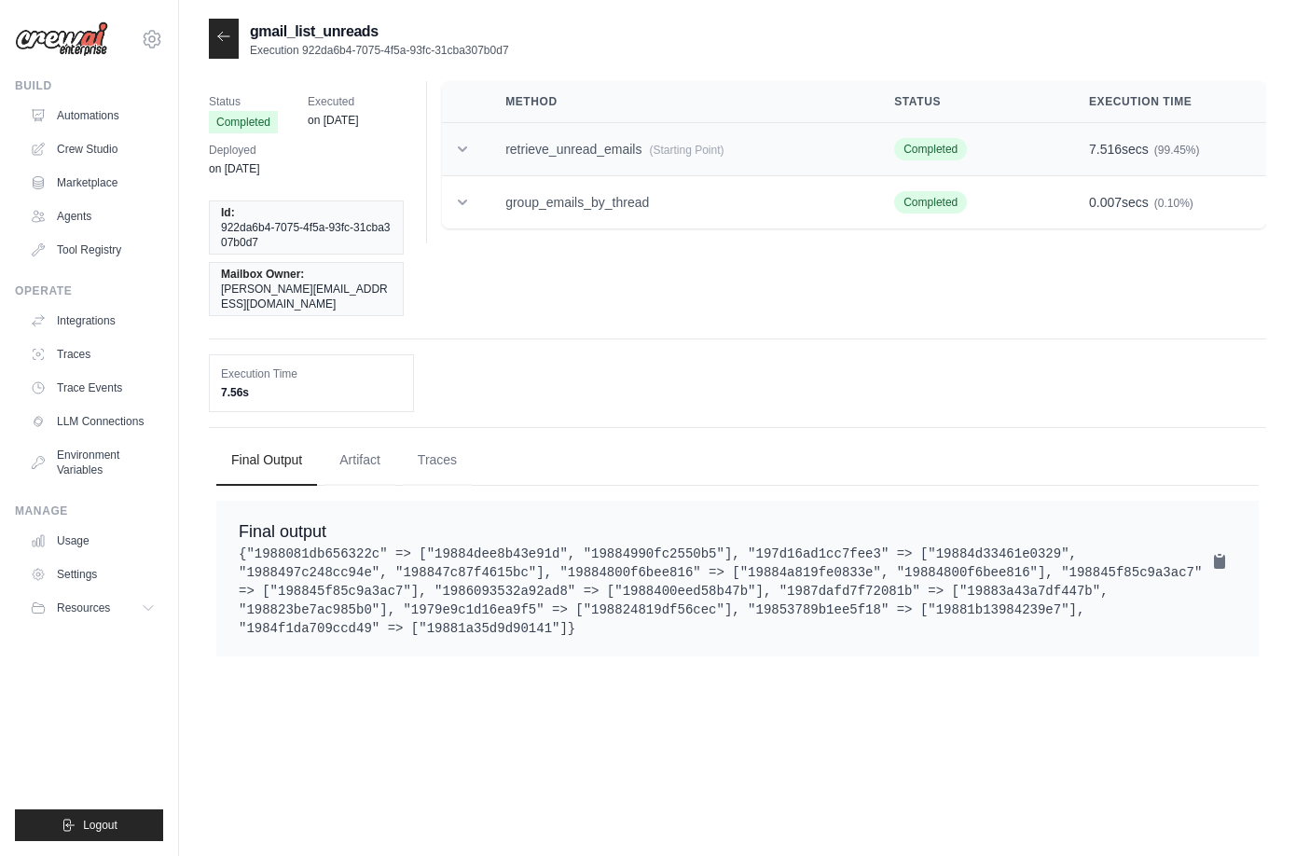
click at [470, 158] on td at bounding box center [462, 149] width 41 height 53
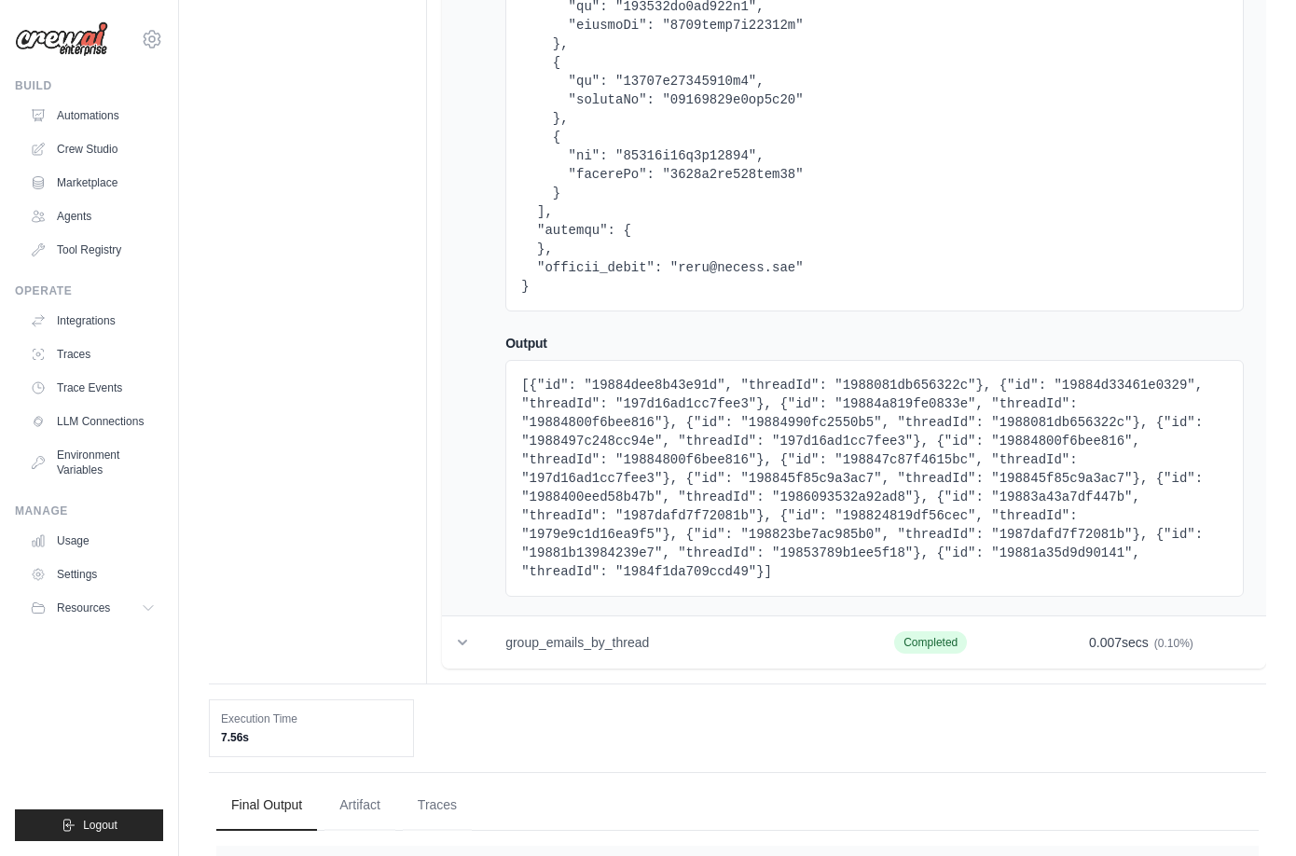
scroll to position [1570, 0]
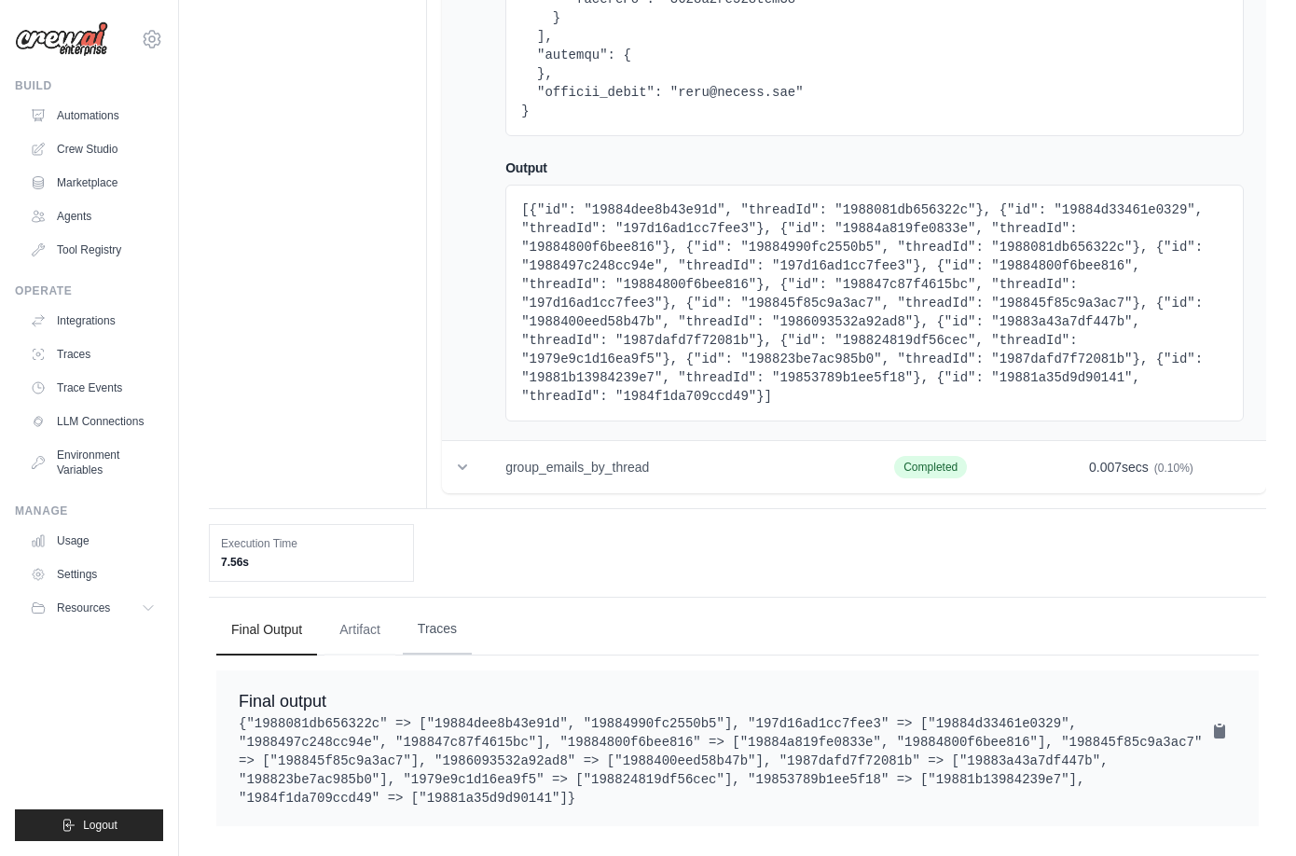
click at [430, 611] on button "Traces" at bounding box center [437, 629] width 69 height 50
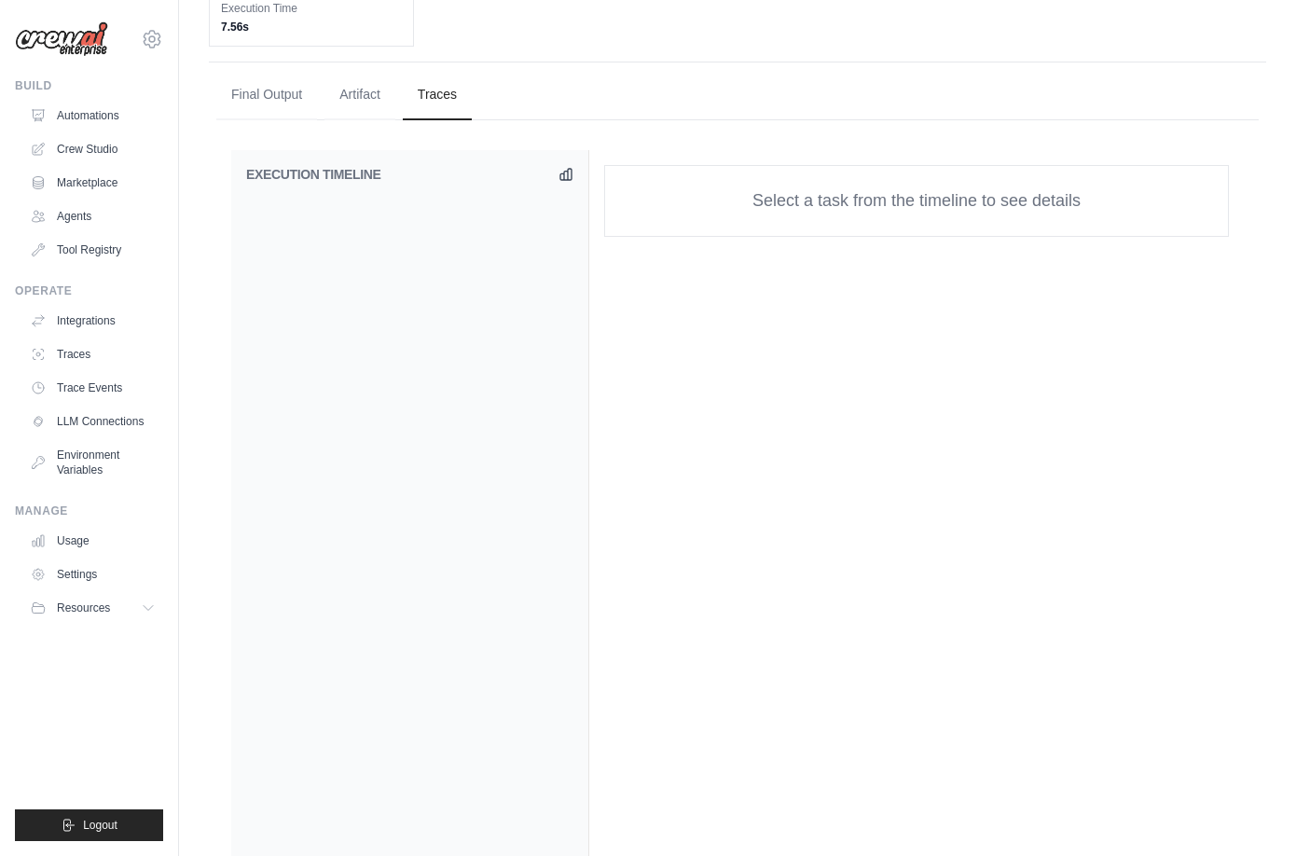
scroll to position [2044, 0]
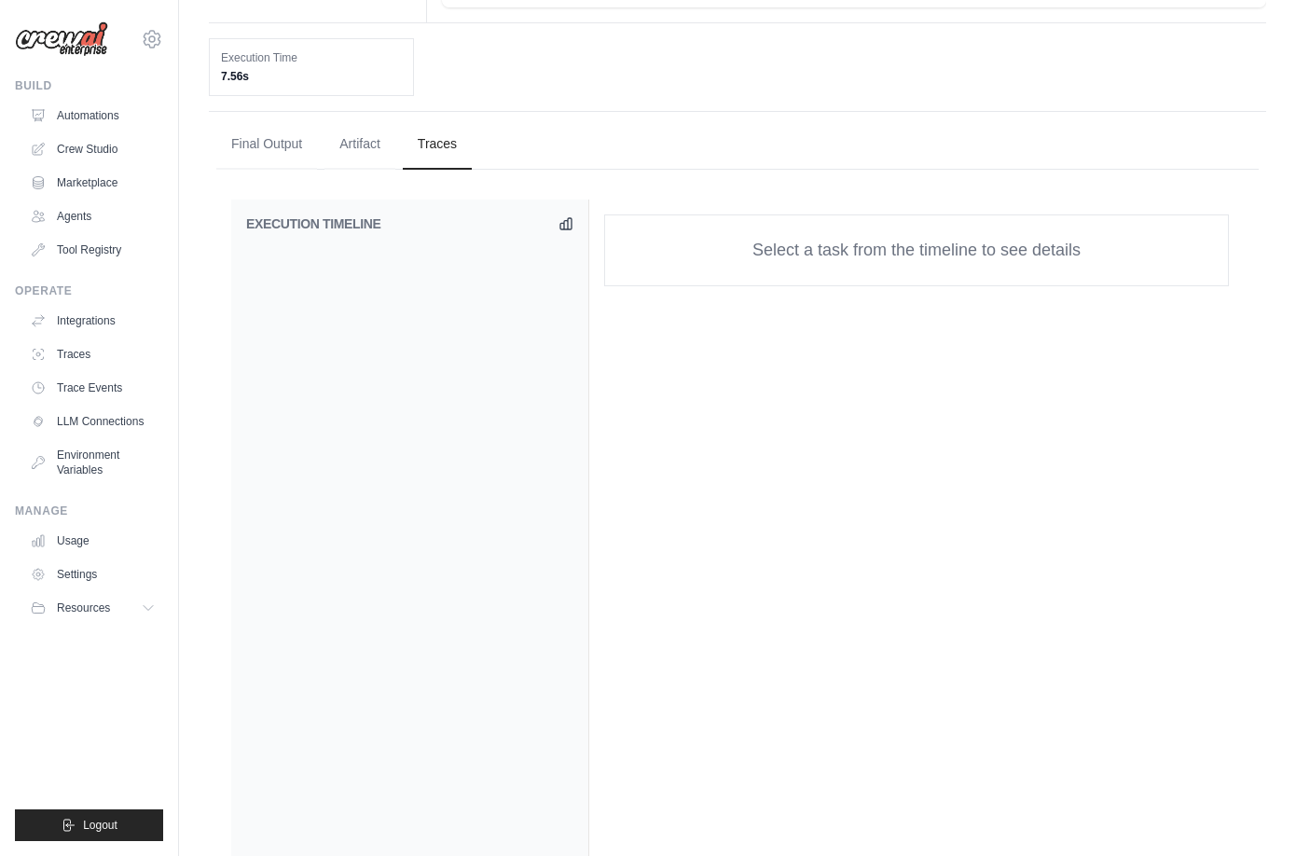
click at [494, 389] on div "EXECUTION TIMELINE" at bounding box center [410, 628] width 358 height 856
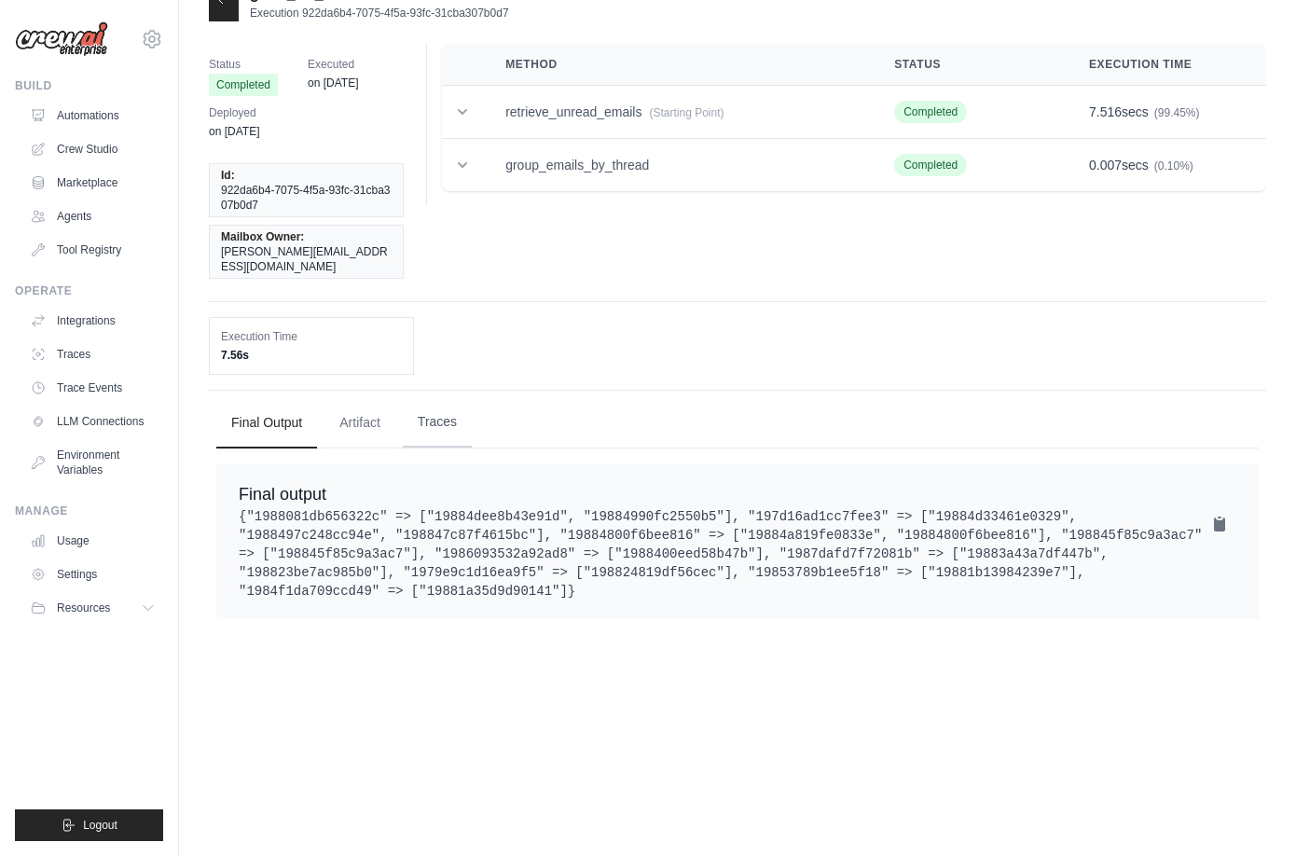
click at [456, 422] on button "Traces" at bounding box center [437, 422] width 69 height 50
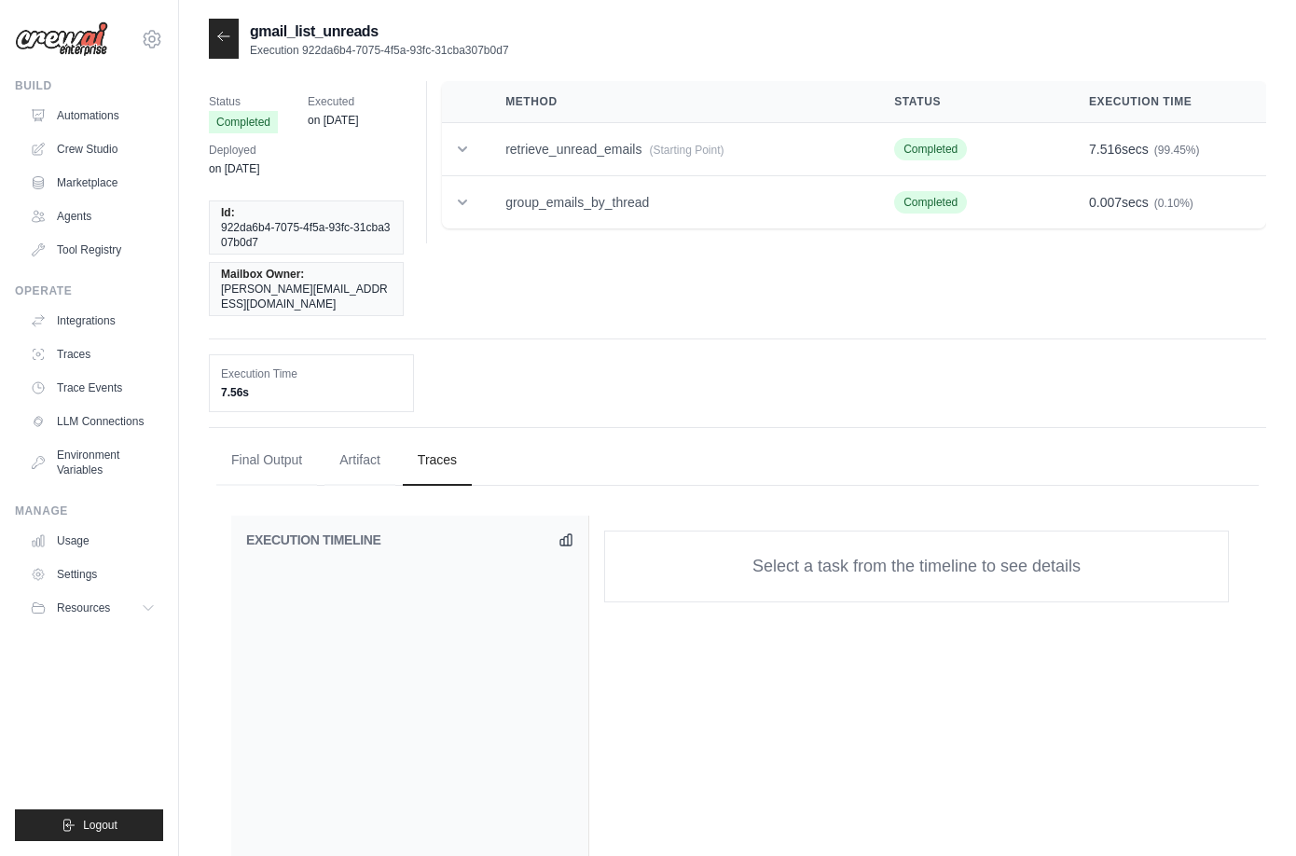
click at [618, 310] on div "Status Completed Executed on [DATE] Deployed on [DATE] Id: 922da6b4-7075-4f5a-9…" at bounding box center [737, 210] width 1057 height 258
click at [220, 32] on icon at bounding box center [223, 36] width 15 height 15
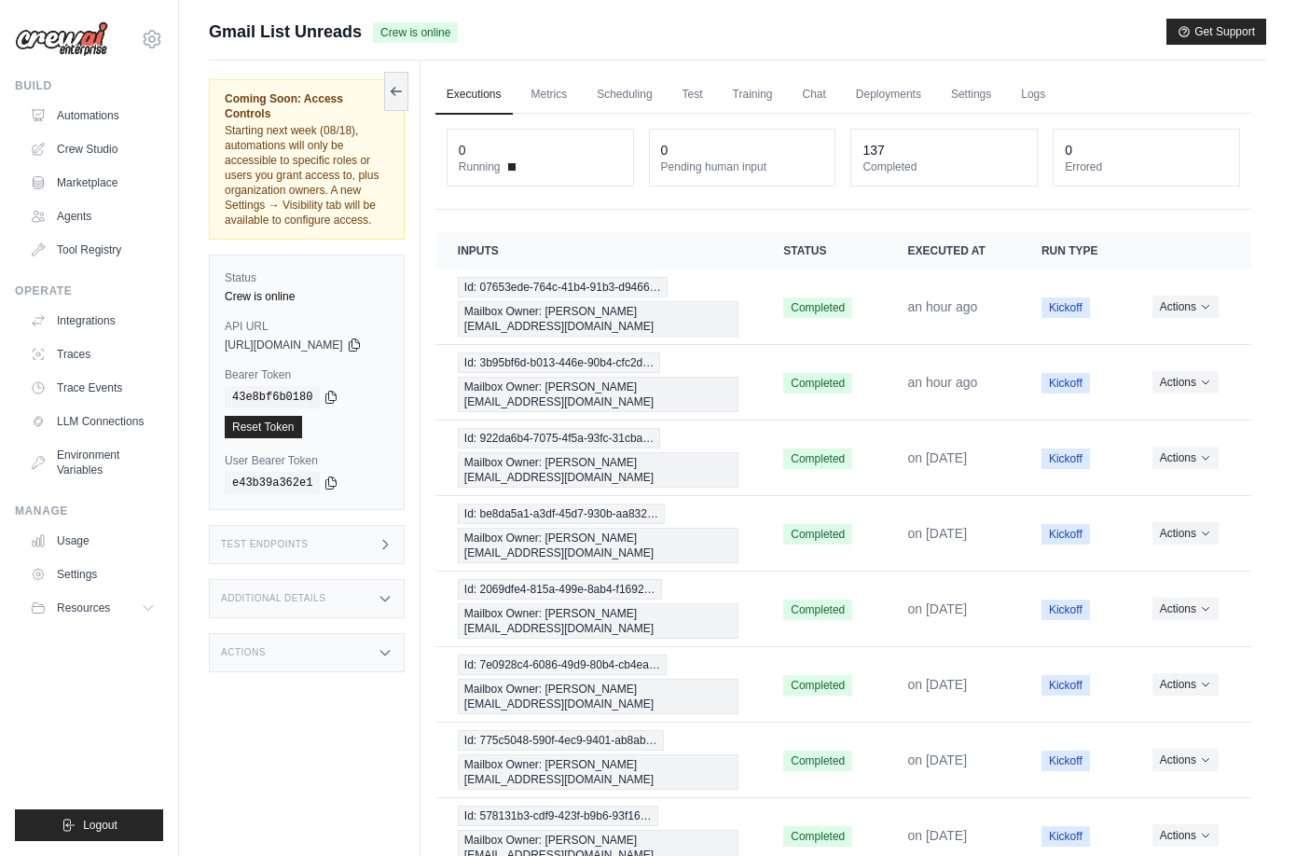
click at [342, 579] on div "Additional Details" at bounding box center [307, 598] width 196 height 39
click at [363, 579] on div "Additional Details" at bounding box center [307, 598] width 196 height 39
click at [351, 633] on div "Actions" at bounding box center [307, 652] width 196 height 39
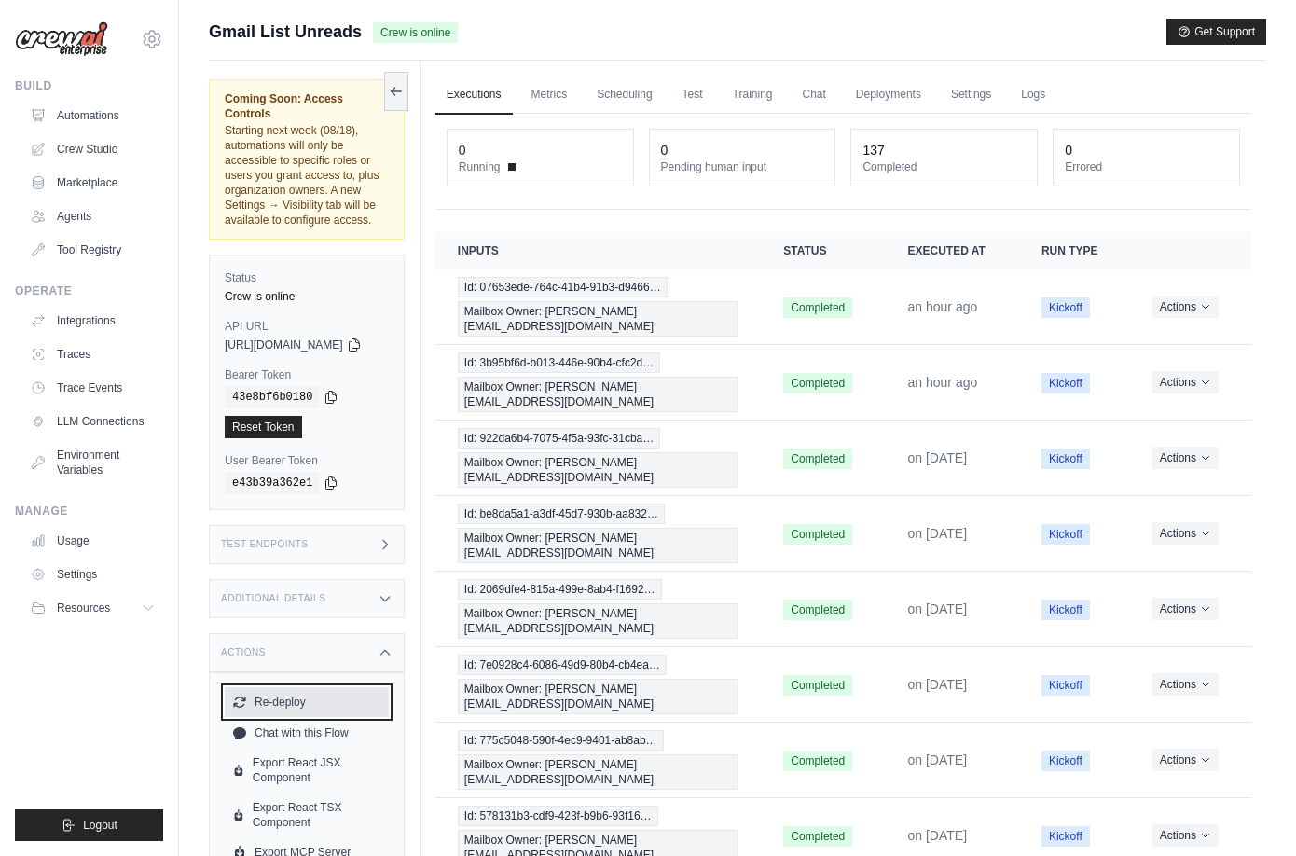
click at [286, 687] on button "Re-deploy" at bounding box center [307, 702] width 164 height 30
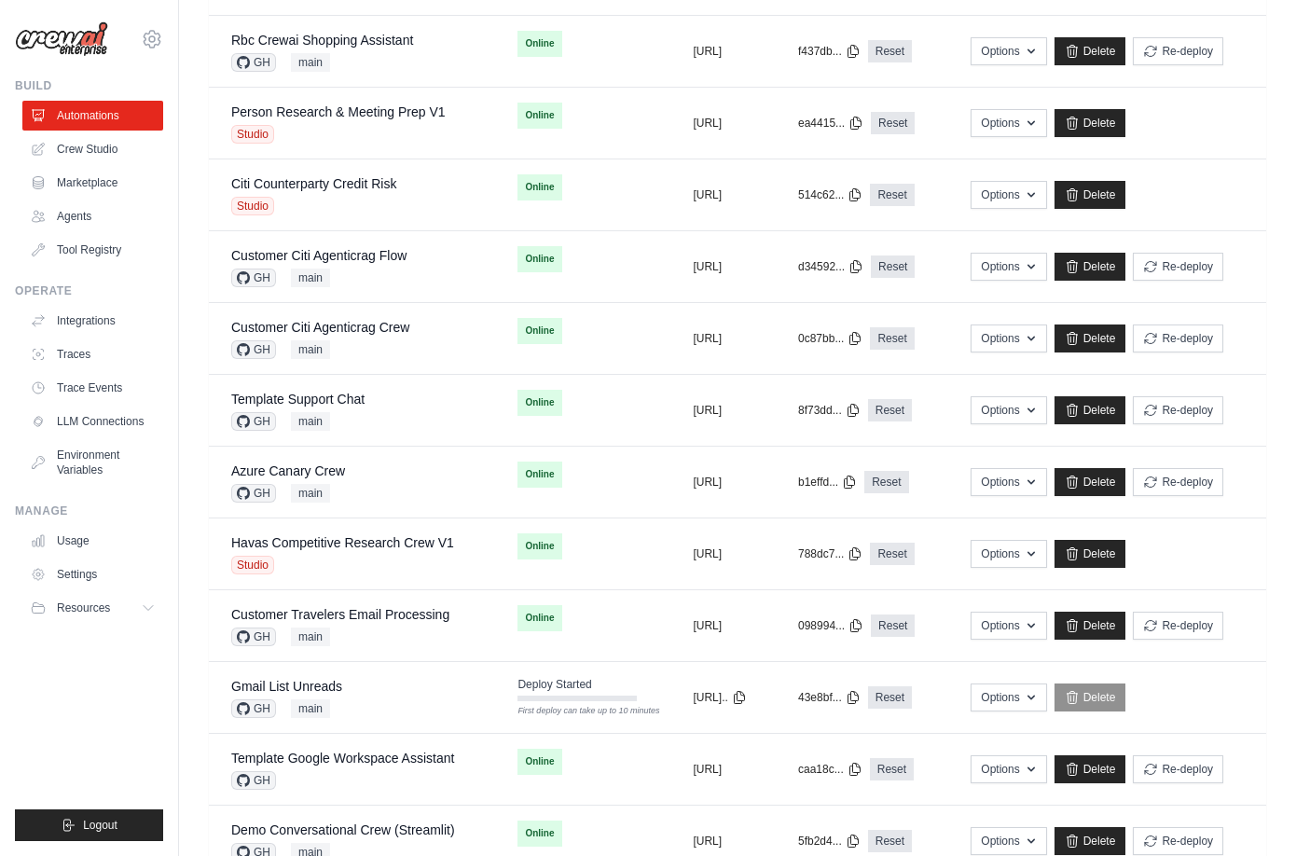
scroll to position [827, 0]
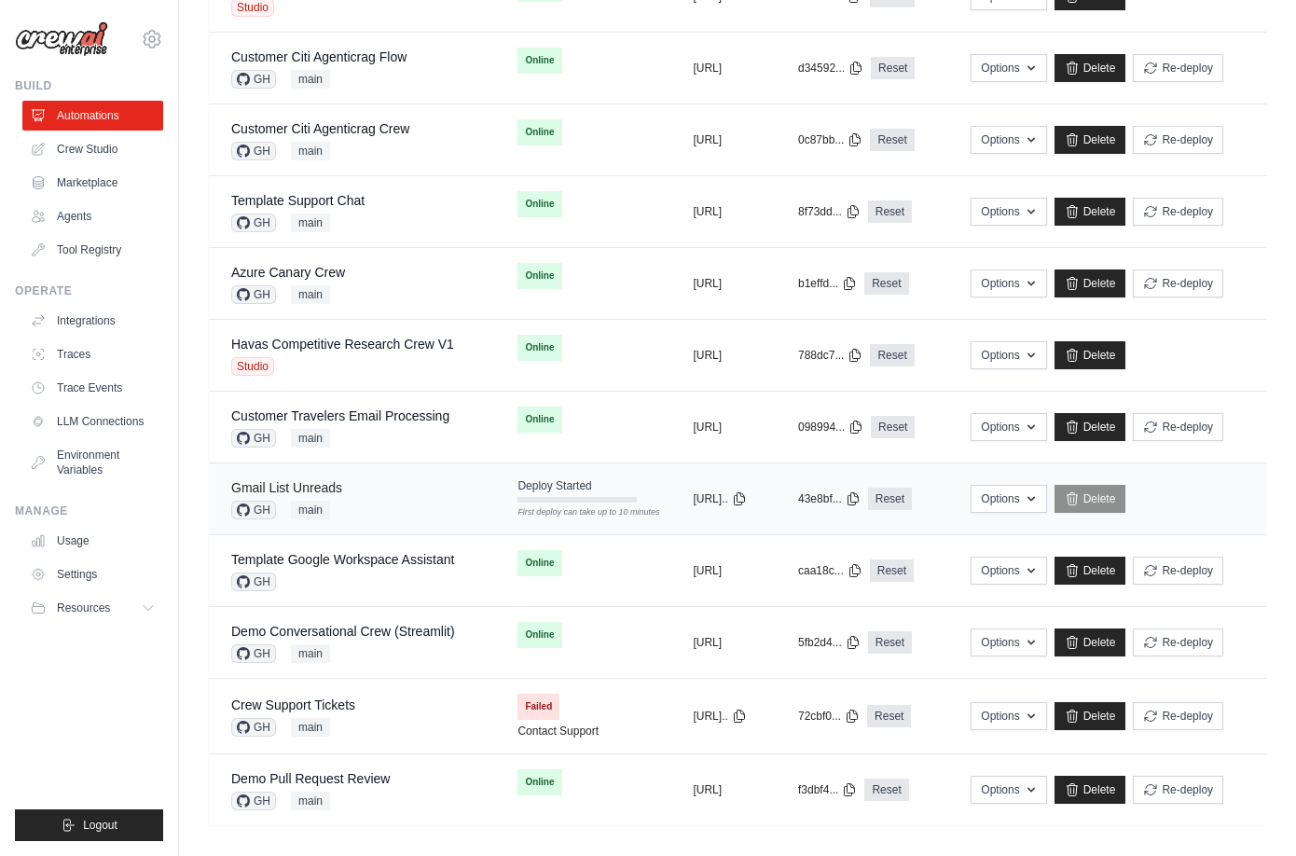
click at [329, 485] on link "Gmail List Unreads" at bounding box center [286, 487] width 111 height 15
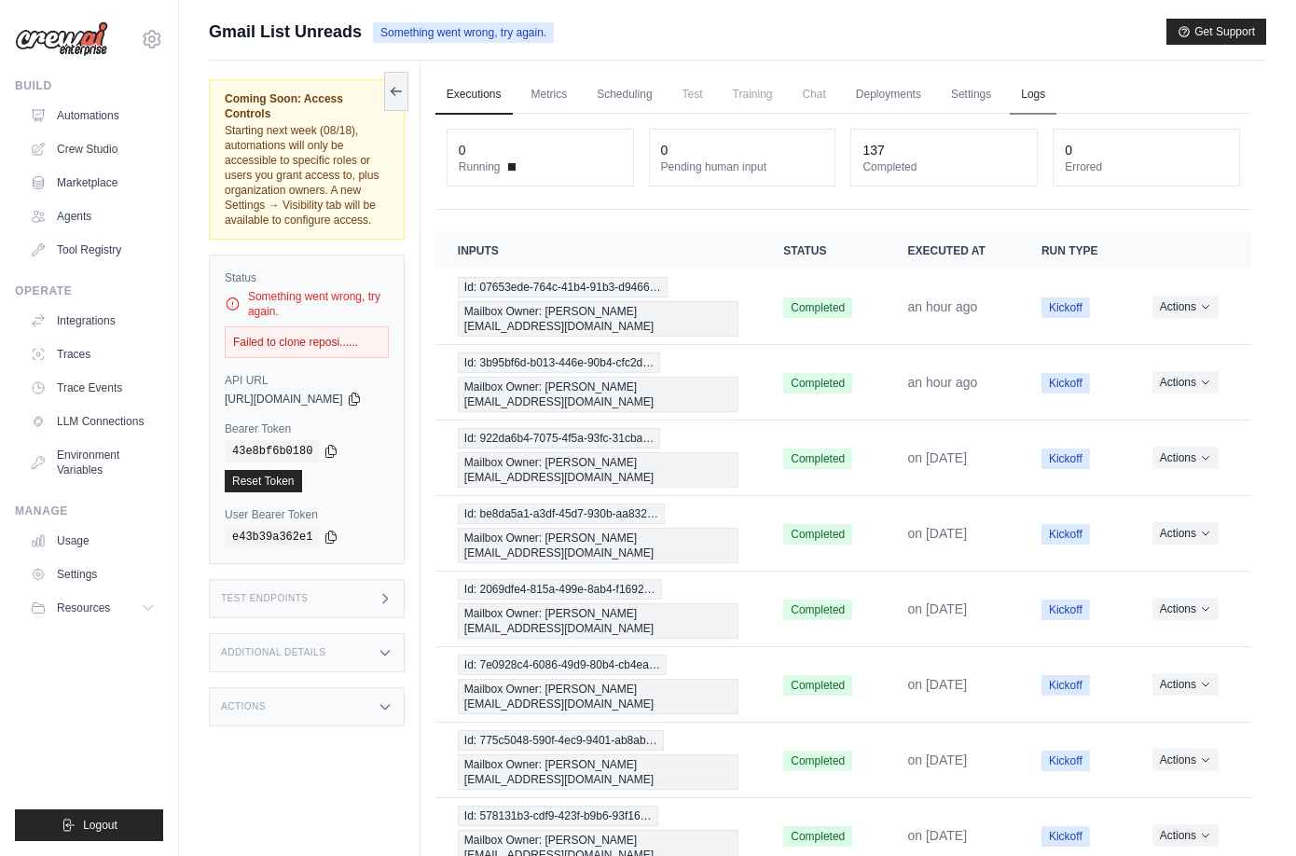
click at [1050, 93] on link "Logs" at bounding box center [1033, 95] width 47 height 39
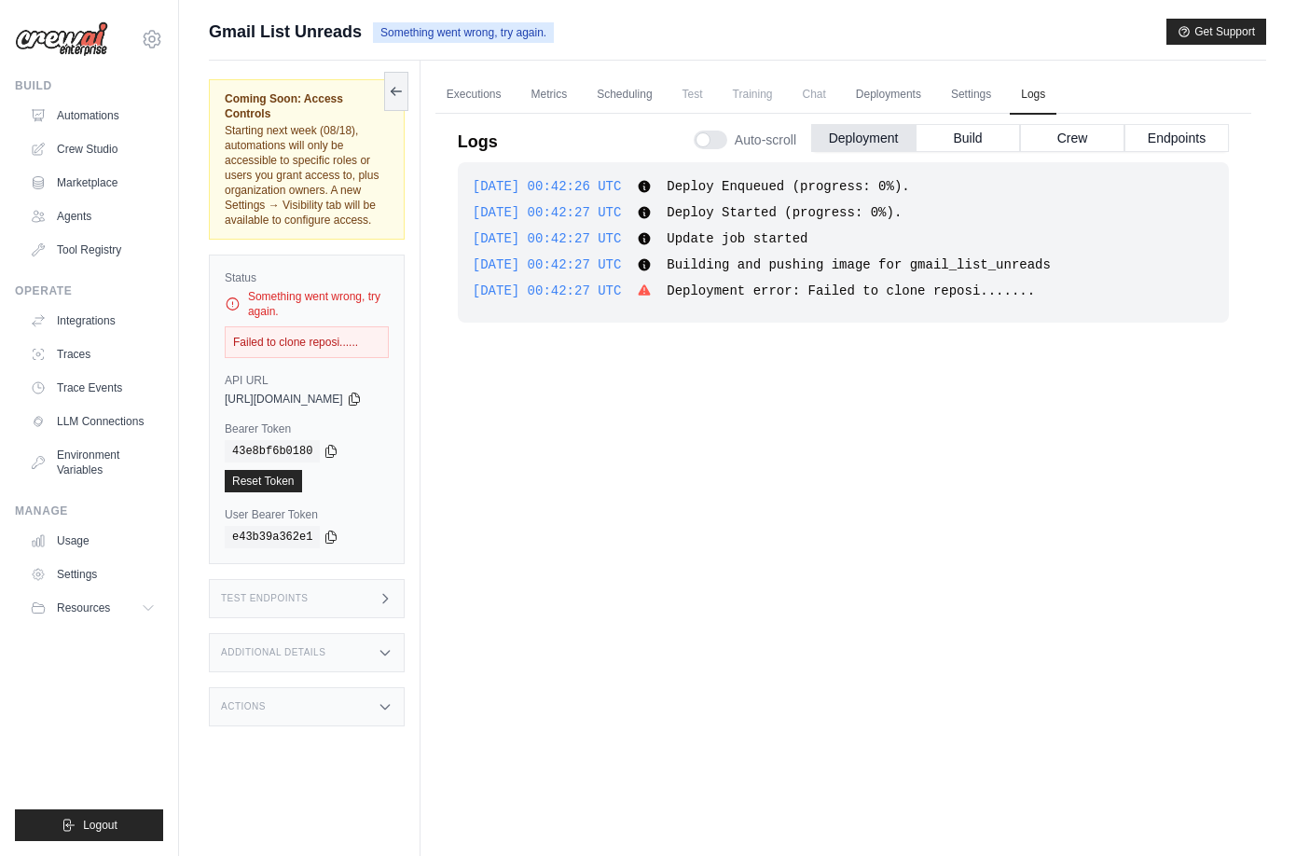
click at [90, 96] on div "Build Automations Crew Studio Marketplace Agents" at bounding box center [89, 171] width 148 height 186
click at [110, 107] on link "Automations" at bounding box center [94, 116] width 141 height 30
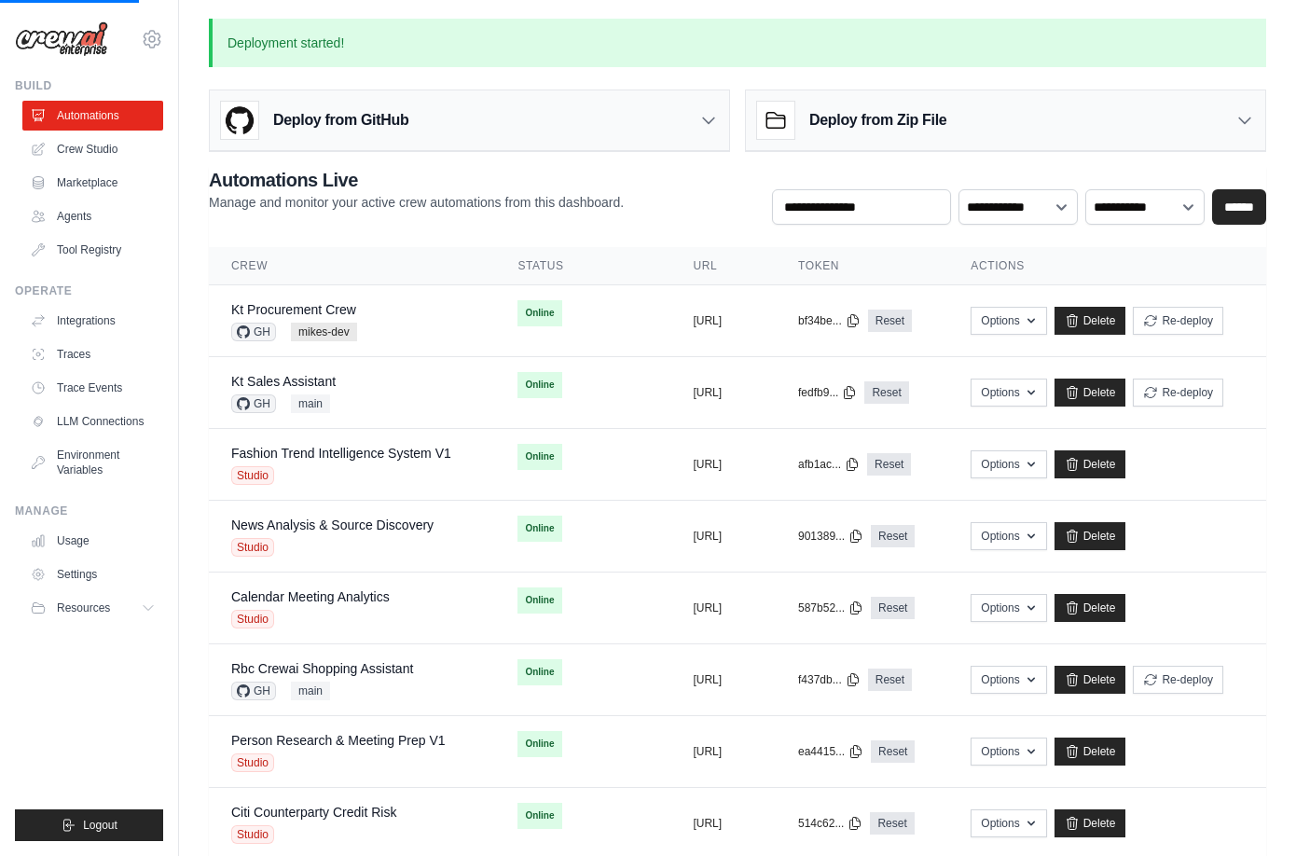
click at [594, 120] on div "Deploy from GitHub" at bounding box center [469, 120] width 519 height 61
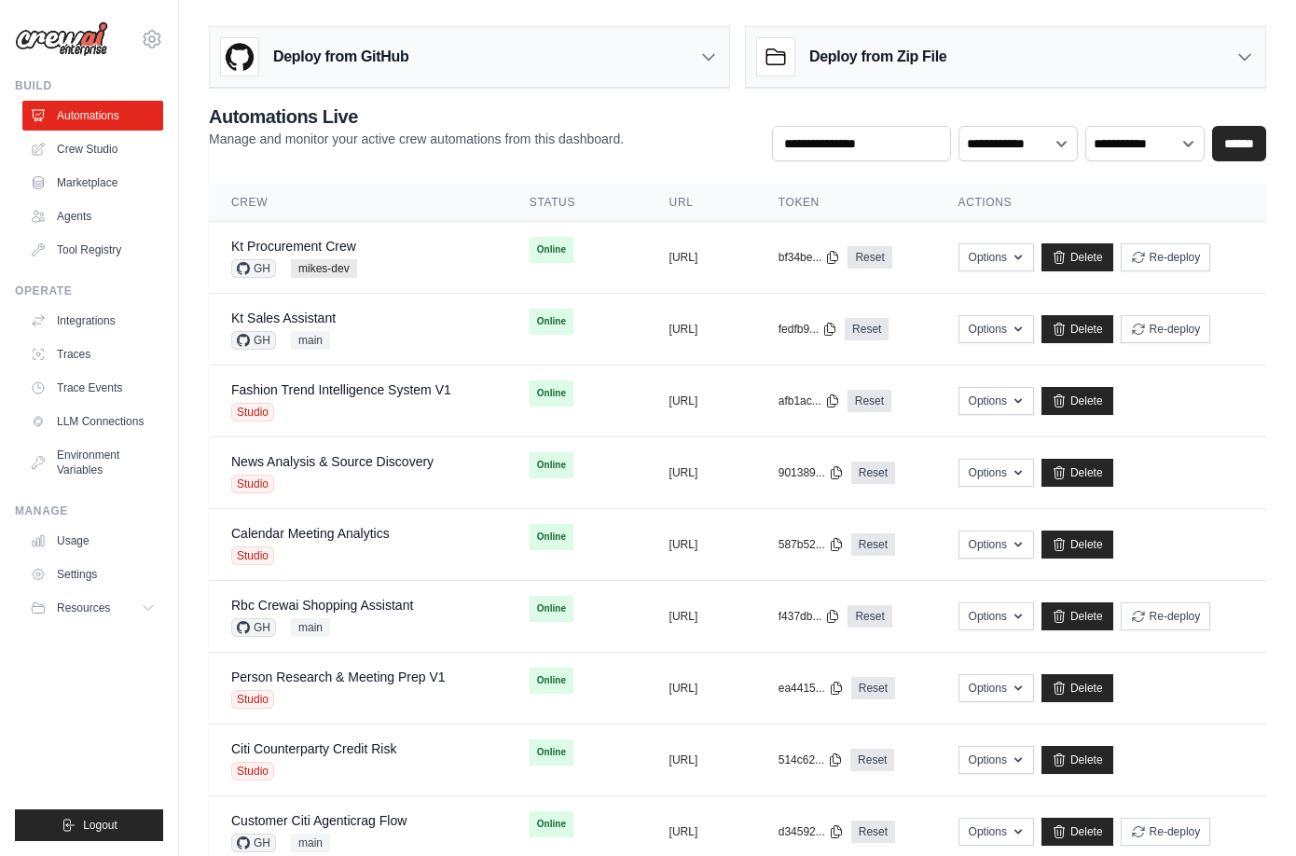
click at [591, 73] on div "Deploy from GitHub" at bounding box center [469, 57] width 519 height 61
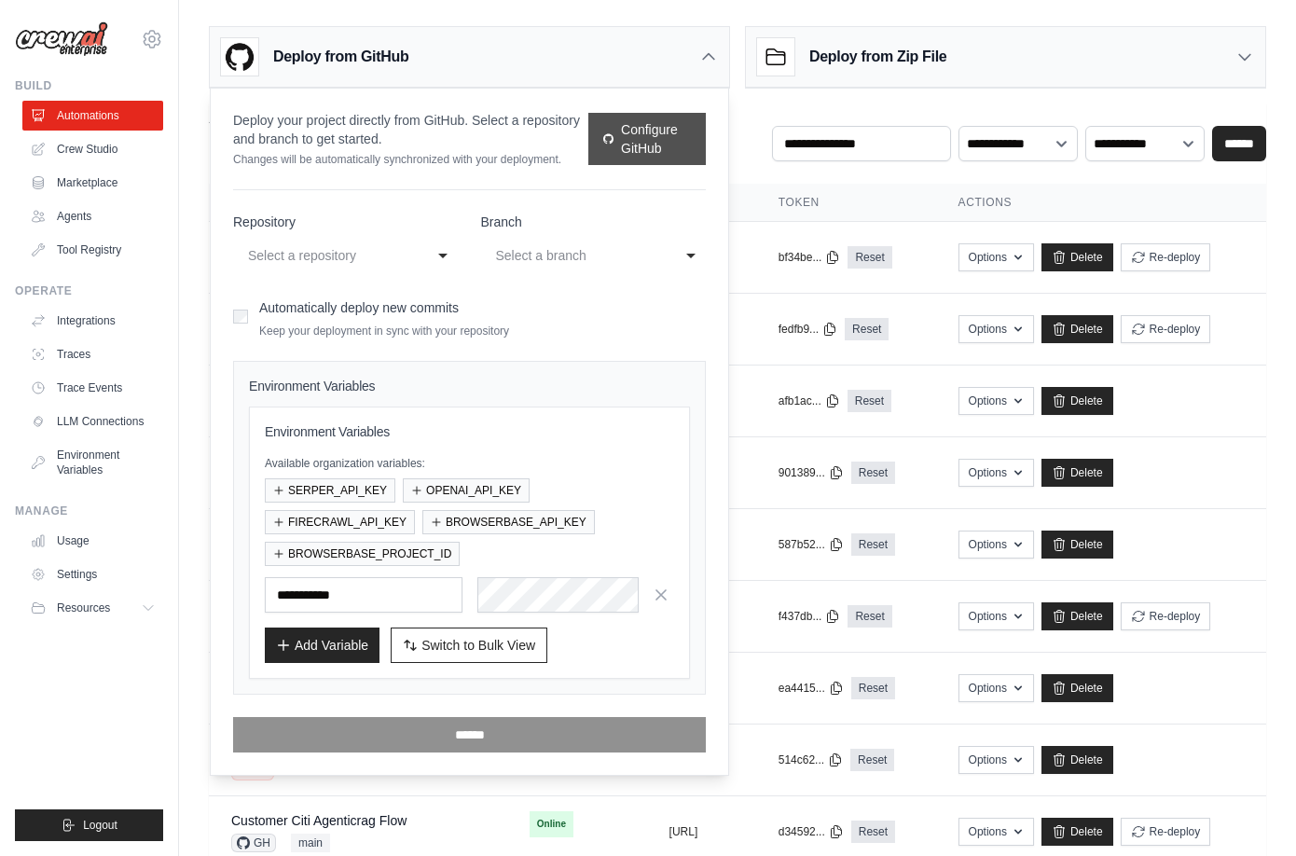
click at [630, 151] on link "Configure GitHub" at bounding box center [646, 139] width 117 height 52
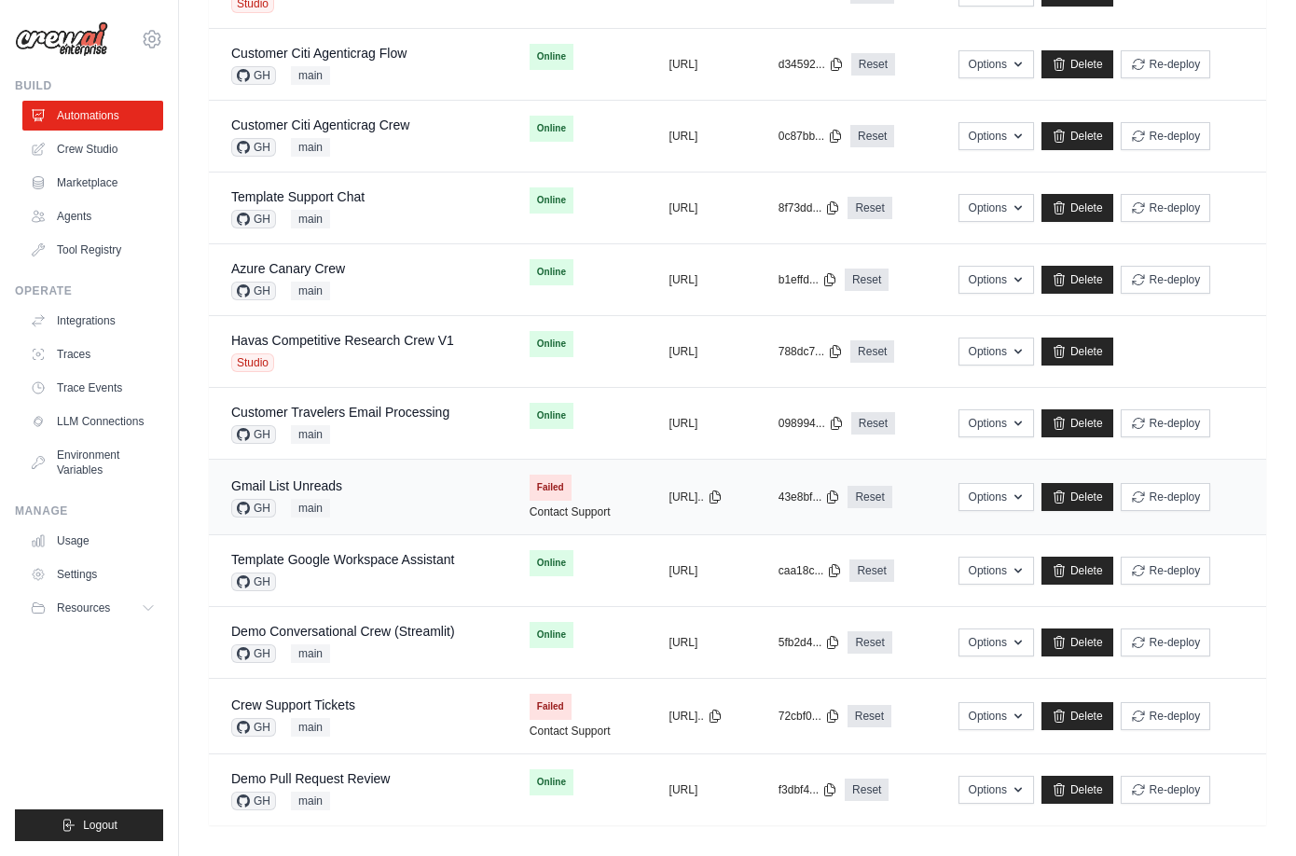
click at [396, 487] on div "Gmail List Unreads GH main" at bounding box center [358, 496] width 254 height 41
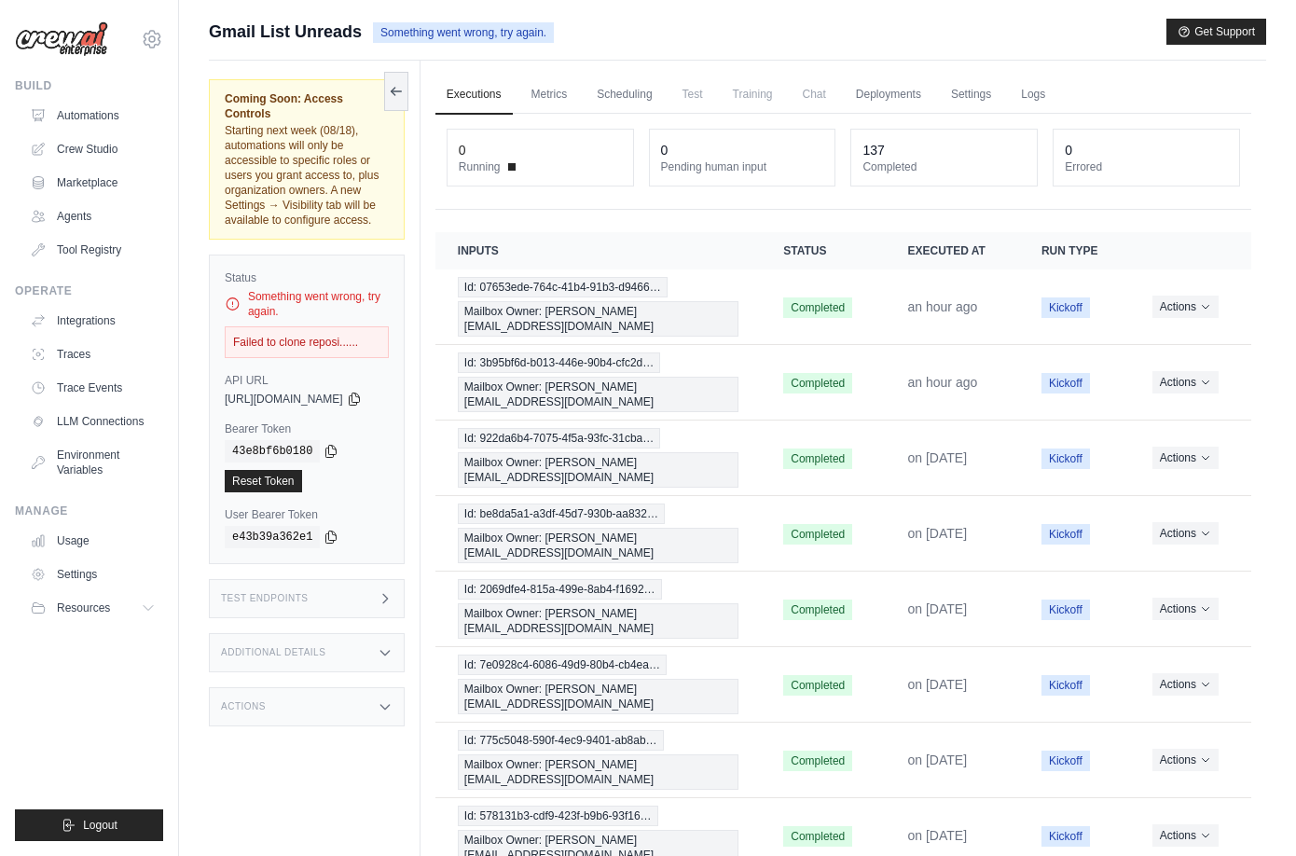
click at [401, 646] on div "Coming Soon: Access Controls Starting next week (08/18), automations will only …" at bounding box center [315, 489] width 212 height 856
click at [393, 687] on div "Actions" at bounding box center [307, 706] width 196 height 39
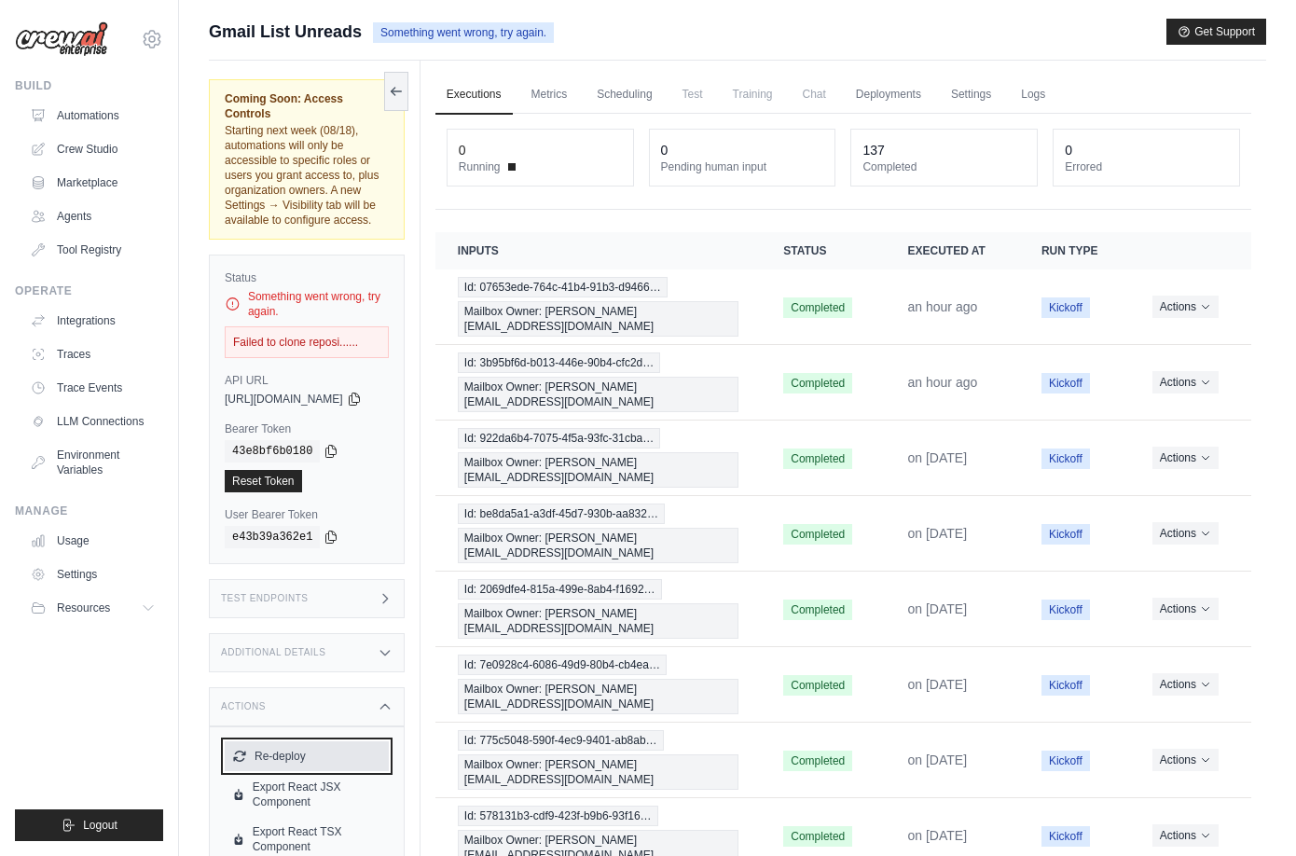
click at [279, 741] on button "Re-deploy" at bounding box center [307, 756] width 164 height 30
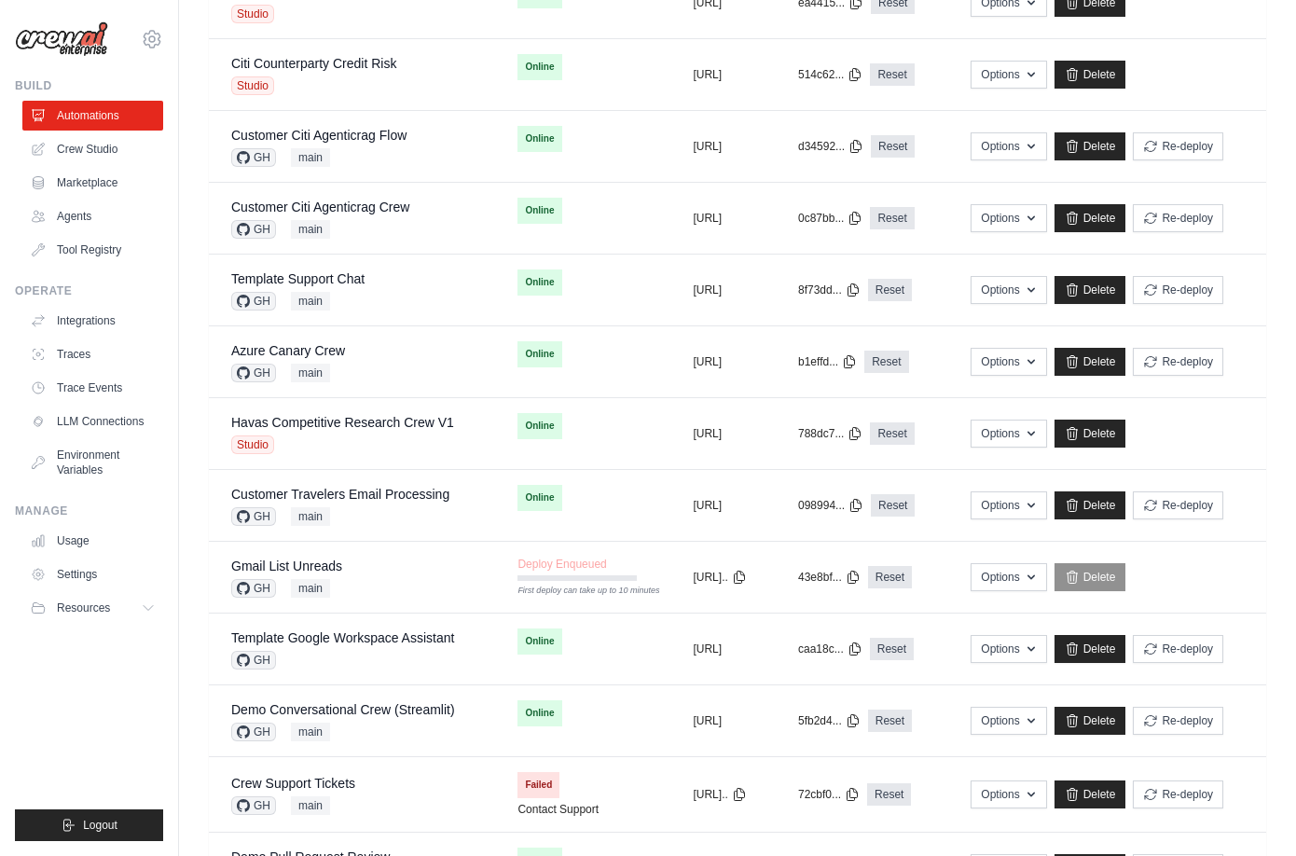
scroll to position [827, 0]
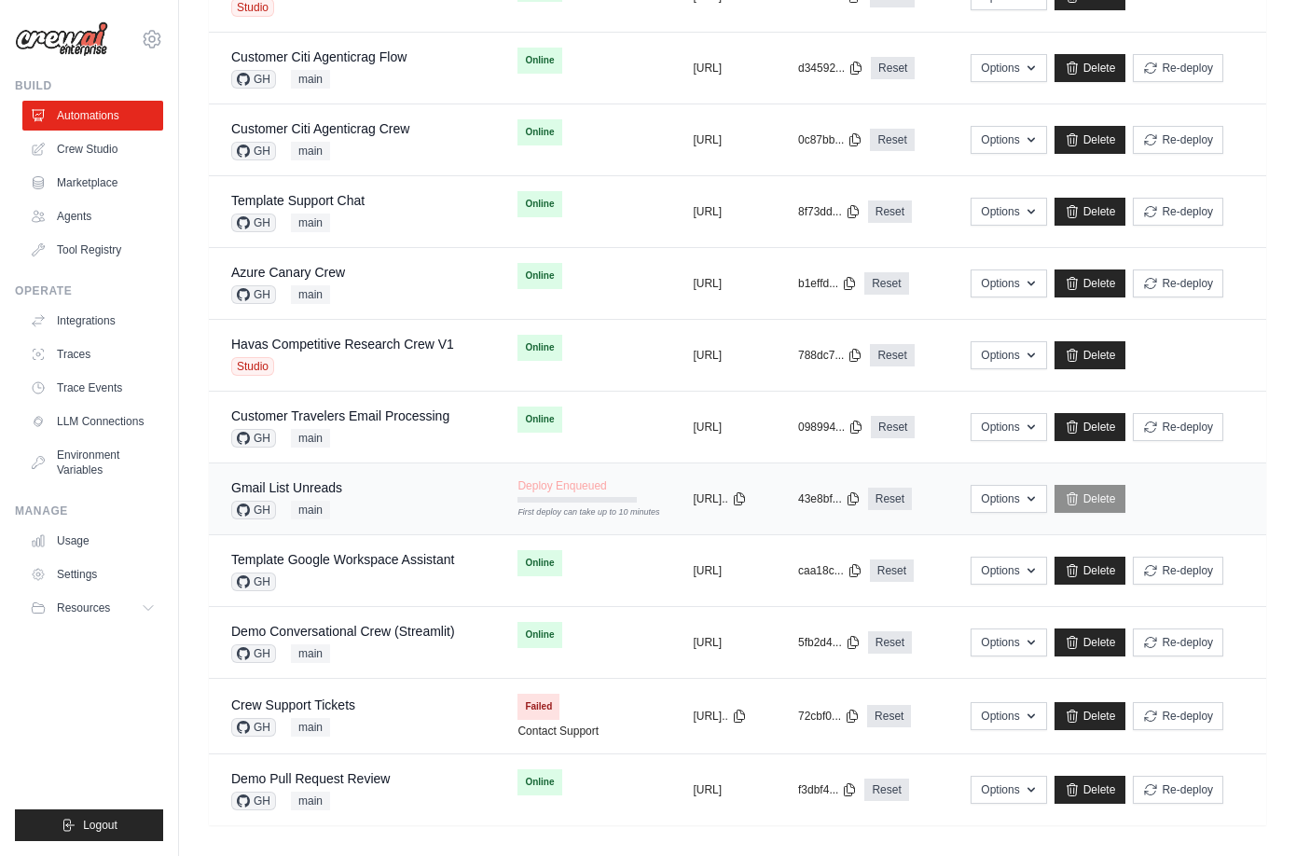
click at [388, 481] on div "Gmail List Unreads GH main" at bounding box center [351, 498] width 241 height 41
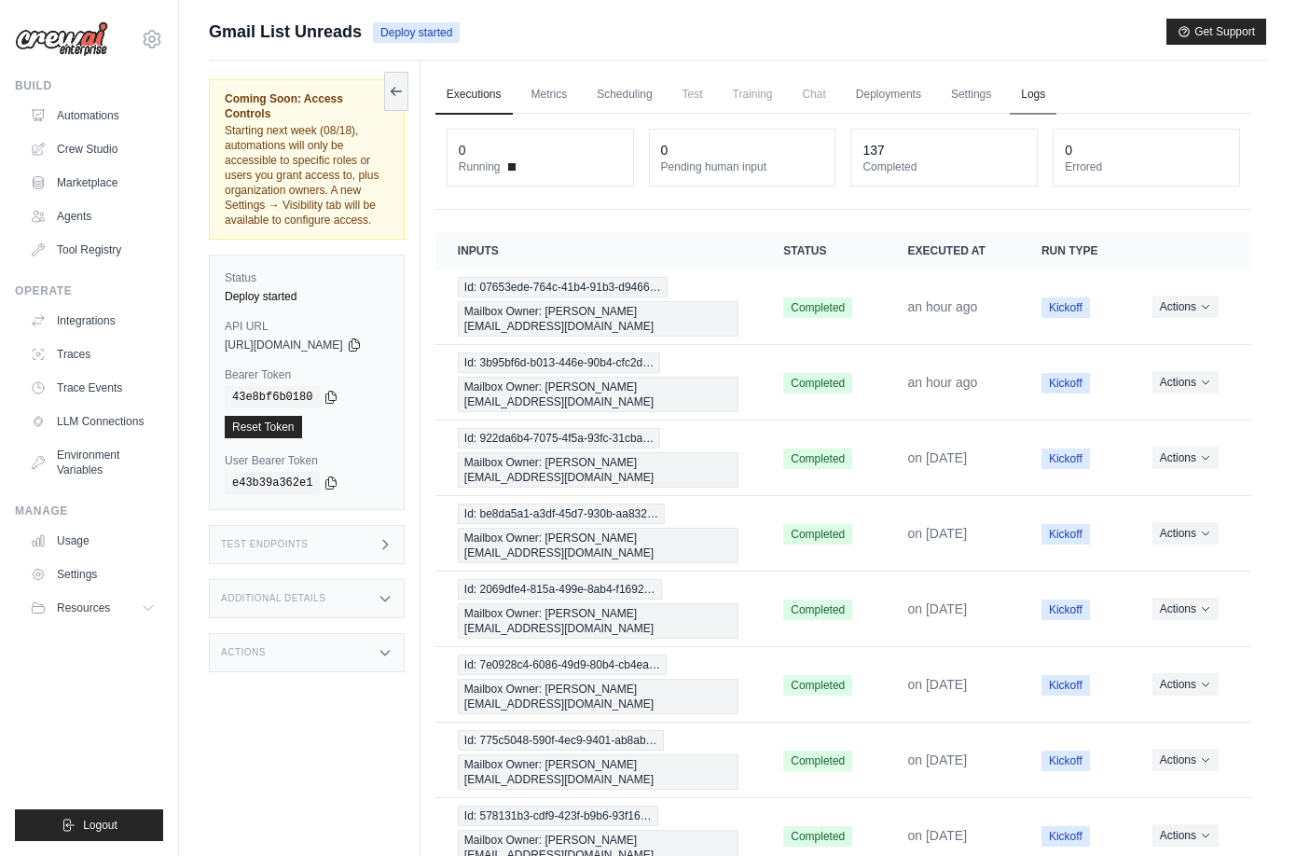
click at [1056, 94] on link "Logs" at bounding box center [1033, 95] width 47 height 39
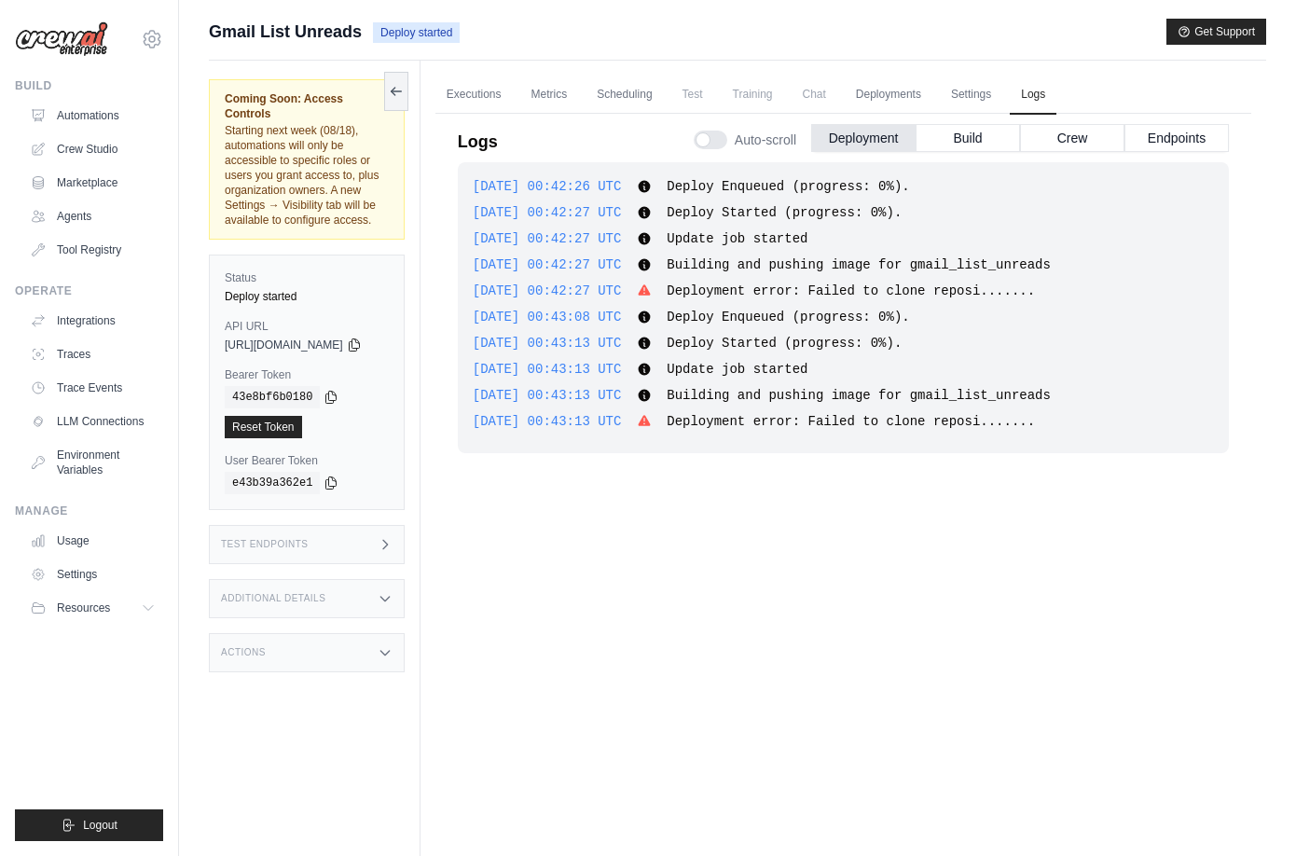
click at [944, 416] on span "Deployment error: Failed to clone reposi......." at bounding box center [851, 421] width 368 height 15
click at [973, 444] on div "2025-08-17 00:42:26 UTC Deploy Enqueued (progress: 0%). Show more Show less 202…" at bounding box center [843, 307] width 771 height 291
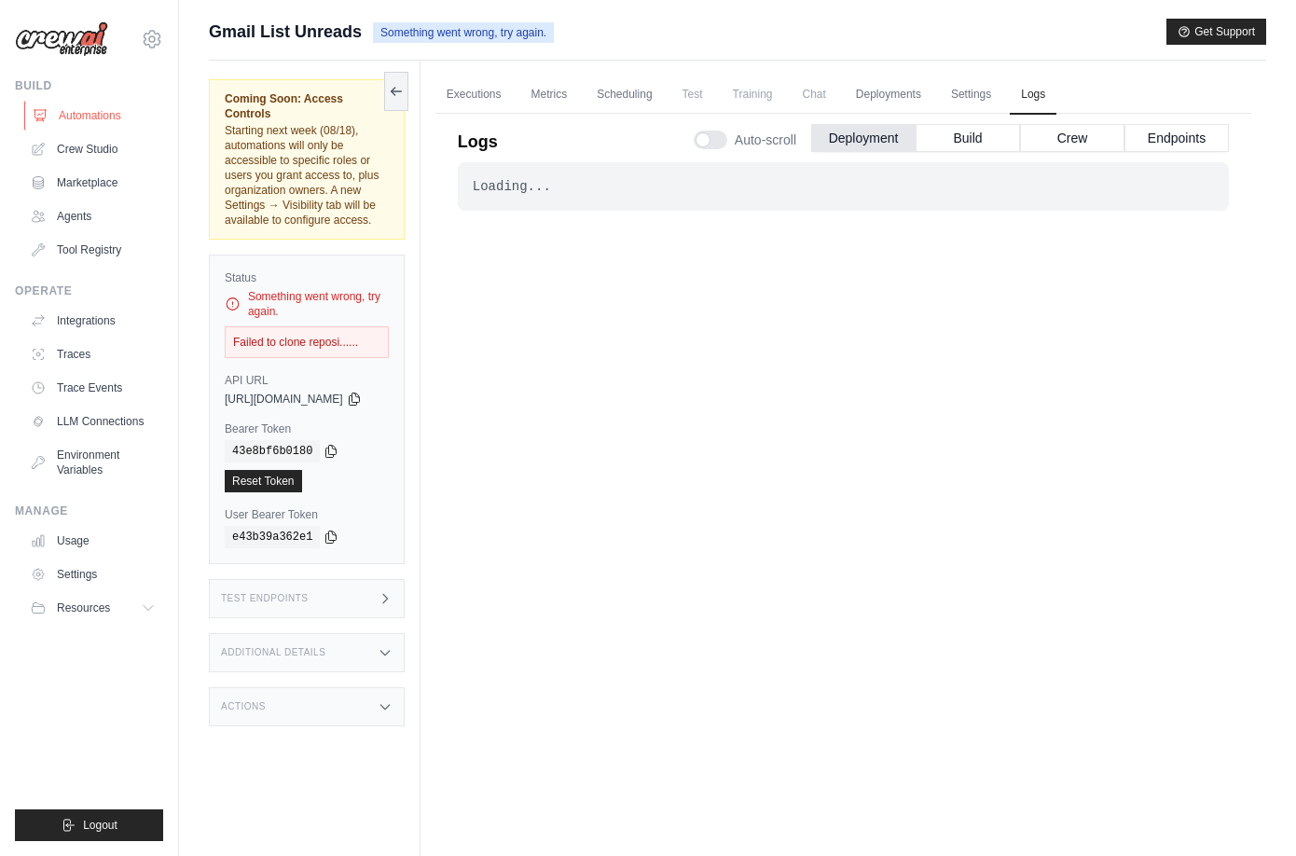
click at [143, 115] on link "Automations" at bounding box center [94, 116] width 141 height 30
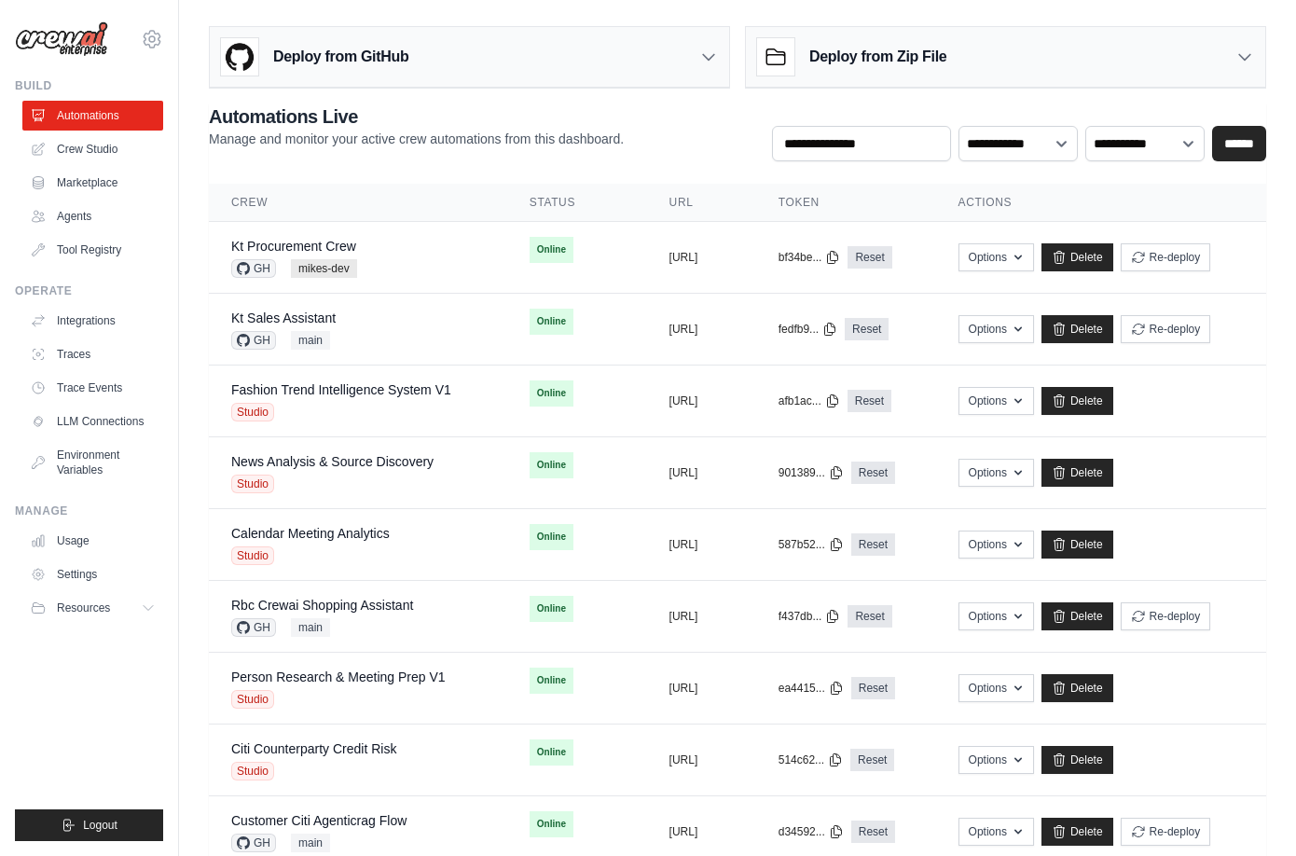
click at [469, 40] on div "Deploy from GitHub" at bounding box center [469, 57] width 519 height 61
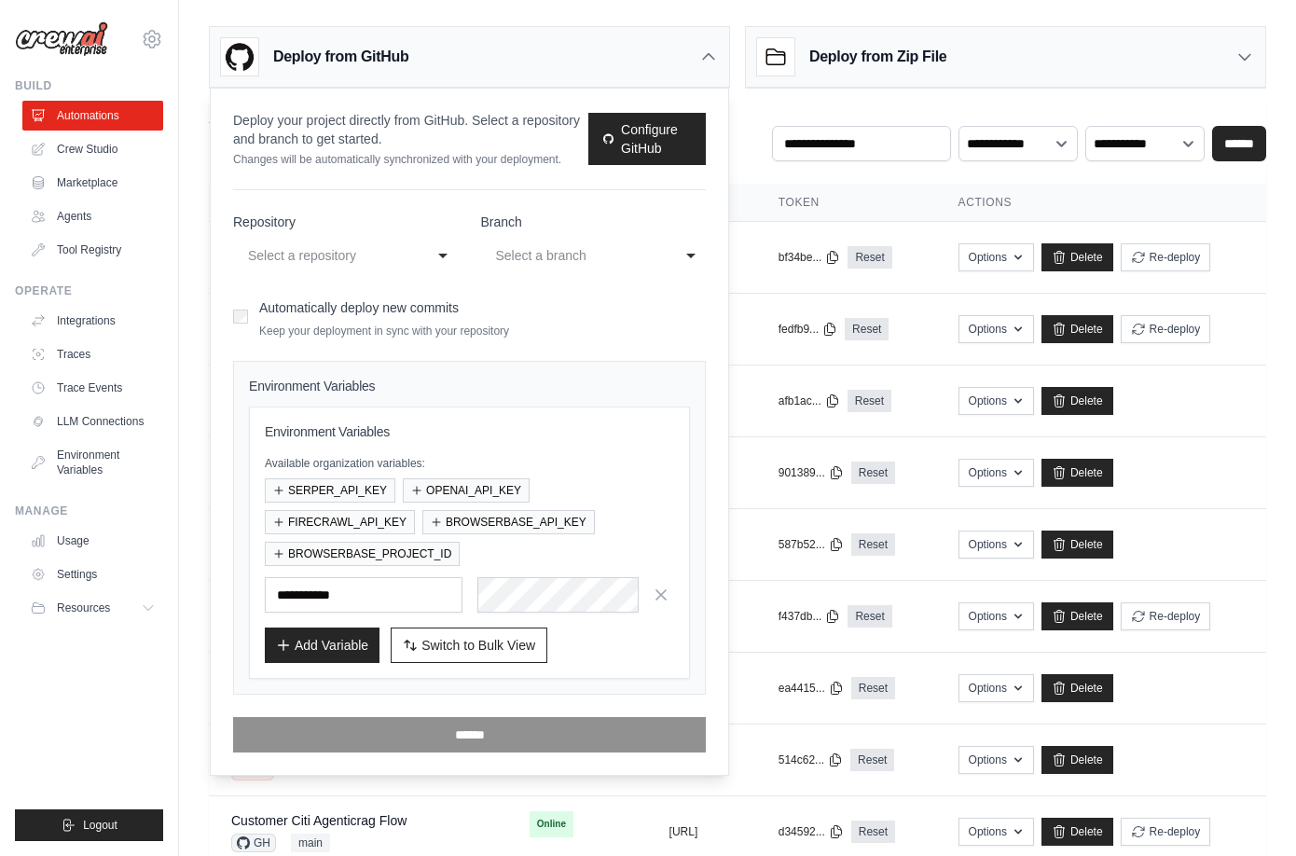
click at [340, 227] on label "Repository" at bounding box center [346, 222] width 226 height 19
click at [340, 234] on select "**********" at bounding box center [346, 253] width 226 height 38
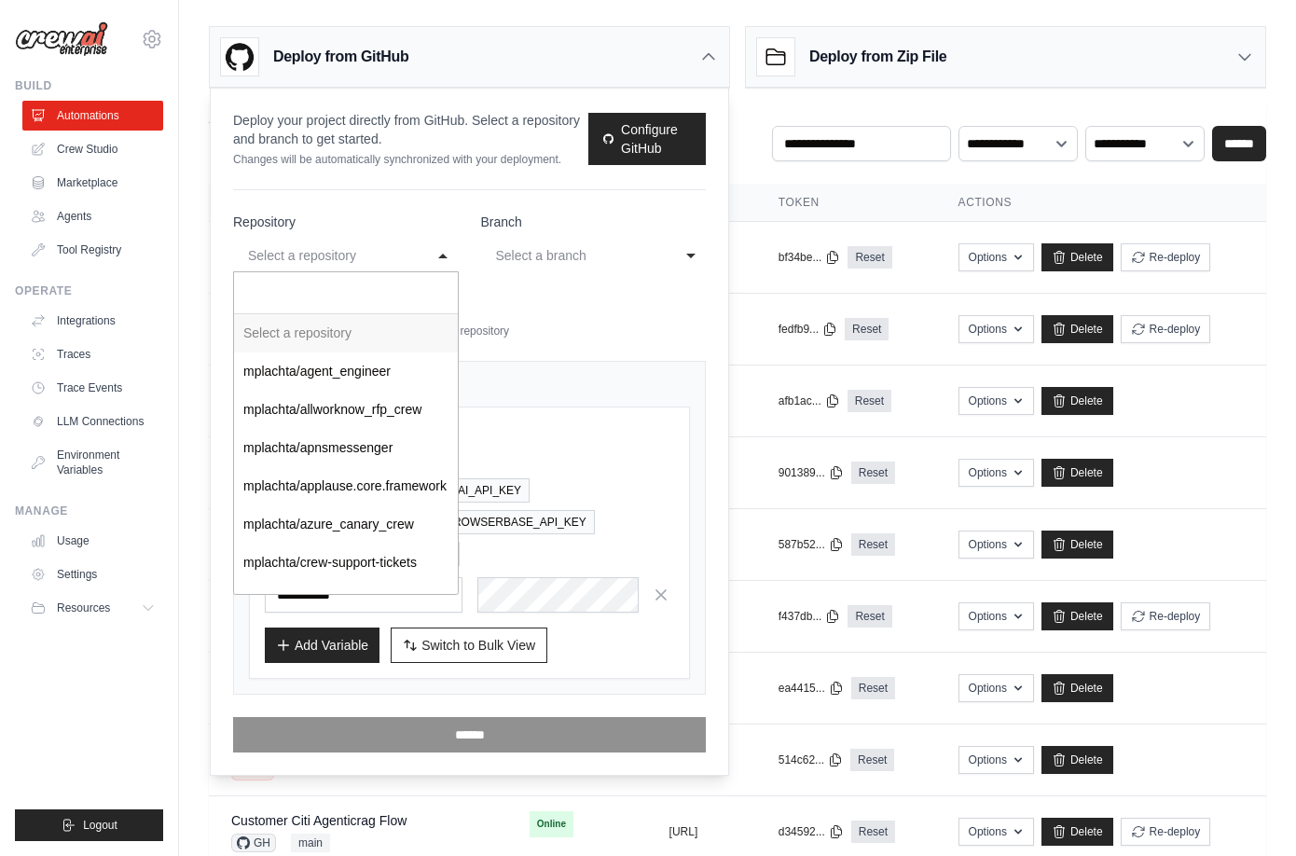
click at [356, 244] on div "Select a repository" at bounding box center [327, 255] width 158 height 22
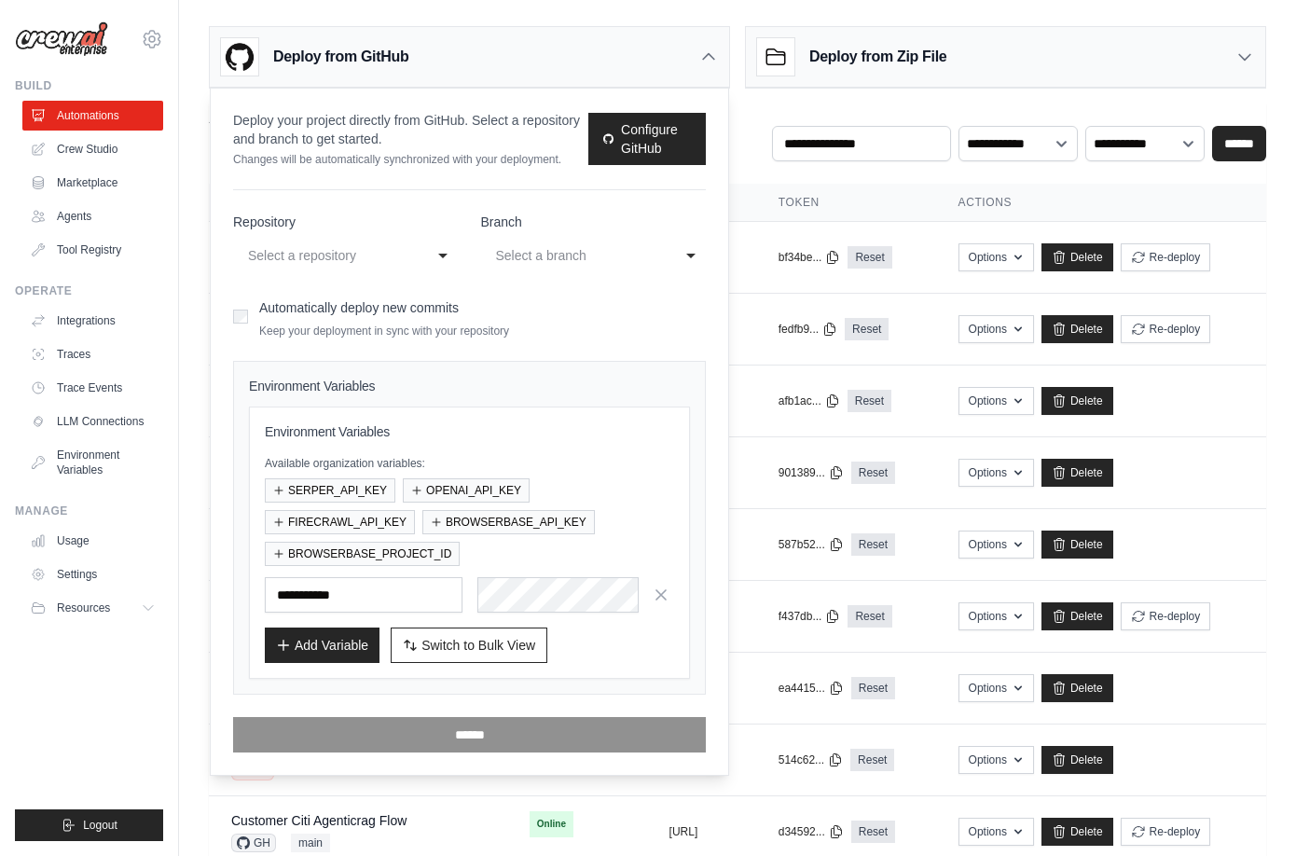
click at [356, 244] on div "Select a repository" at bounding box center [327, 255] width 158 height 22
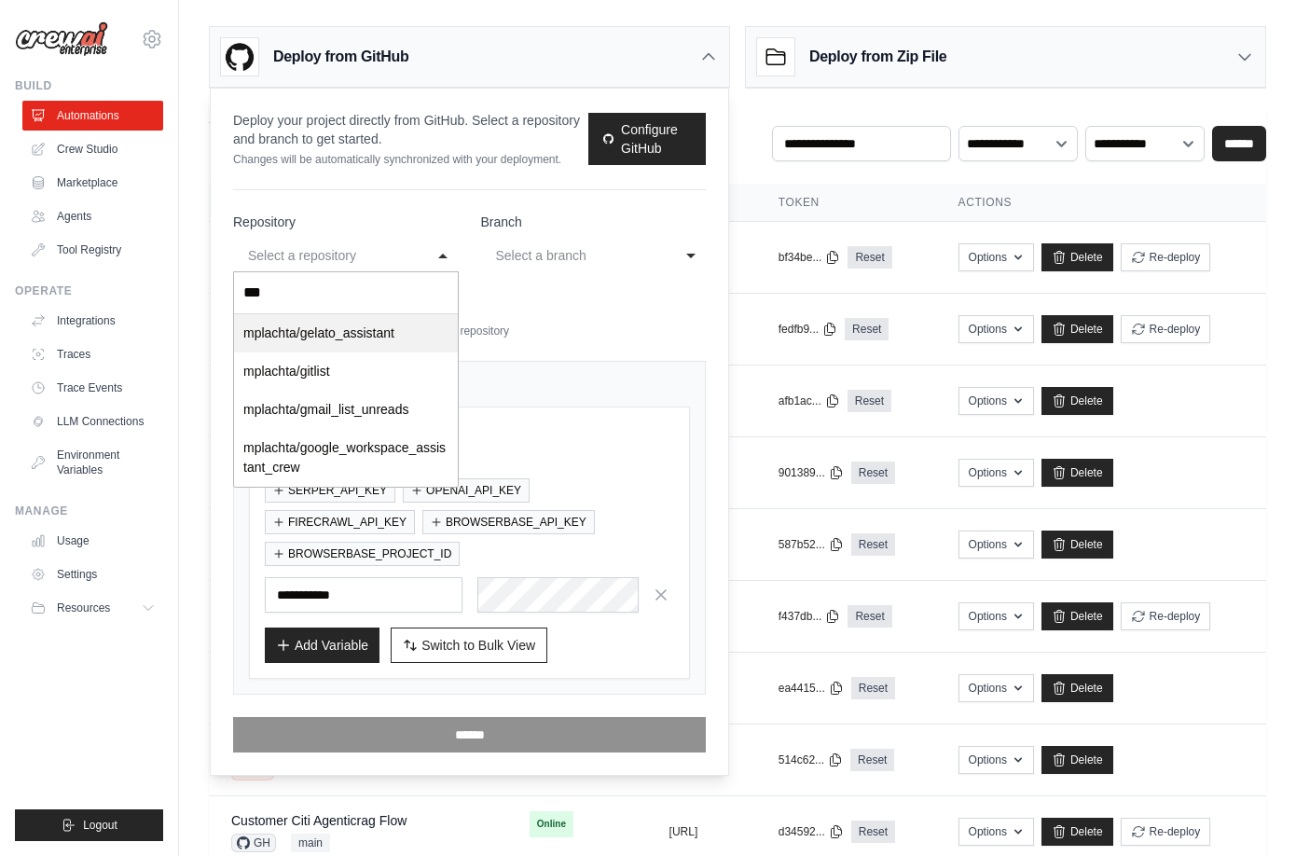
type input "****"
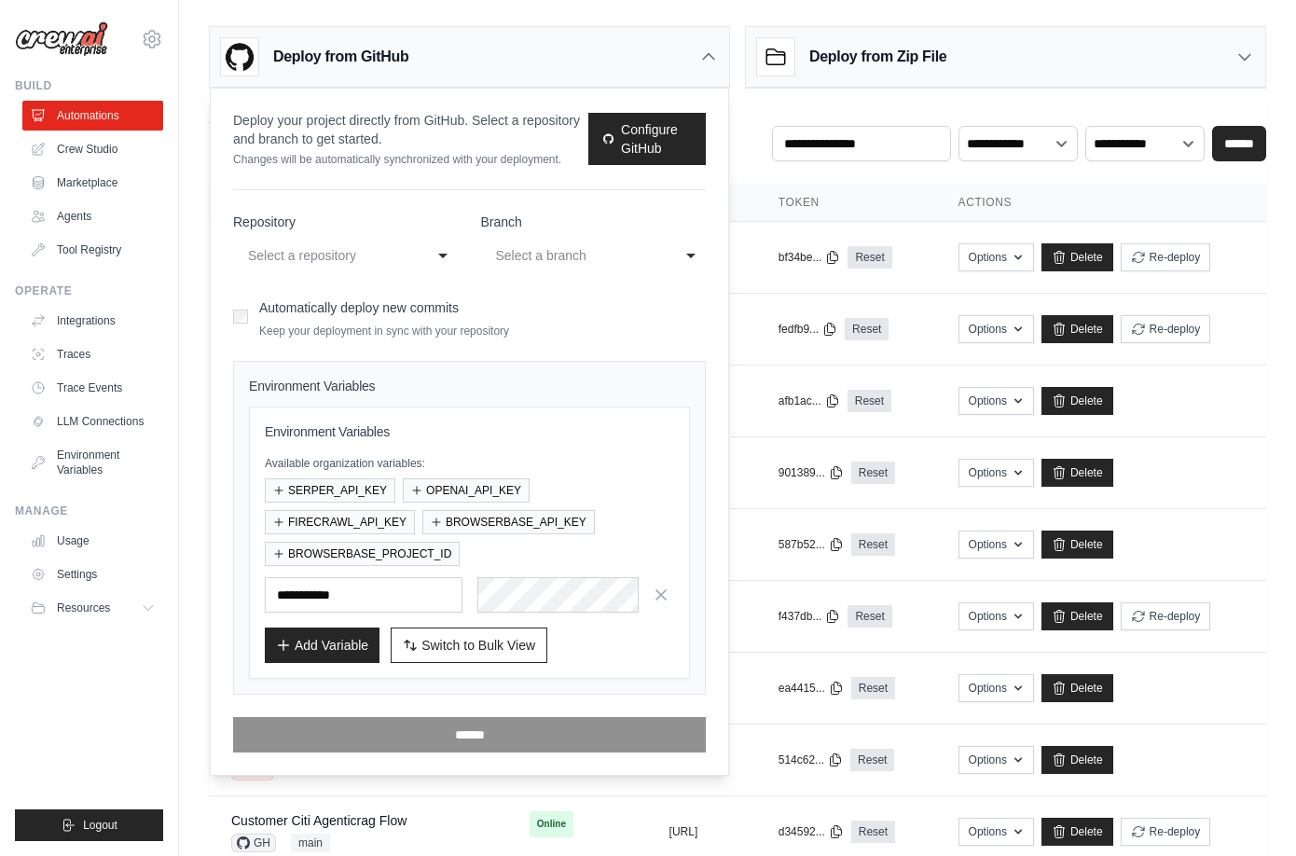
click at [734, 143] on div "**********" at bounding box center [737, 132] width 1057 height 58
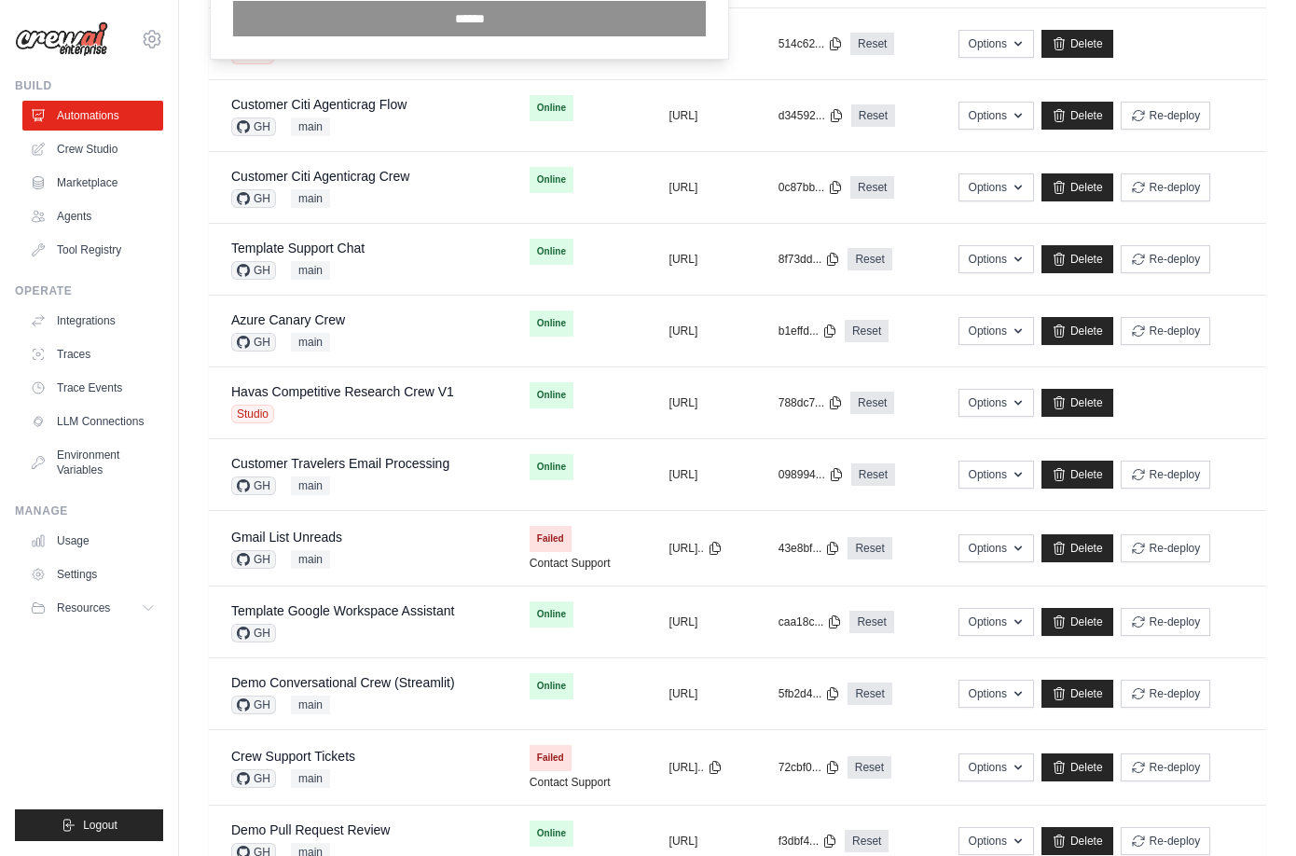
scroll to position [767, 0]
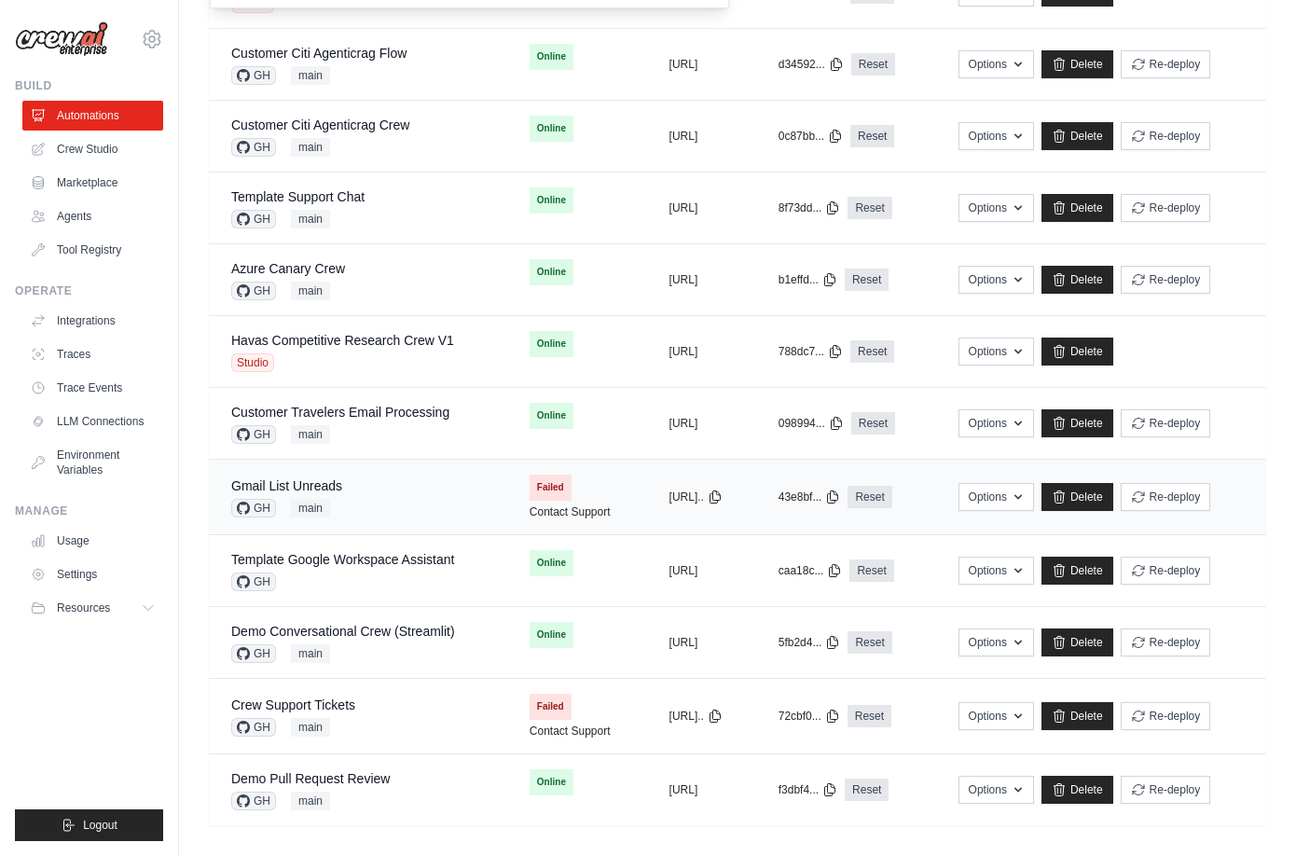
click at [395, 478] on div "Gmail List Unreads GH main" at bounding box center [358, 496] width 254 height 41
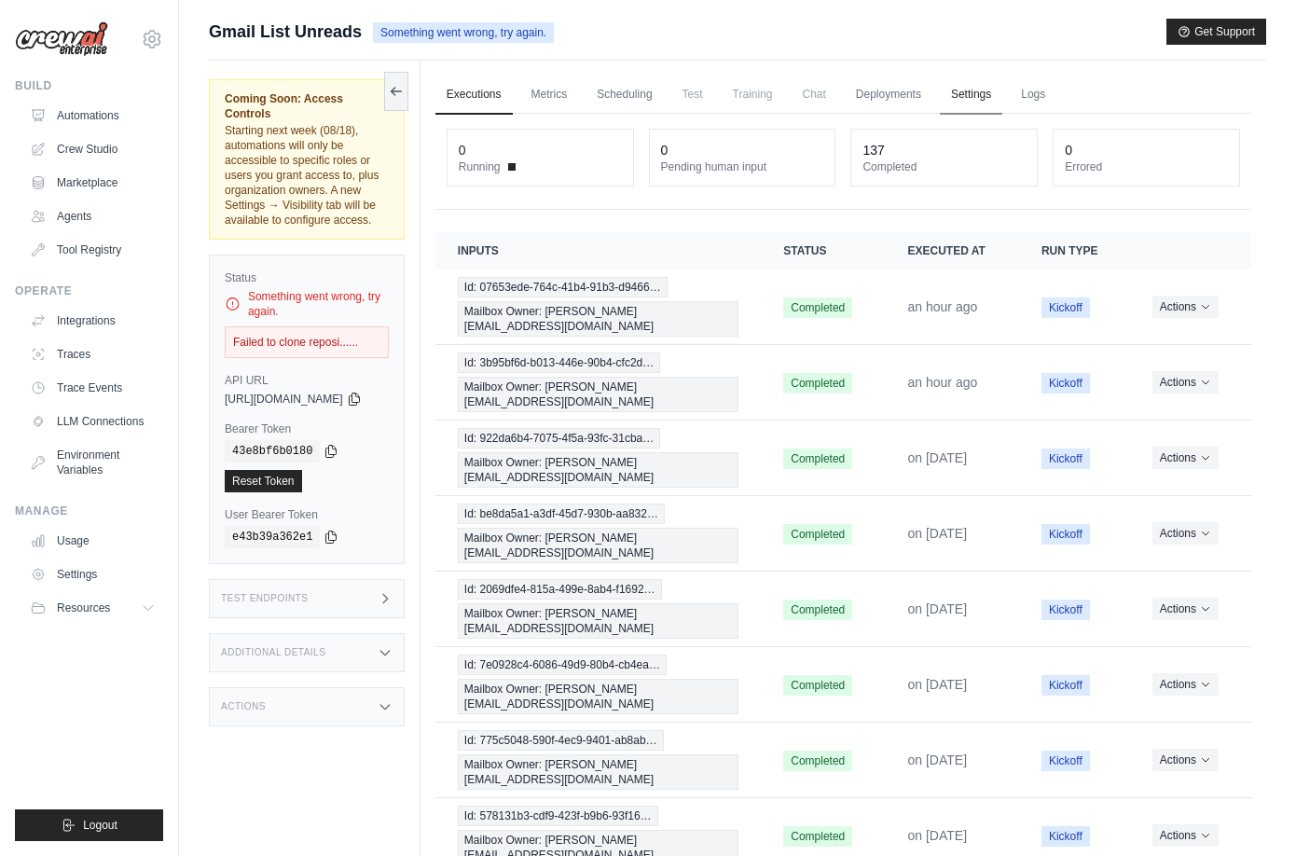
click at [995, 83] on link "Settings" at bounding box center [971, 95] width 62 height 39
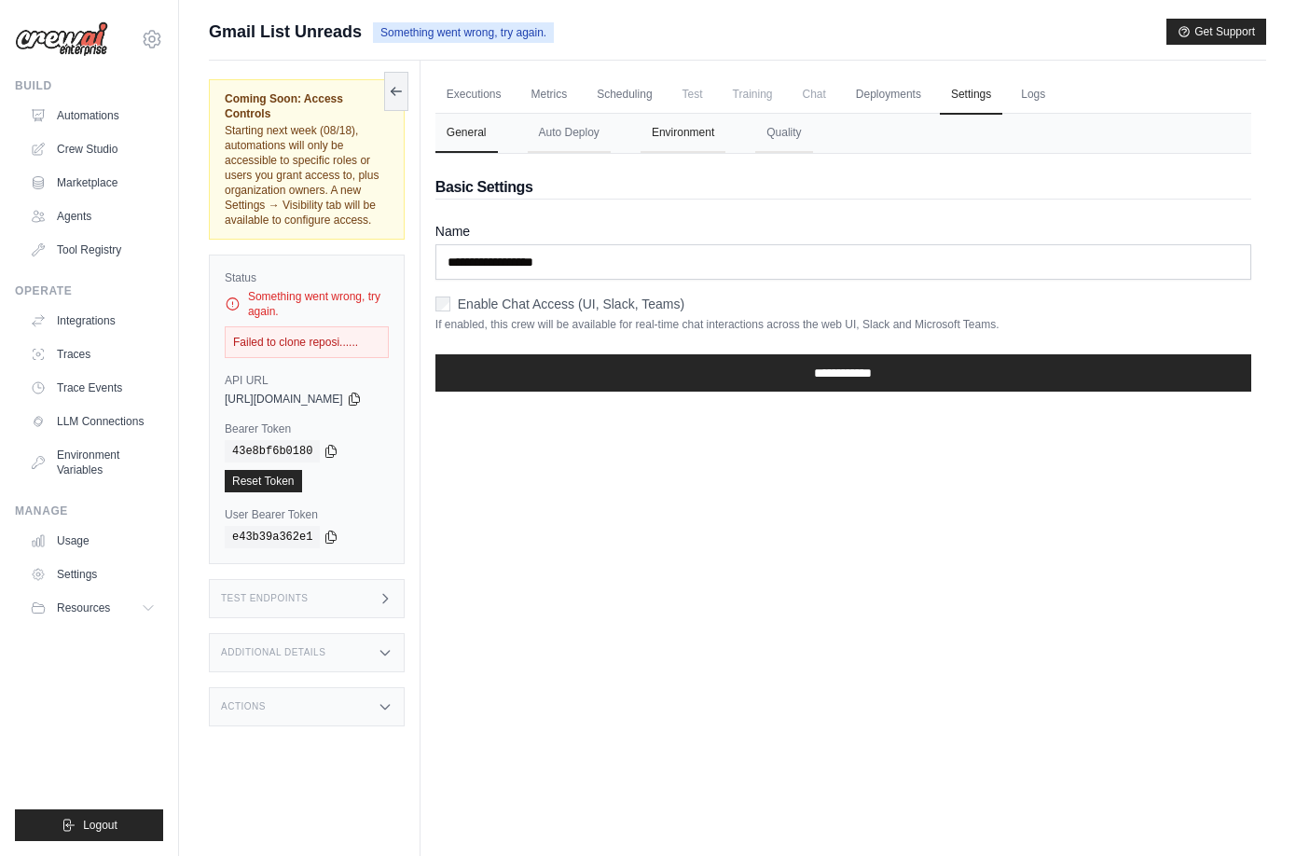
click at [725, 133] on button "Environment" at bounding box center [683, 133] width 85 height 39
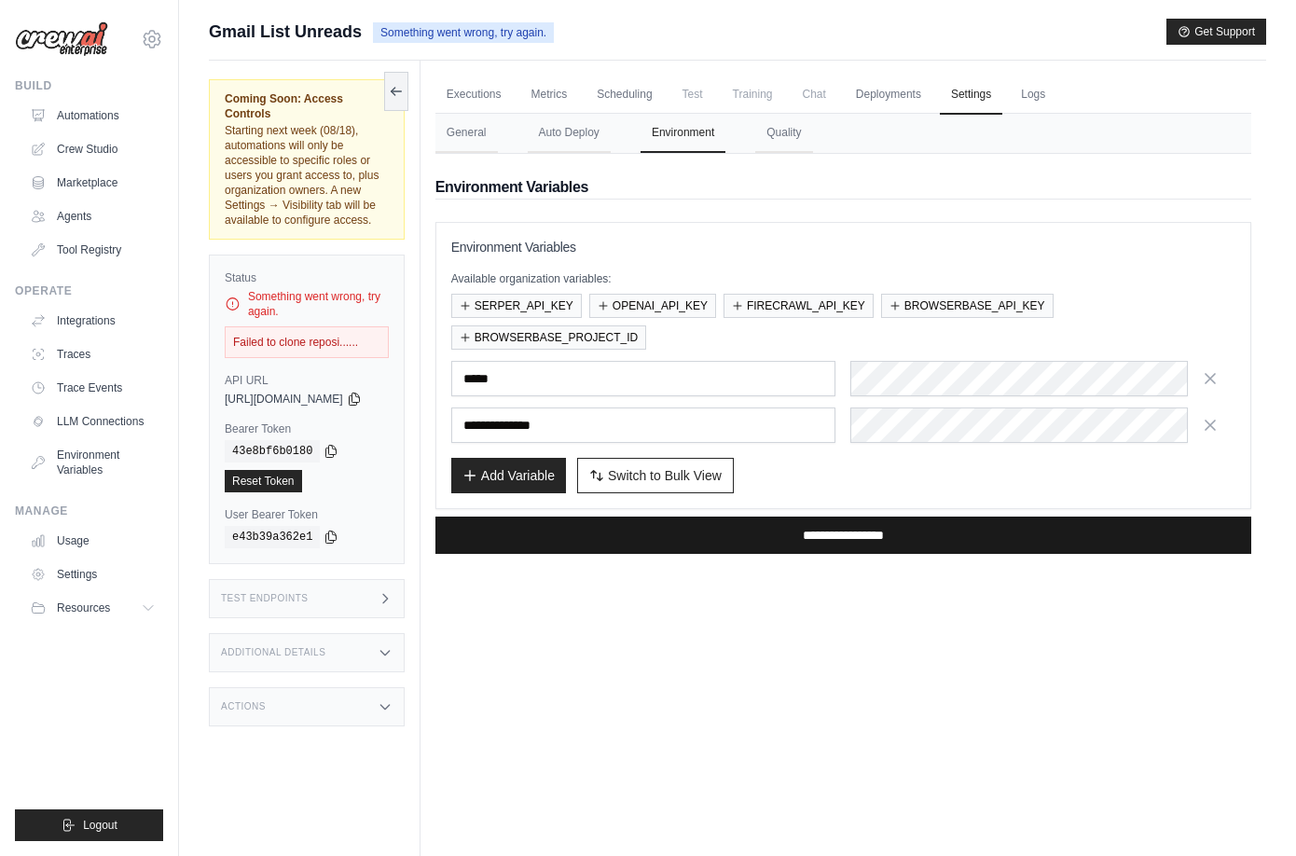
click at [847, 525] on input "**********" at bounding box center [843, 535] width 816 height 37
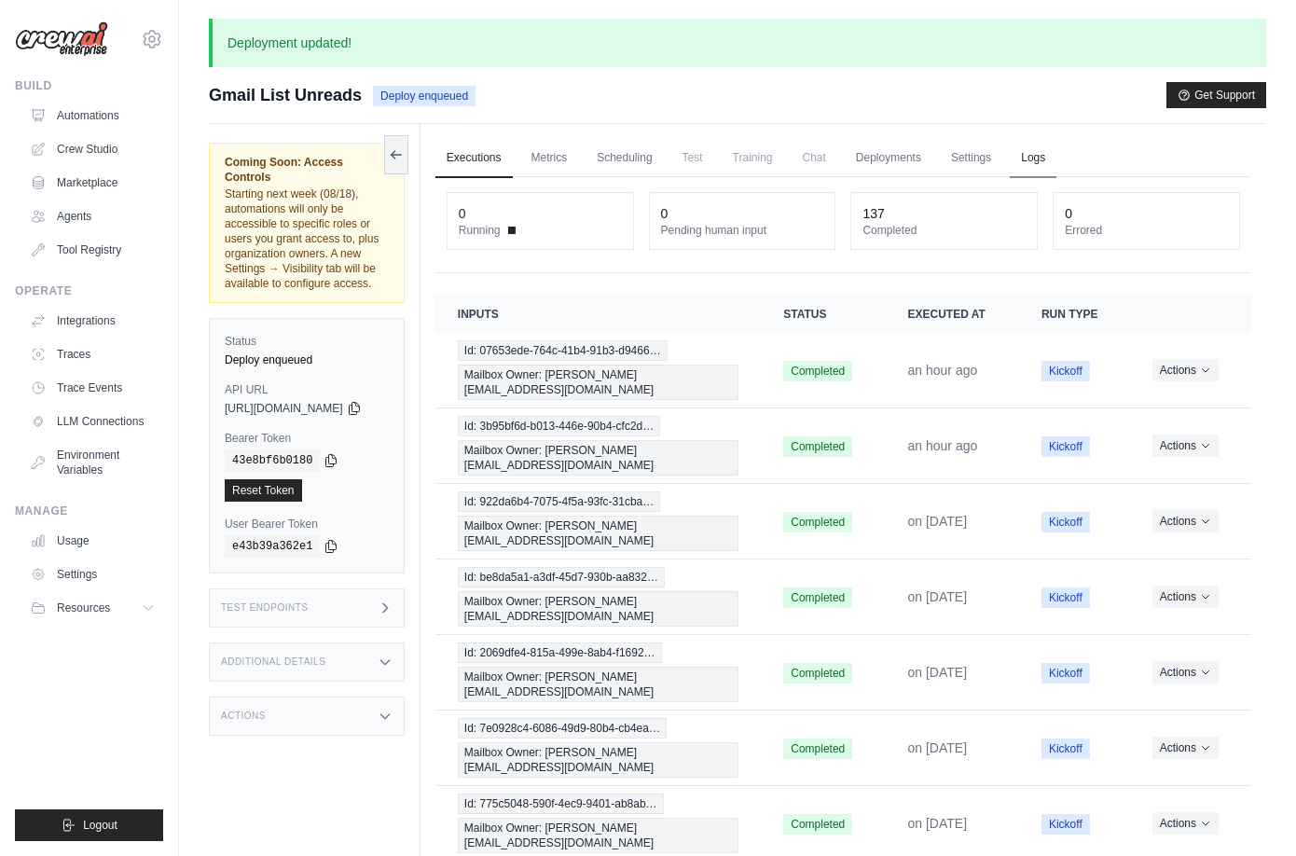
click at [1050, 164] on link "Logs" at bounding box center [1033, 158] width 47 height 39
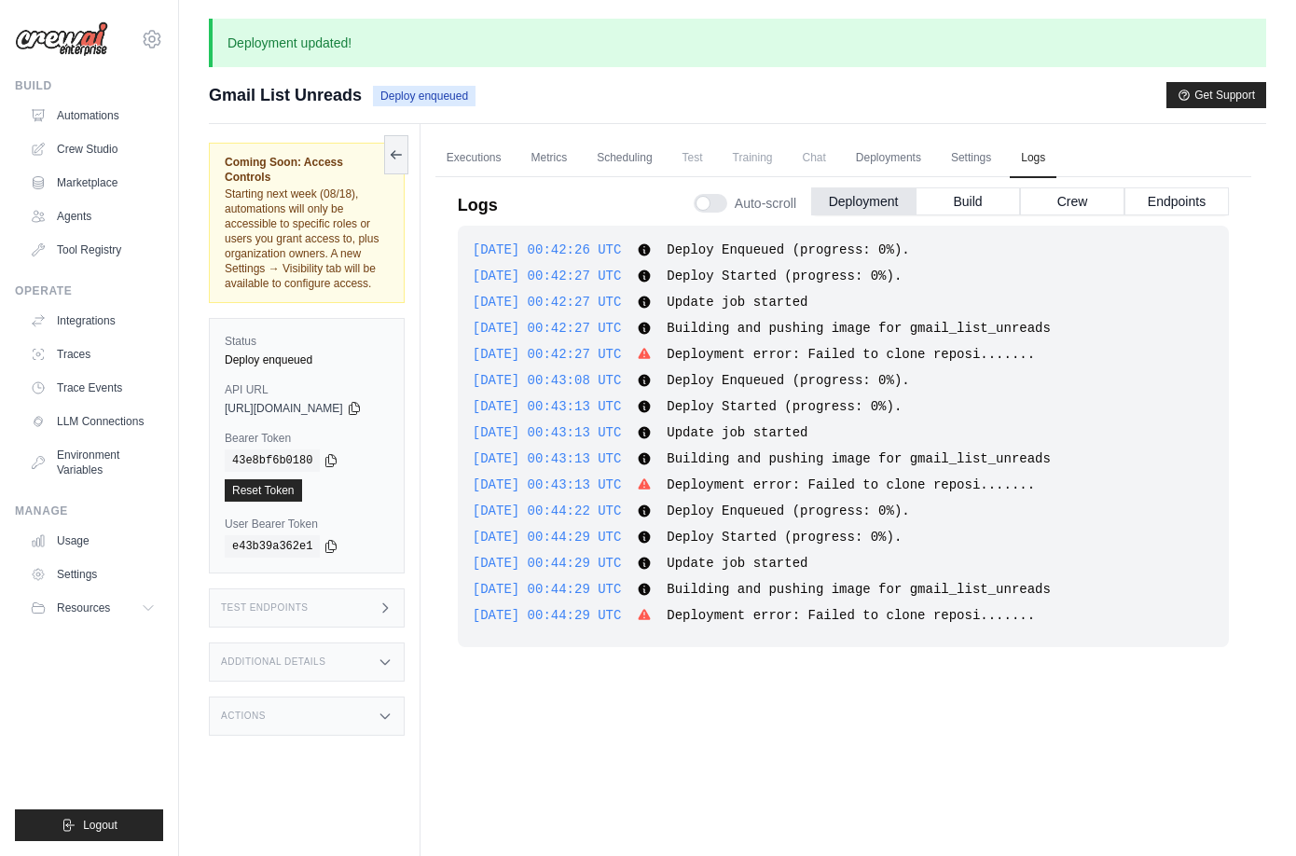
click at [794, 668] on div "2025-08-17 00:42:26 UTC Deploy Enqueued (progress: 0%). Show more Show less 202…" at bounding box center [843, 556] width 771 height 660
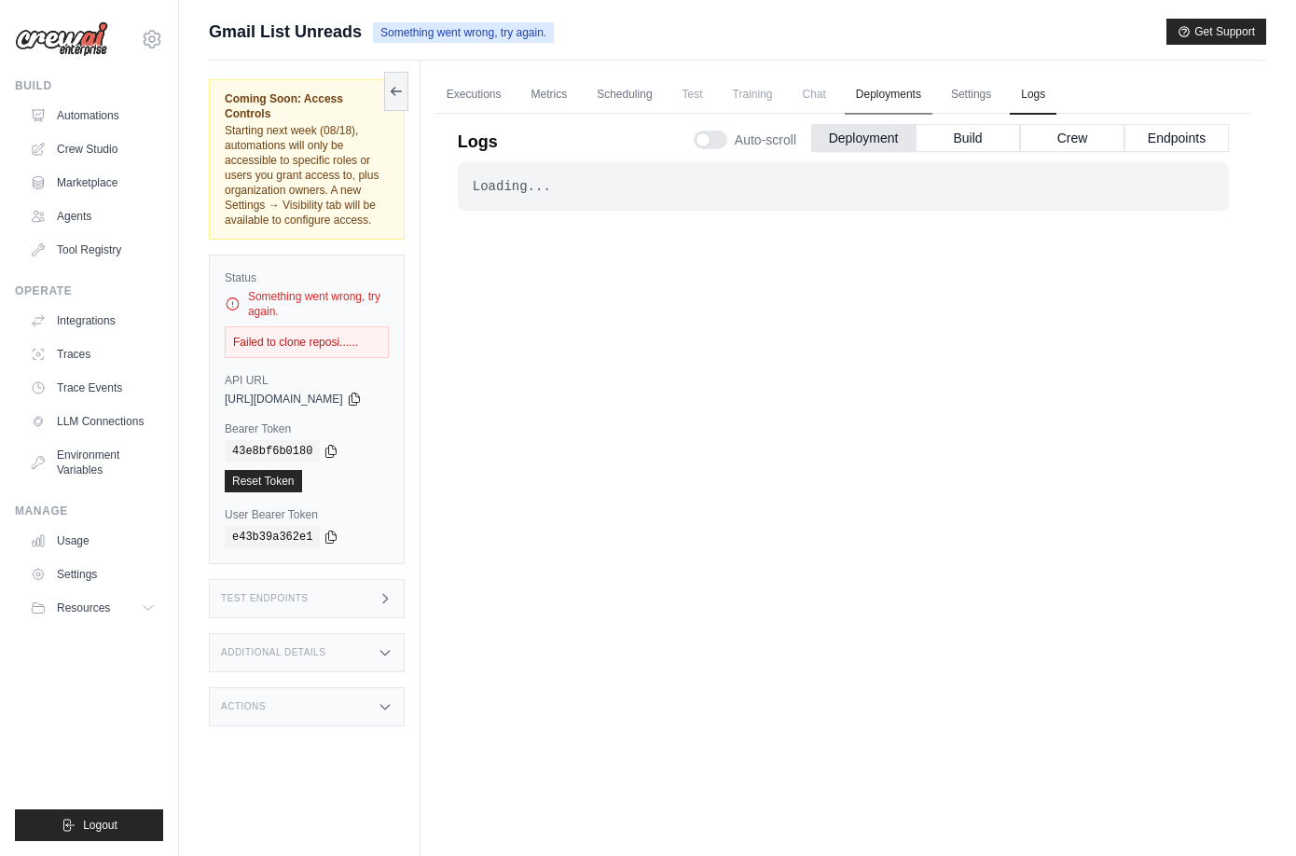
click at [920, 103] on link "Deployments" at bounding box center [889, 95] width 88 height 39
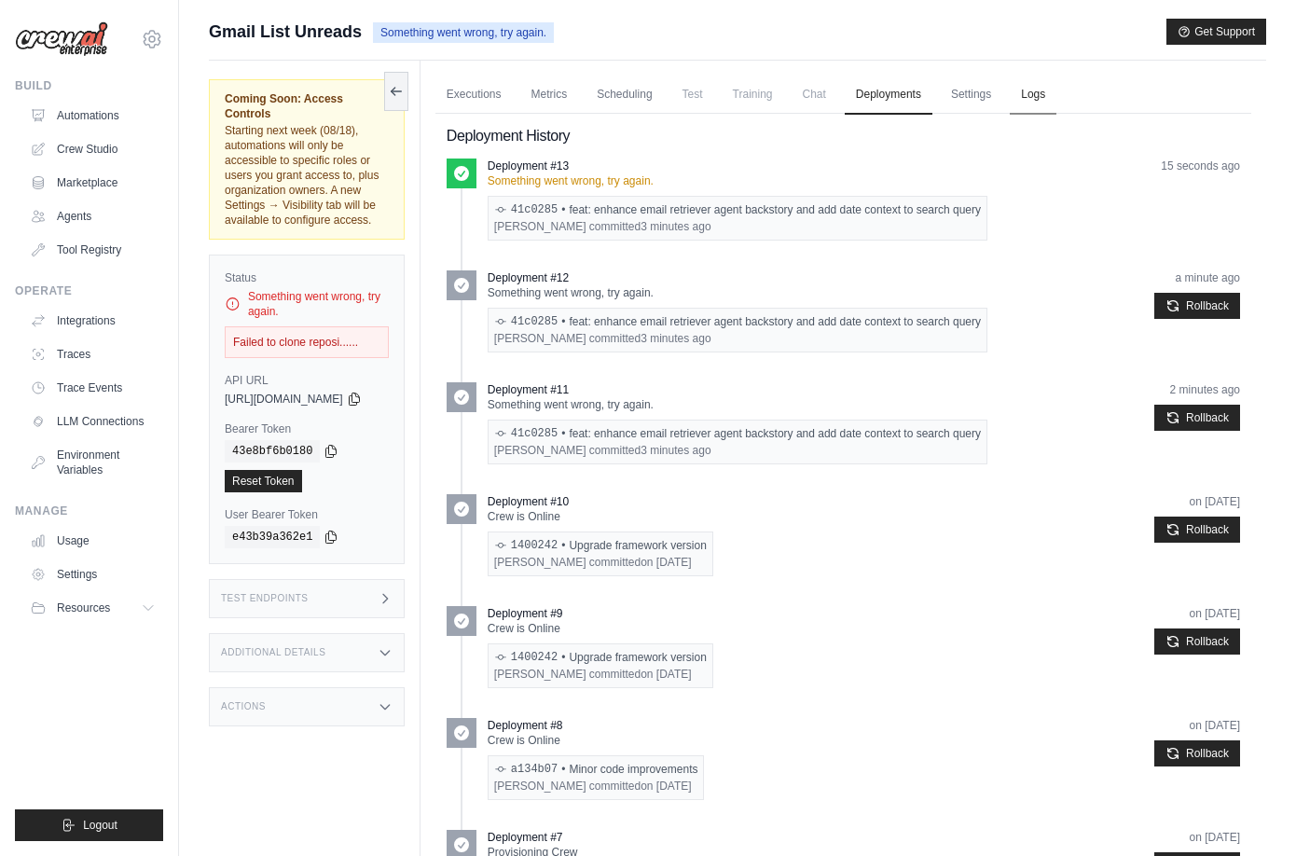
click at [1049, 91] on link "Logs" at bounding box center [1033, 95] width 47 height 39
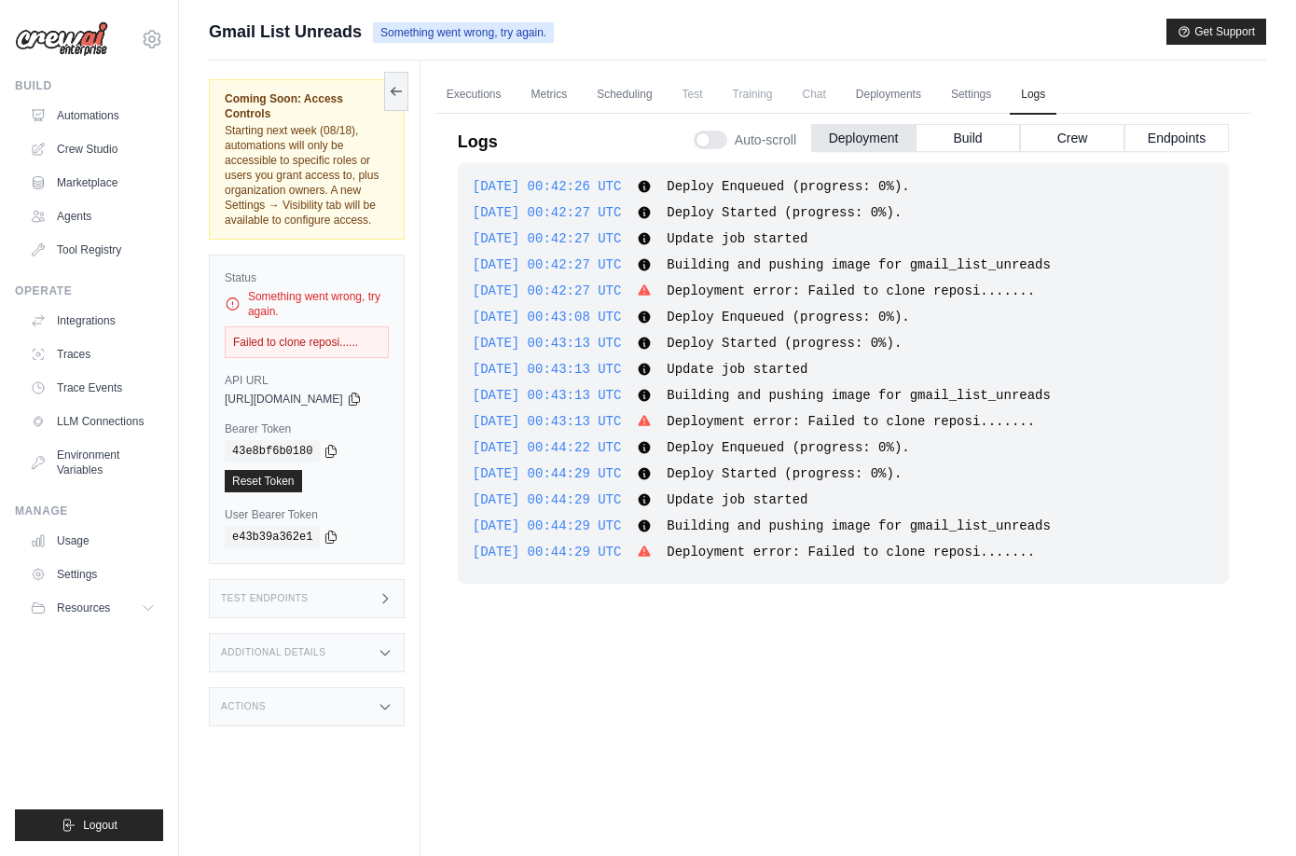
click at [886, 553] on span "Deployment error: Failed to clone reposi......." at bounding box center [851, 551] width 368 height 15
click at [940, 552] on span "Deployment error: Failed to clone reposi......." at bounding box center [851, 551] width 368 height 15
drag, startPoint x: 1100, startPoint y: 547, endPoint x: 722, endPoint y: 546, distance: 378.5
click at [722, 546] on div "2025-08-17 00:44:29 UTC Deployment error: Failed to clone reposi....... Show mo…" at bounding box center [843, 552] width 741 height 19
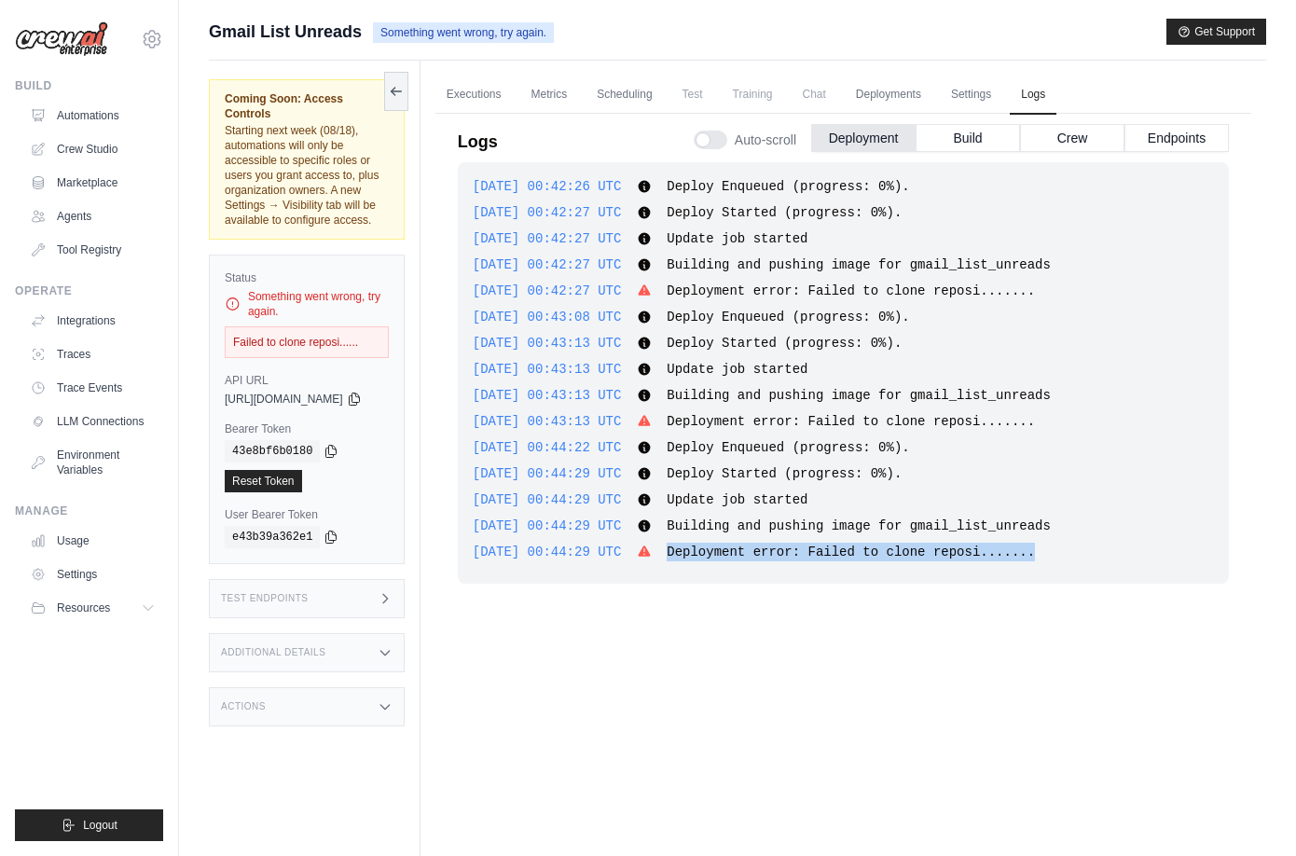
copy span "Deployment error: Failed to clone reposi......."
click at [818, 772] on div "2025-08-17 00:42:26 UTC Deploy Enqueued (progress: 0%). Show more Show less 202…" at bounding box center [843, 492] width 771 height 660
click at [104, 106] on link "Automations" at bounding box center [94, 116] width 141 height 30
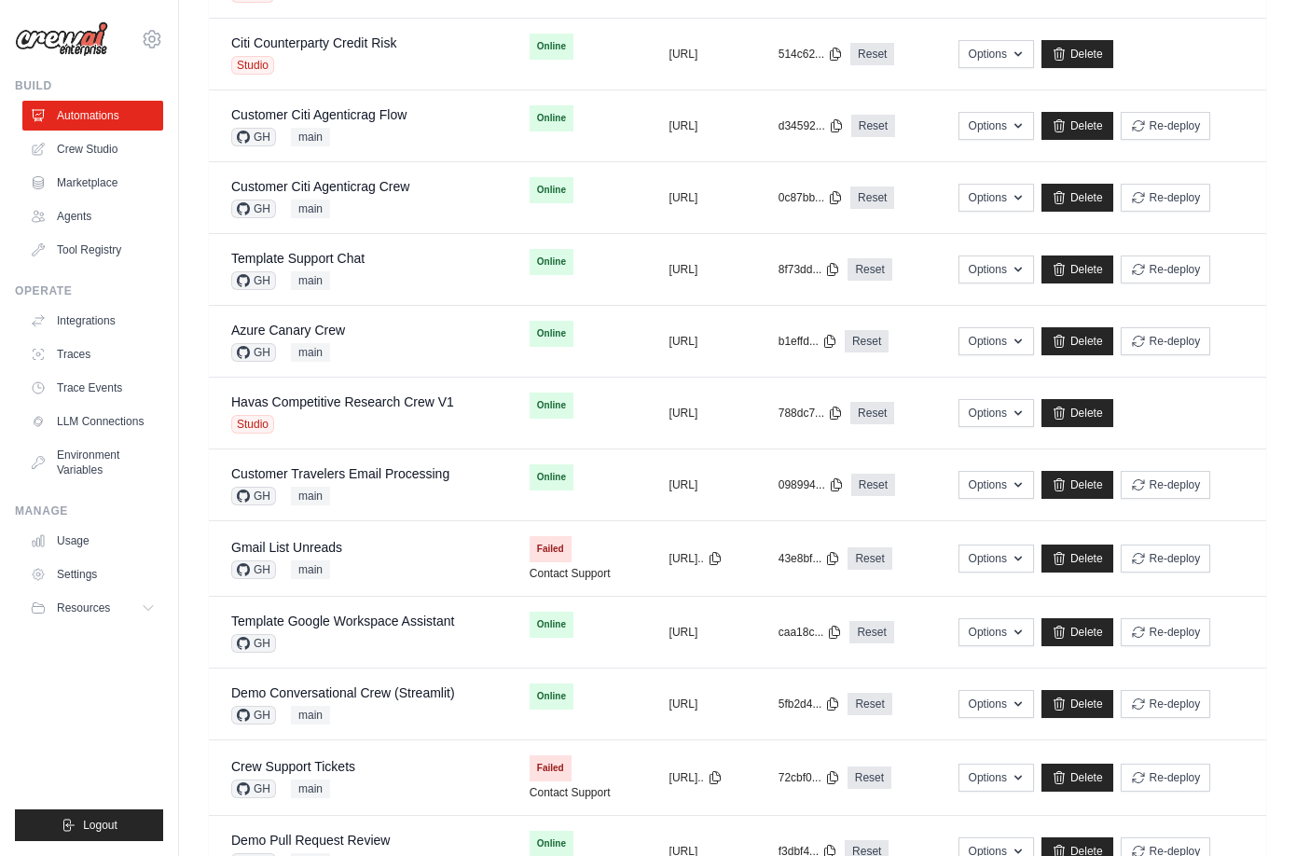
scroll to position [767, 0]
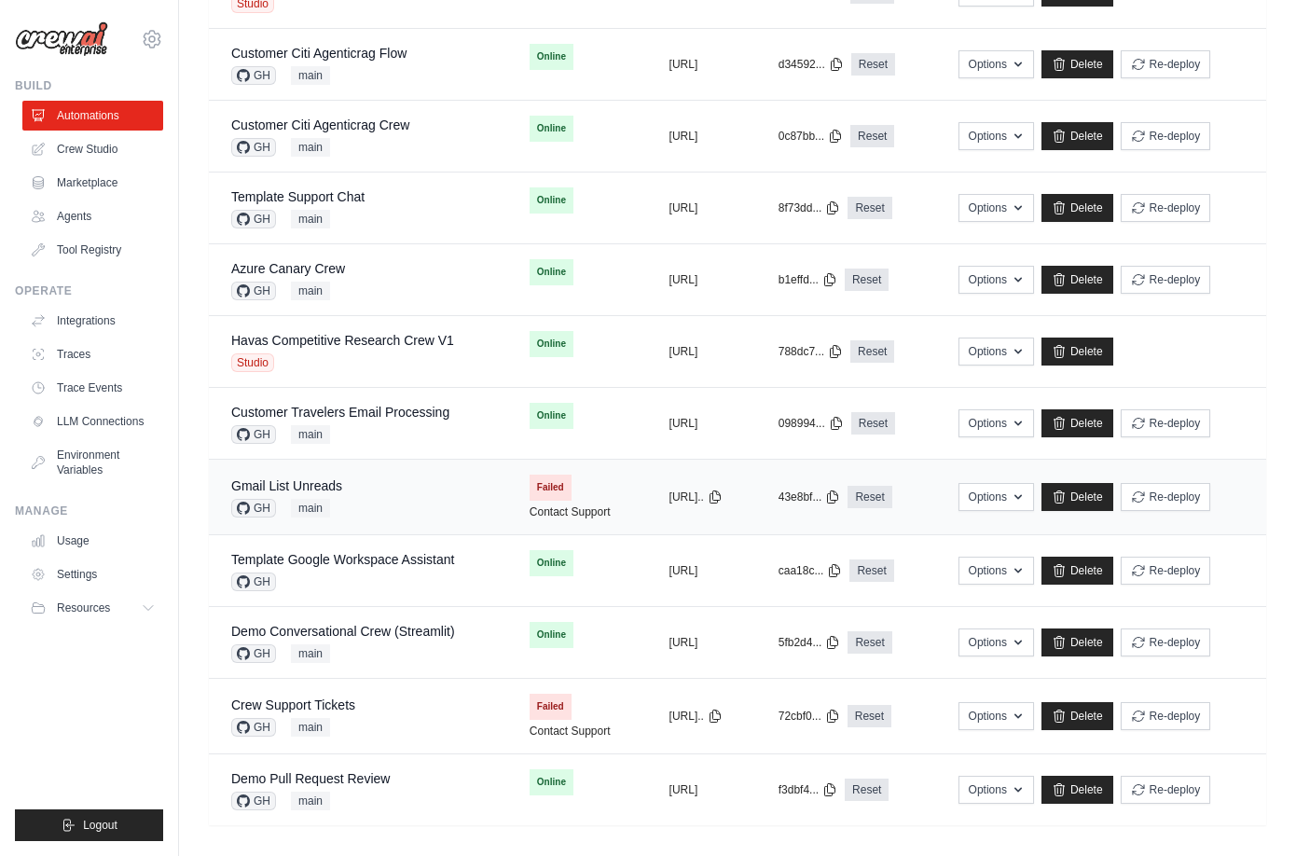
click at [383, 478] on div "Gmail List Unreads GH main" at bounding box center [358, 496] width 254 height 41
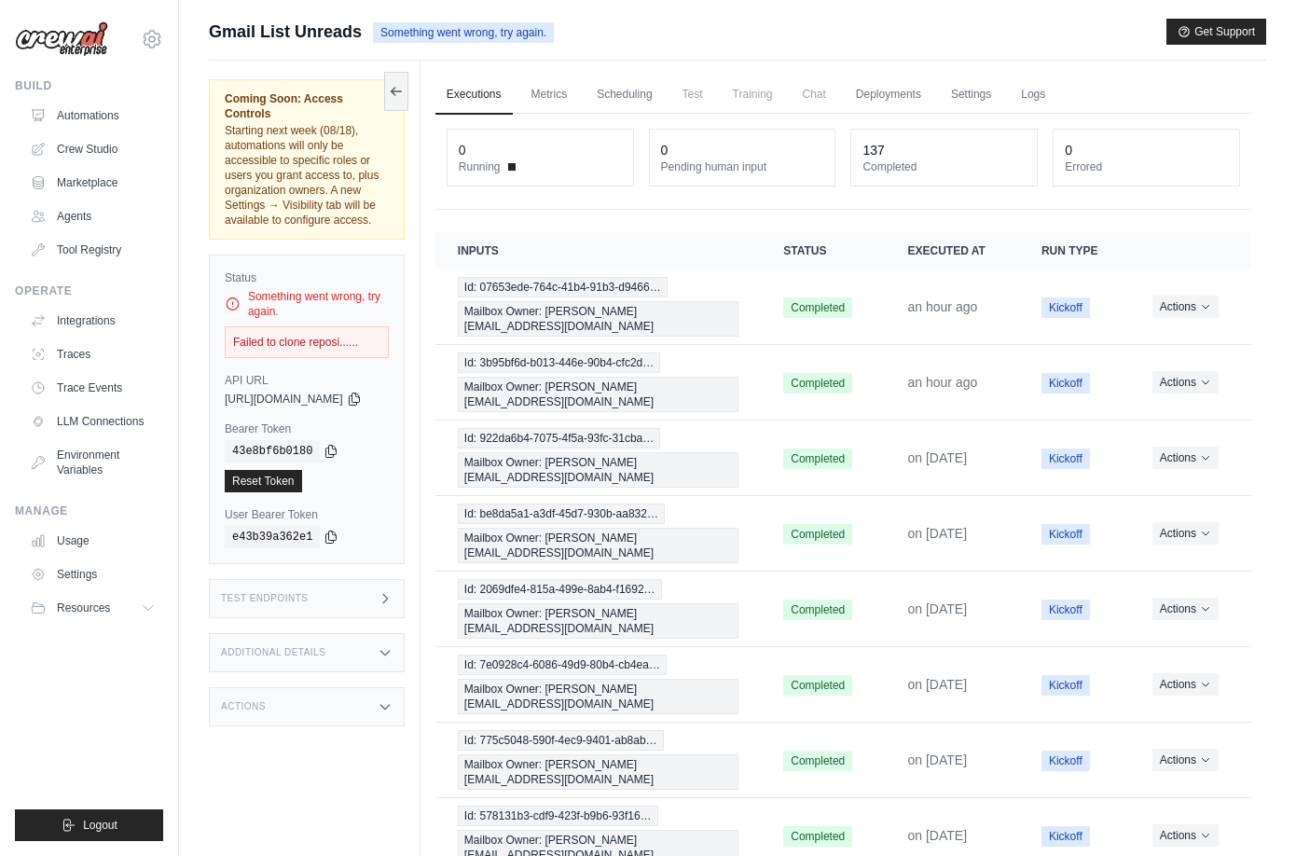
click at [369, 633] on div "Additional Details" at bounding box center [307, 652] width 196 height 39
click at [388, 579] on div "Test Endpoints" at bounding box center [307, 598] width 196 height 39
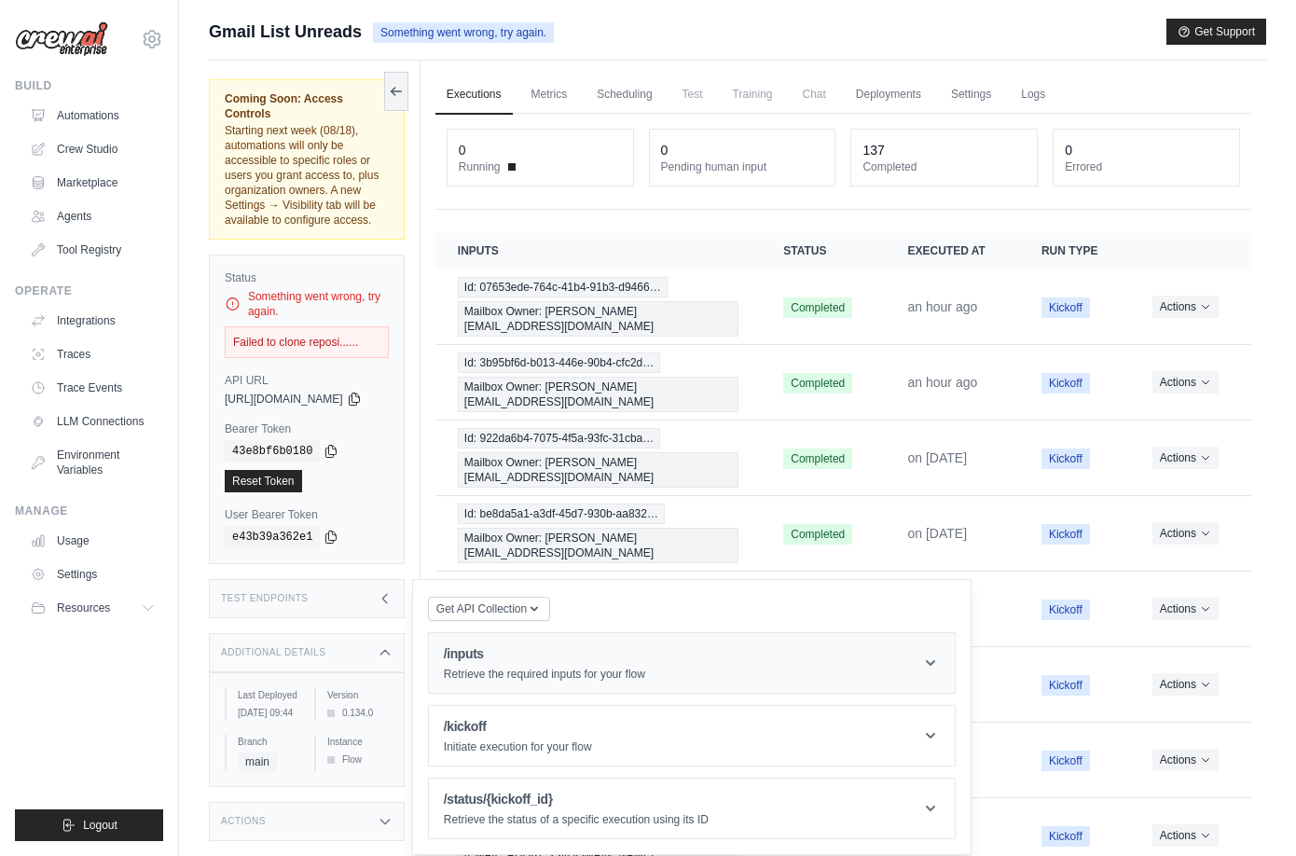
click at [516, 644] on h1 "/inputs" at bounding box center [544, 653] width 201 height 19
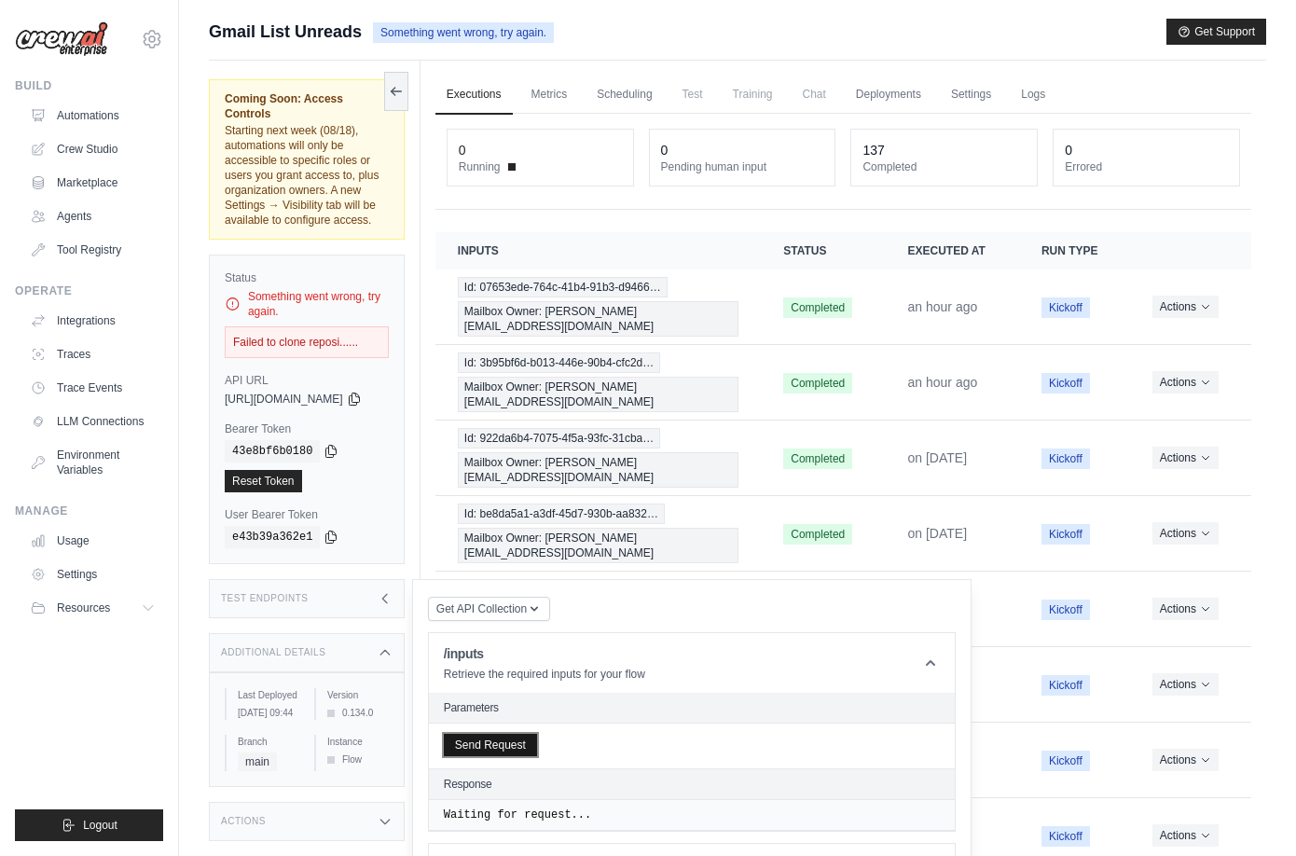
click at [536, 734] on button "Send Request" at bounding box center [490, 745] width 93 height 22
click at [916, 0] on main "Submit a support request Describe your issue or question * Please be specific a…" at bounding box center [737, 556] width 1117 height 1113
